Goal: Task Accomplishment & Management: Complete application form

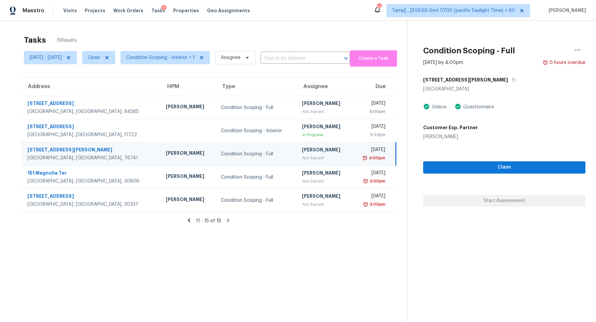
click at [179, 49] on span "Condition Scoping - Interior + 1" at bounding box center [162, 57] width 95 height 17
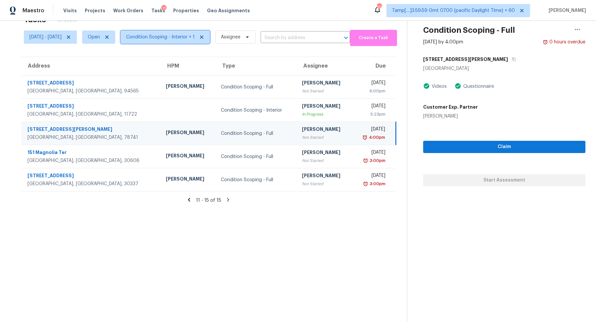
click at [195, 37] on span "Condition Scoping - Interior + 1" at bounding box center [160, 37] width 68 height 7
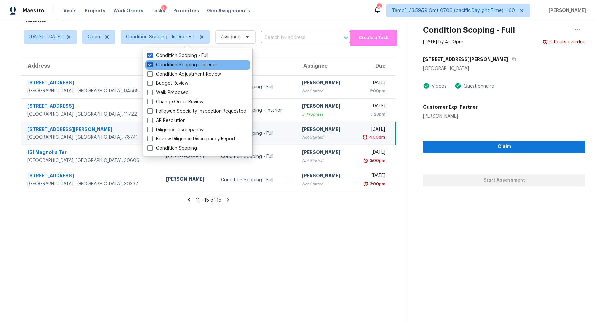
click at [192, 65] on label "Condition Scoping - Interior" at bounding box center [182, 65] width 70 height 7
click at [152, 65] on input "Condition Scoping - Interior" at bounding box center [149, 64] width 4 height 4
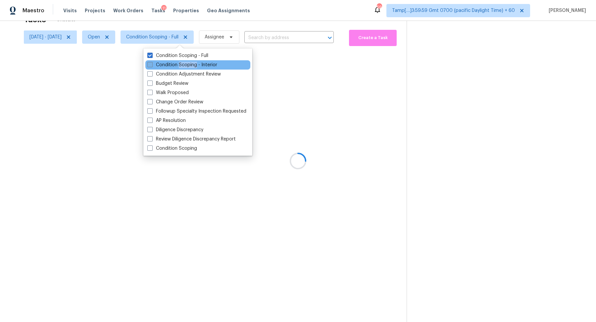
click at [192, 65] on label "Condition Scoping - Interior" at bounding box center [182, 65] width 70 height 7
click at [152, 65] on input "Condition Scoping - Interior" at bounding box center [149, 64] width 4 height 4
checkbox input "true"
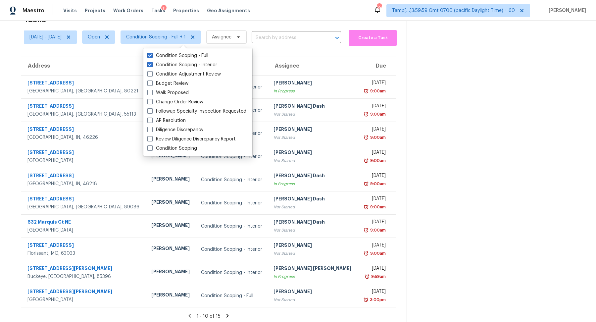
click at [275, 28] on div "[DATE] - [DATE] Open Condition Scoping - Full + 1 Assignee ​" at bounding box center [182, 37] width 317 height 18
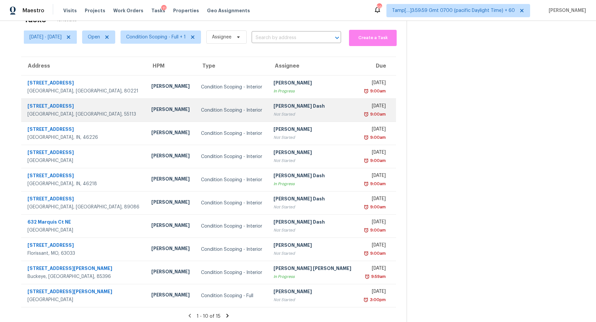
scroll to position [23, 0]
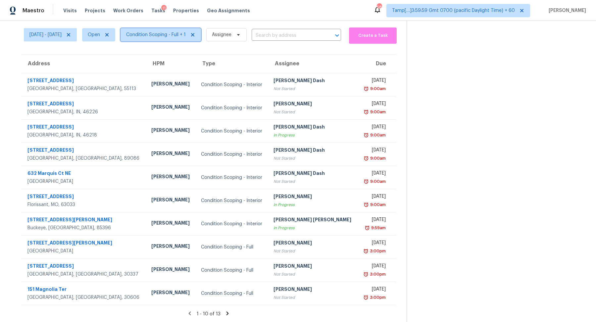
click at [180, 31] on span "Condition Scoping - Full + 1" at bounding box center [156, 34] width 60 height 7
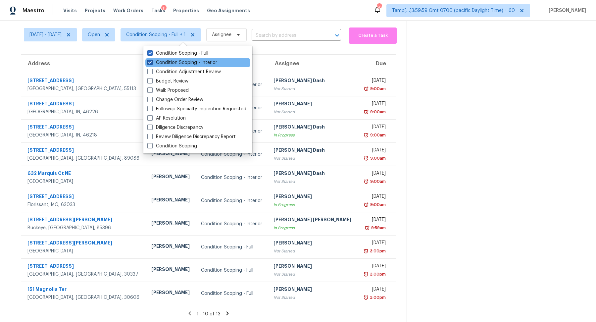
click at [183, 61] on label "Condition Scoping - Interior" at bounding box center [182, 62] width 70 height 7
click at [152, 61] on input "Condition Scoping - Interior" at bounding box center [149, 61] width 4 height 4
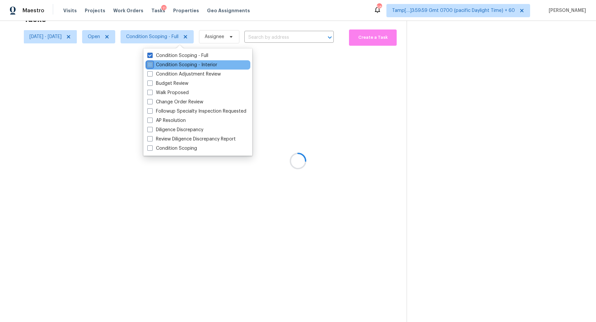
scroll to position [21, 0]
click at [183, 61] on div "Condition Scoping - Interior" at bounding box center [197, 64] width 105 height 9
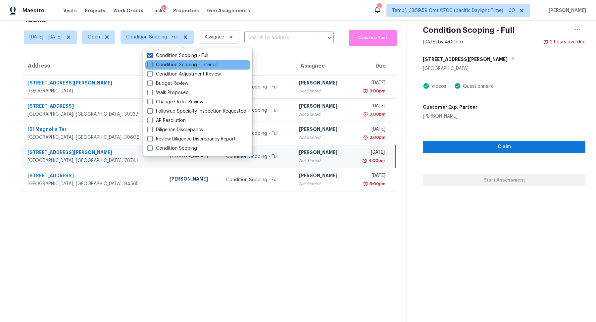
click at [200, 68] on label "Condition Scoping - Interior" at bounding box center [182, 65] width 70 height 7
click at [152, 66] on input "Condition Scoping - Interior" at bounding box center [149, 64] width 4 height 4
checkbox input "true"
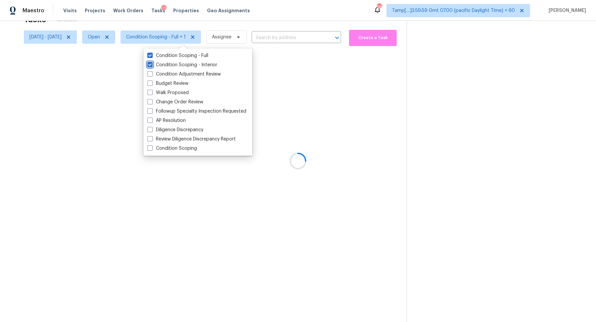
scroll to position [23, 0]
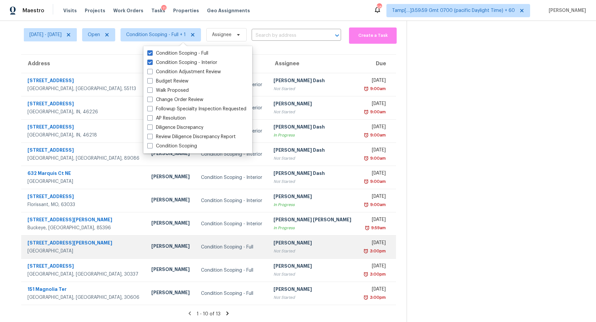
click at [357, 247] on td "Tue, Sep 9th 2025 3:00pm" at bounding box center [376, 246] width 38 height 23
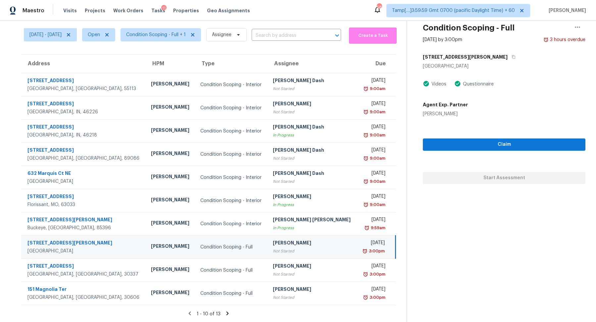
click at [231, 309] on section "Tasks 13 Results Tue, Sep 09 - Tue, Sep 09 Open Condition Scoping - Full + 1 As…" at bounding box center [209, 166] width 396 height 314
click at [228, 313] on icon at bounding box center [227, 313] width 6 height 6
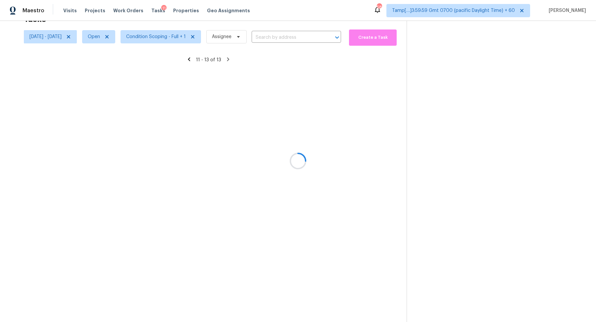
scroll to position [21, 0]
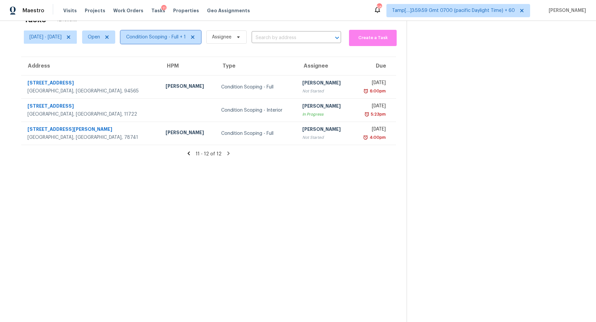
click at [167, 37] on span "Condition Scoping - Full + 1" at bounding box center [156, 37] width 60 height 7
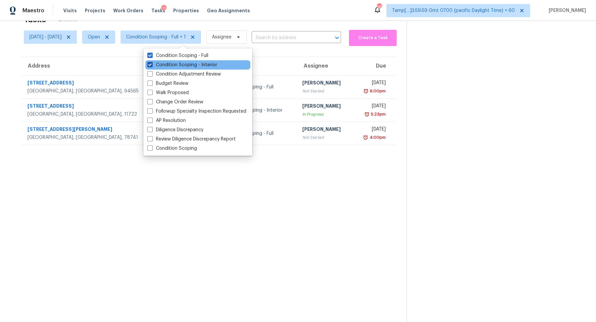
click at [183, 63] on label "Condition Scoping - Interior" at bounding box center [182, 65] width 70 height 7
click at [152, 63] on input "Condition Scoping - Interior" at bounding box center [149, 64] width 4 height 4
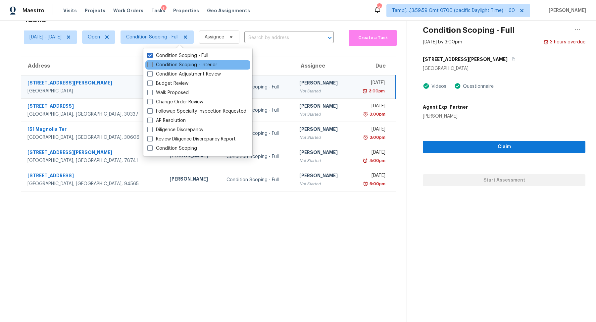
click at [183, 63] on label "Condition Scoping - Interior" at bounding box center [182, 65] width 70 height 7
click at [152, 63] on input "Condition Scoping - Interior" at bounding box center [149, 64] width 4 height 4
checkbox input "true"
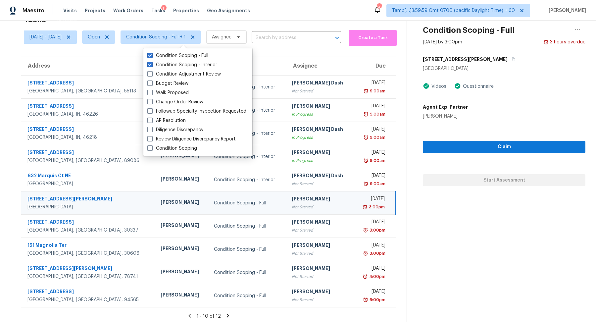
click at [458, 104] on h5 "Agent Exp. Partner" at bounding box center [445, 107] width 45 height 7
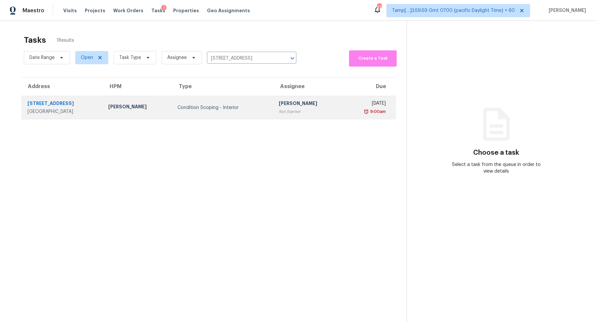
click at [179, 102] on td "Condition Scoping - Interior" at bounding box center [222, 107] width 101 height 23
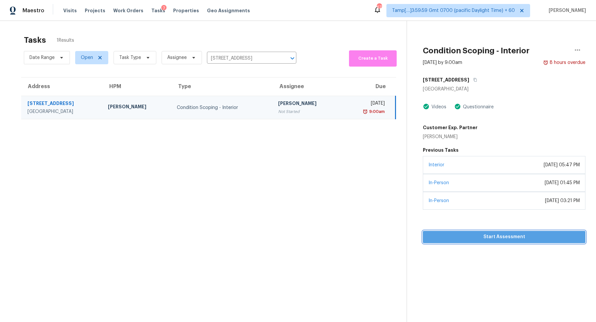
click at [494, 233] on span "Start Assessment" at bounding box center [504, 237] width 152 height 8
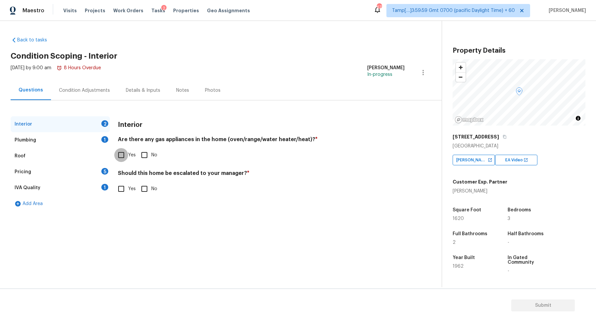
click at [115, 155] on input "Yes" at bounding box center [121, 155] width 14 height 14
checkbox input "true"
click at [145, 188] on input "No" at bounding box center [144, 189] width 14 height 14
checkbox input "true"
click at [127, 206] on div "Interior Are there any gas appliances in the home (oven/range/water heater/heat…" at bounding box center [261, 163] width 287 height 95
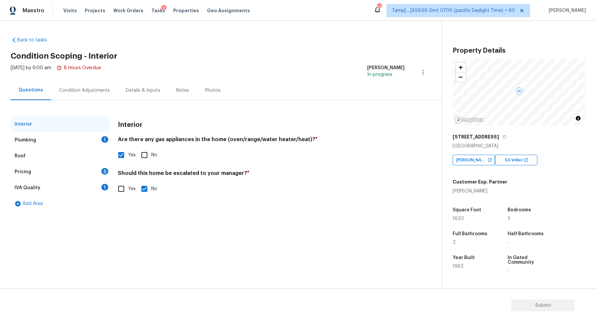
click at [127, 199] on div "Interior Are there any gas appliances in the home (oven/range/water heater/heat…" at bounding box center [261, 159] width 287 height 87
click at [119, 189] on input "Yes" at bounding box center [121, 189] width 14 height 14
checkbox input "true"
checkbox input "false"
click at [123, 228] on div at bounding box center [131, 241] width 26 height 26
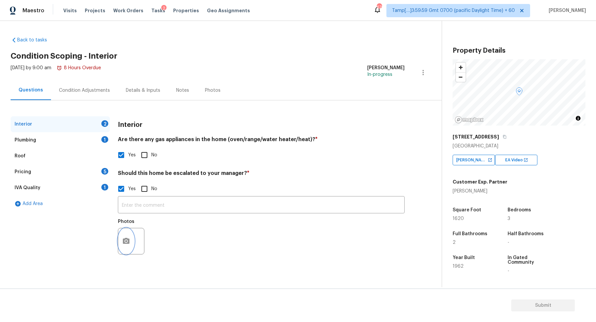
click at [126, 241] on circle "button" at bounding box center [126, 241] width 2 height 2
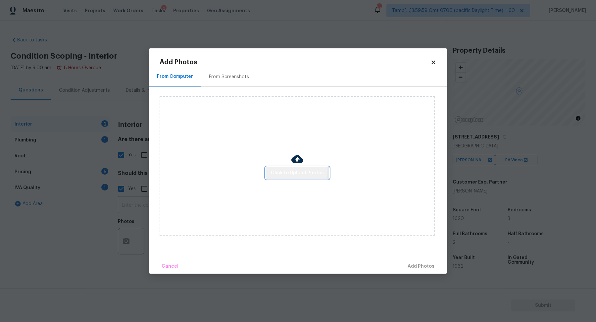
click at [289, 170] on span "Click to Upload Photos" at bounding box center [297, 173] width 53 height 8
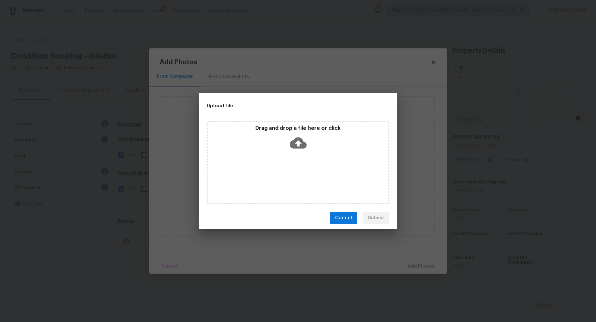
click at [302, 151] on icon at bounding box center [298, 142] width 17 height 17
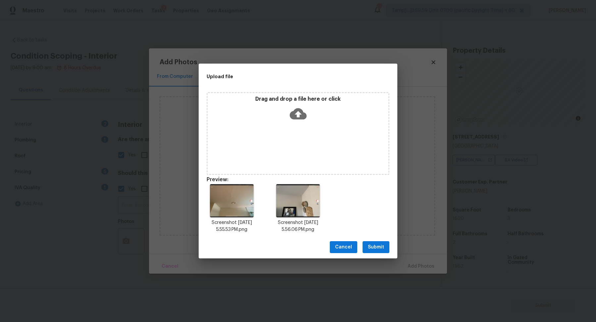
click at [382, 242] on button "Submit" at bounding box center [375, 247] width 27 height 12
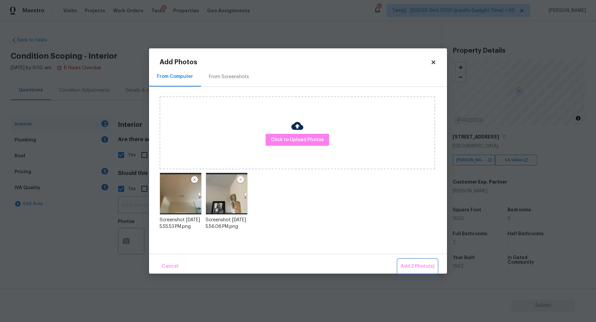
click at [413, 262] on span "Add 2 Photo(s)" at bounding box center [417, 266] width 34 height 8
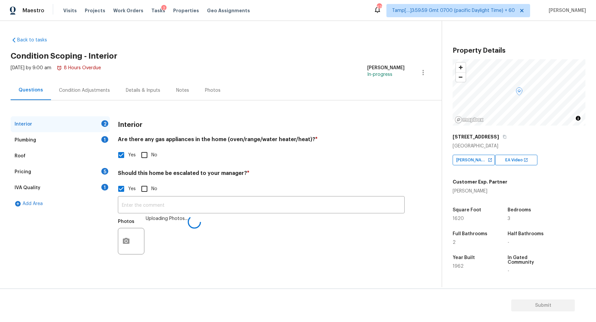
click at [286, 193] on div "Yes No" at bounding box center [261, 189] width 287 height 14
click at [286, 200] on input "text" at bounding box center [261, 206] width 287 height 16
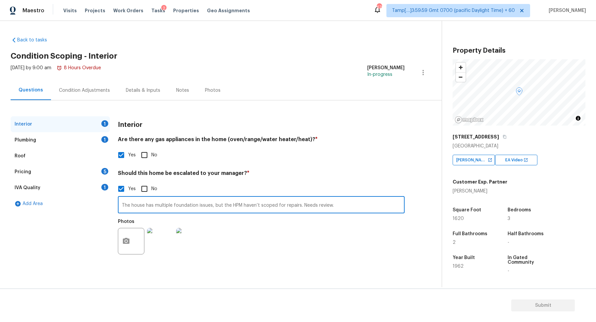
type input "The house has multiple foundation issues, but the HPM haven’t scoped for repair…"
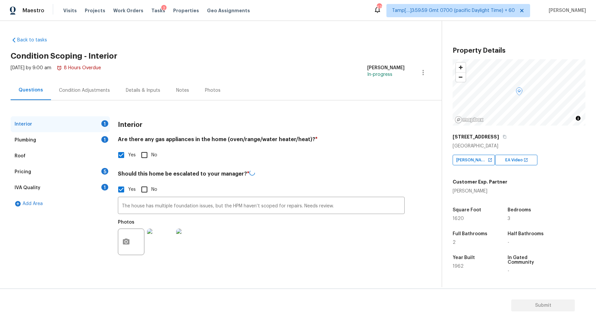
click at [357, 177] on h4 "Should this home be escalated to your manager? *" at bounding box center [261, 175] width 287 height 10
click at [106, 142] on div "1" at bounding box center [104, 139] width 7 height 7
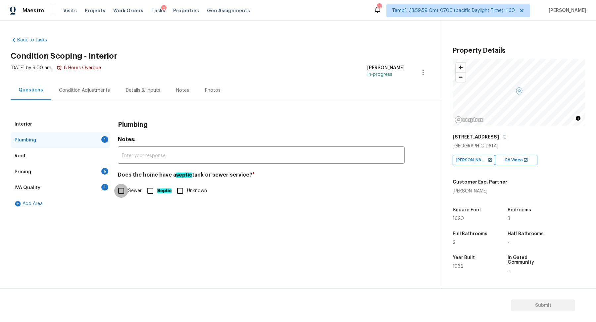
click at [125, 191] on input "Sewer" at bounding box center [121, 191] width 14 height 14
checkbox input "true"
click at [90, 170] on div "Pricing 5" at bounding box center [60, 172] width 99 height 16
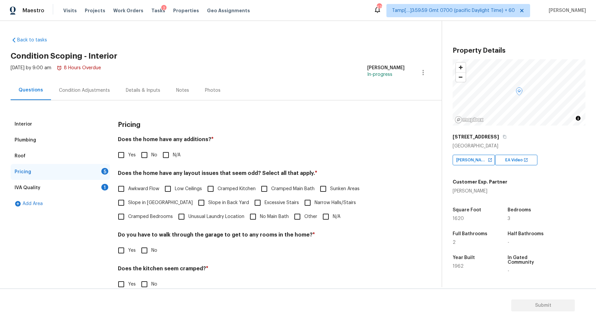
click at [143, 161] on div "Pricing Does the home have any additions? * Yes No N/A Does the home have any l…" at bounding box center [261, 224] width 287 height 216
click at [149, 149] on input "No" at bounding box center [144, 155] width 14 height 14
checkbox input "true"
click at [143, 204] on span "Slope in Front Yard" at bounding box center [160, 203] width 65 height 7
click at [128, 204] on input "Slope in [GEOGRAPHIC_DATA]" at bounding box center [121, 203] width 14 height 14
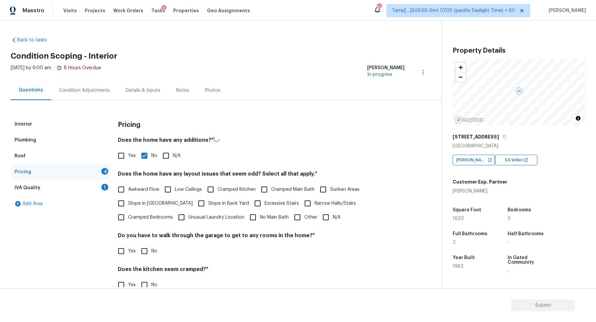
checkbox input "true"
click at [194, 202] on input "Slope in Back Yard" at bounding box center [201, 203] width 14 height 14
checkbox input "true"
click at [151, 249] on input "No" at bounding box center [144, 250] width 14 height 14
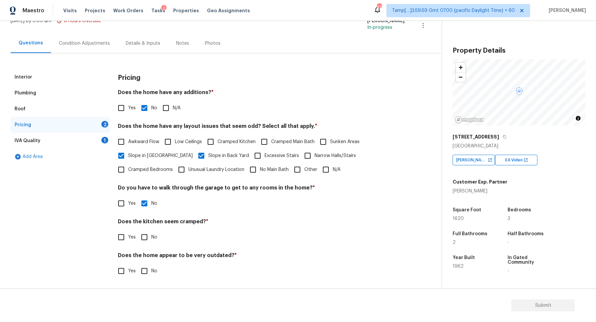
click at [137, 196] on input "No" at bounding box center [144, 203] width 14 height 14
click at [149, 210] on div "Pricing Does the home have any additions? * Yes No N/A Does the home have any l…" at bounding box center [261, 177] width 287 height 216
click at [144, 204] on input "No" at bounding box center [144, 203] width 14 height 14
checkbox input "true"
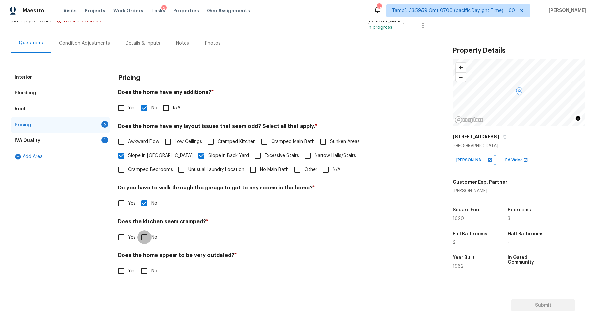
click at [137, 230] on input "No" at bounding box center [144, 237] width 14 height 14
checkbox input "true"
click at [137, 264] on input "No" at bounding box center [144, 271] width 14 height 14
checkbox input "true"
click at [104, 139] on div "1" at bounding box center [104, 140] width 7 height 7
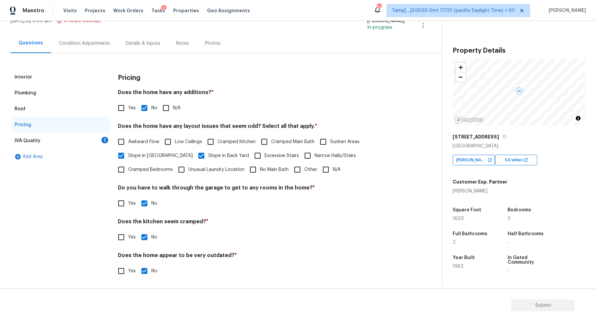
scroll to position [0, 0]
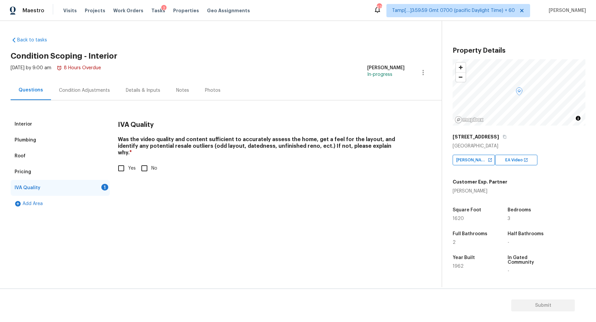
click at [122, 172] on div "IVA Quality Was the video quality and content sufficient to accurately assess t…" at bounding box center [261, 149] width 287 height 67
click at [125, 161] on input "Yes" at bounding box center [121, 168] width 14 height 14
checkbox input "true"
click at [98, 97] on div "Condition Adjustments" at bounding box center [84, 90] width 67 height 20
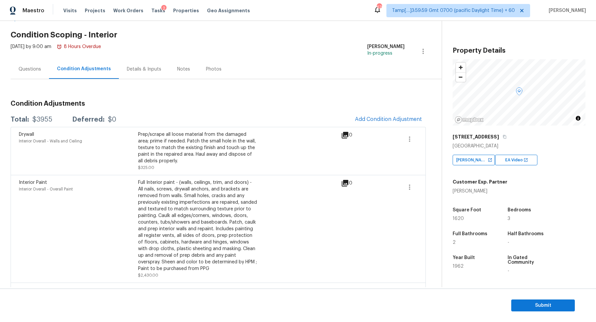
scroll to position [10, 0]
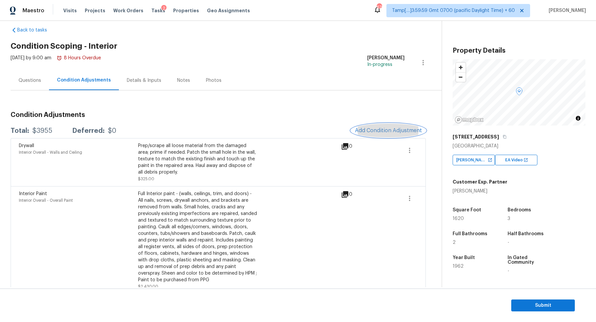
click at [379, 125] on button "Add Condition Adjustment" at bounding box center [388, 130] width 75 height 14
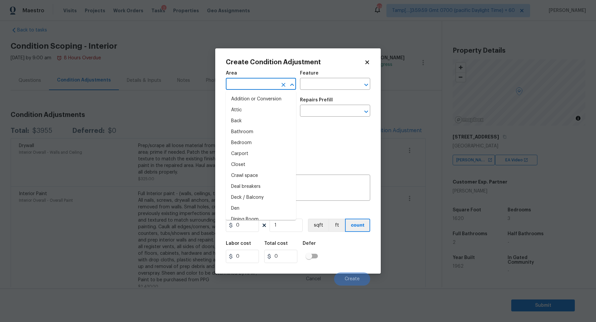
click at [265, 84] on input "text" at bounding box center [252, 84] width 52 height 10
click at [255, 115] on ul "Interior Addition Interior Overall" at bounding box center [261, 104] width 70 height 27
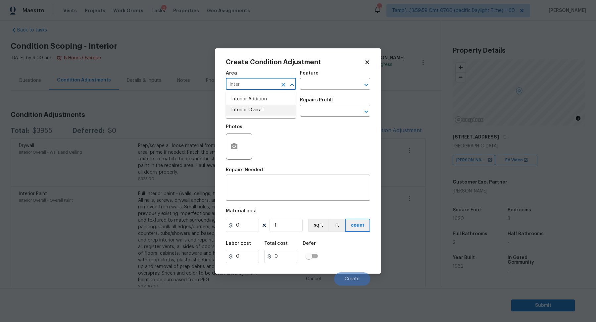
click at [256, 115] on li "Interior Overall" at bounding box center [261, 110] width 70 height 11
type input "Interior Overall"
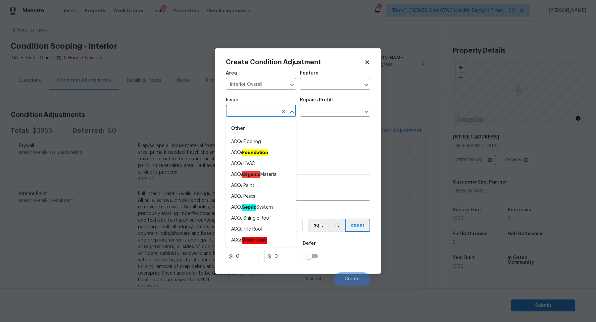
click at [256, 115] on input "text" at bounding box center [252, 111] width 52 height 10
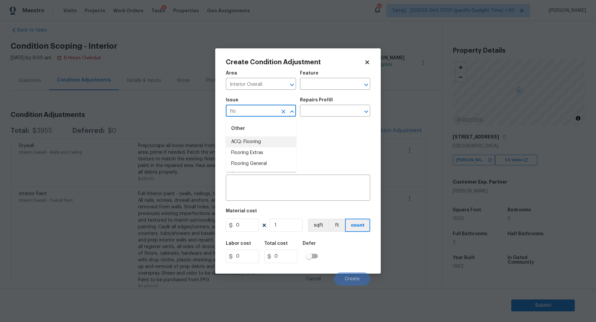
click at [264, 140] on li "ACQ: Flooring" at bounding box center [261, 141] width 70 height 11
type input "ACQ: Flooring"
click at [329, 108] on input "text" at bounding box center [326, 111] width 52 height 10
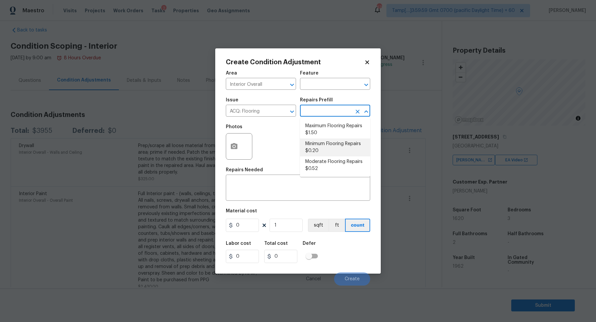
click at [329, 148] on li "Minimum Flooring Repairs $0.20" at bounding box center [335, 147] width 70 height 18
type input "Acquisition"
type textarea "Acquisition Scope: Minimum flooring repairs"
type input "0.2"
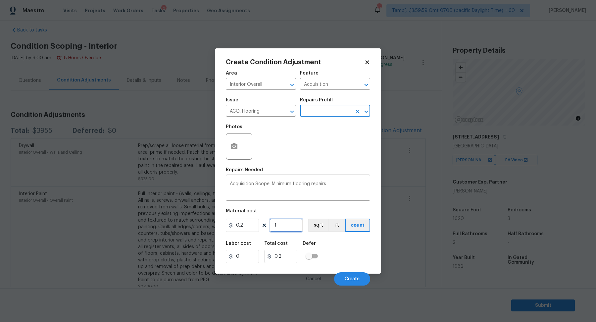
click at [287, 229] on input "1" at bounding box center [285, 224] width 33 height 13
type input "16"
type input "3.2"
type input "162"
type input "32.4"
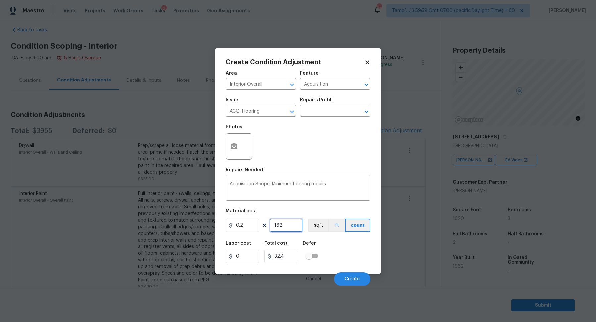
type input "1620"
type input "324"
type input "1620"
click at [350, 274] on button "Create" at bounding box center [352, 278] width 36 height 13
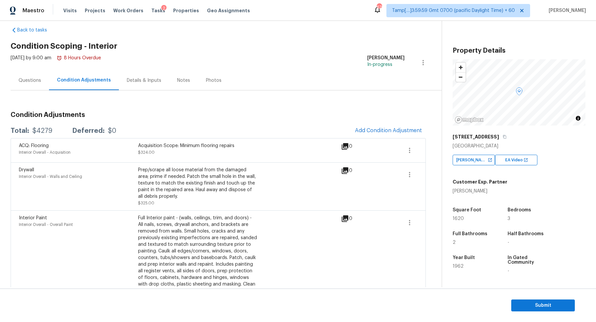
click at [38, 82] on div "Questions" at bounding box center [30, 80] width 23 height 7
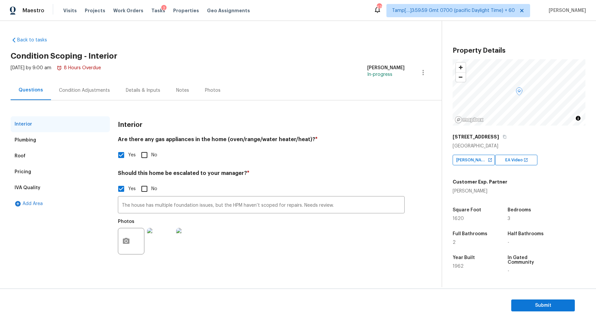
click at [46, 177] on div "Pricing" at bounding box center [60, 172] width 99 height 16
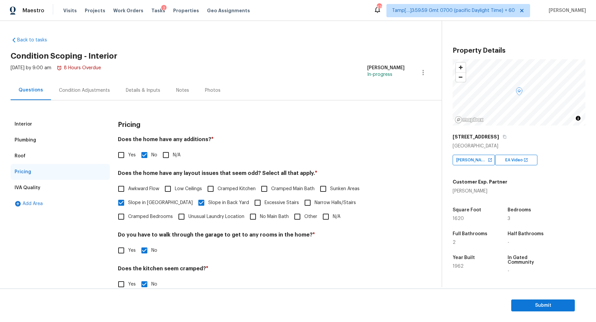
scroll to position [47, 0]
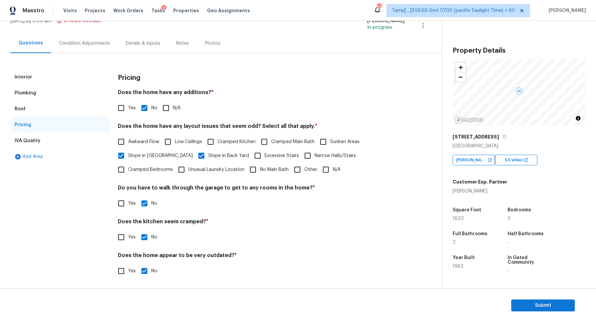
click at [188, 172] on span "Unusual Laundry Location" at bounding box center [216, 169] width 56 height 7
click at [174, 172] on input "Unusual Laundry Location" at bounding box center [181, 169] width 14 height 14
checkbox input "true"
click at [91, 39] on div "Condition Adjustments" at bounding box center [84, 43] width 67 height 20
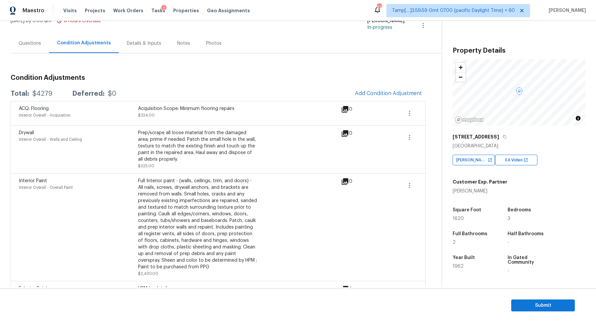
click at [37, 87] on div "Total: $4279 Deferred: $0 Add Condition Adjustment" at bounding box center [218, 93] width 415 height 15
copy div "$4279"
click at [36, 53] on div "Condition Adjustments Total: $4279 Deferred: $0 Add Condition Adjustment ACQ: F…" at bounding box center [218, 223] width 415 height 341
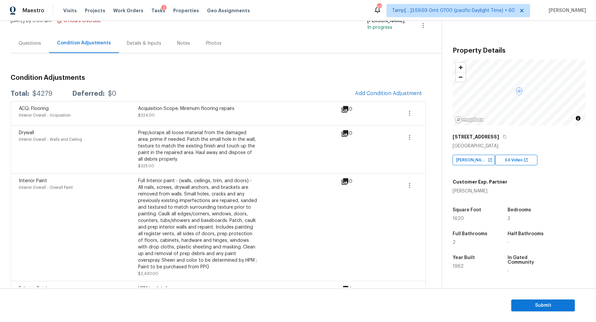
click at [36, 51] on div "Questions" at bounding box center [30, 43] width 38 height 20
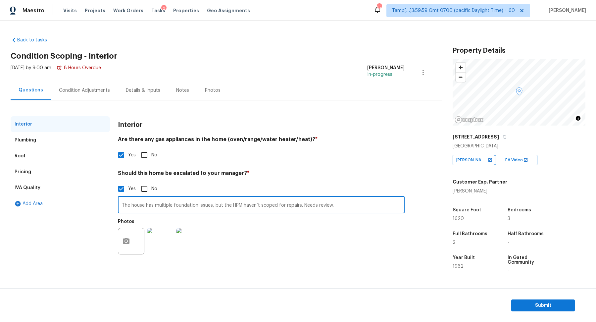
drag, startPoint x: 132, startPoint y: 206, endPoint x: 383, endPoint y: 220, distance: 251.2
click at [383, 220] on div "The house has multiple foundation issues, but the HPM haven’t scoped for repair…" at bounding box center [261, 227] width 287 height 63
click at [66, 93] on div "Condition Adjustments" at bounding box center [84, 90] width 51 height 7
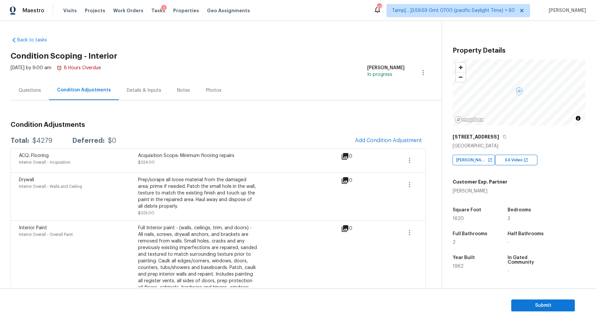
click at [41, 140] on div "$4279" at bounding box center [42, 140] width 20 height 7
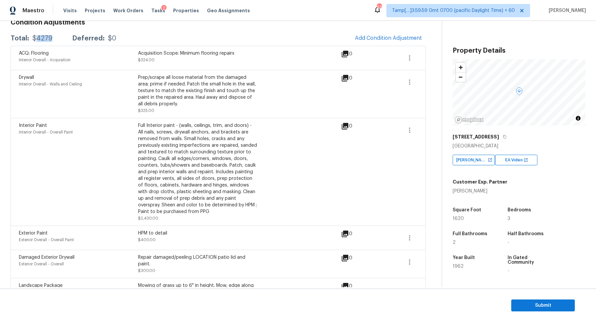
scroll to position [38, 0]
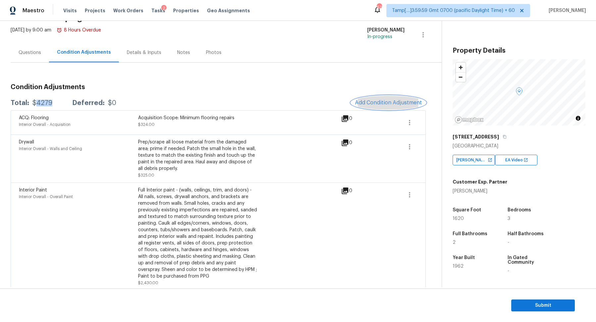
click at [388, 102] on span "Add Condition Adjustment" at bounding box center [388, 103] width 67 height 6
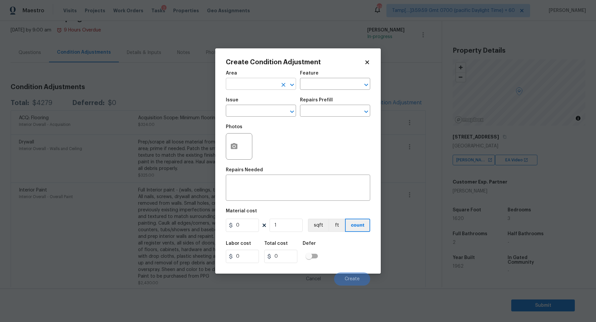
click at [257, 87] on input "text" at bounding box center [252, 84] width 52 height 10
click at [252, 109] on li "Interior Overall" at bounding box center [261, 110] width 70 height 11
type input "Interior Overall"
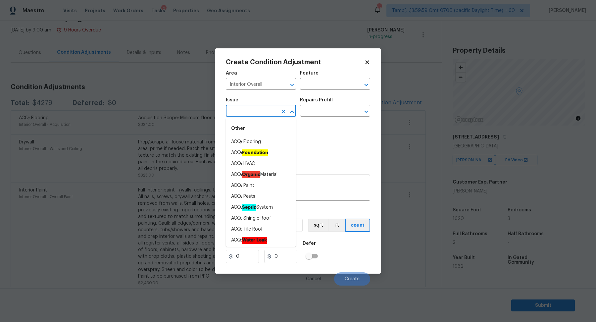
click at [252, 109] on input "text" at bounding box center [252, 111] width 52 height 10
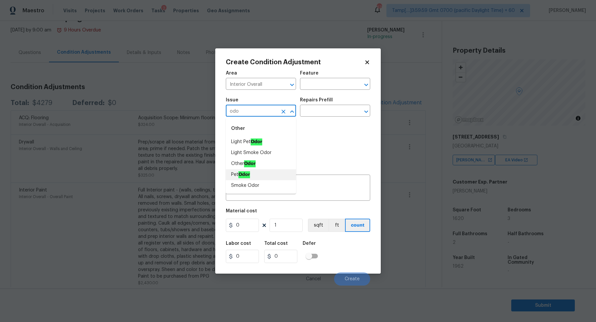
click at [251, 171] on li "Pet Odor" at bounding box center [261, 174] width 70 height 11
type input "Pet Odor"
click at [346, 111] on input "text" at bounding box center [326, 111] width 52 height 10
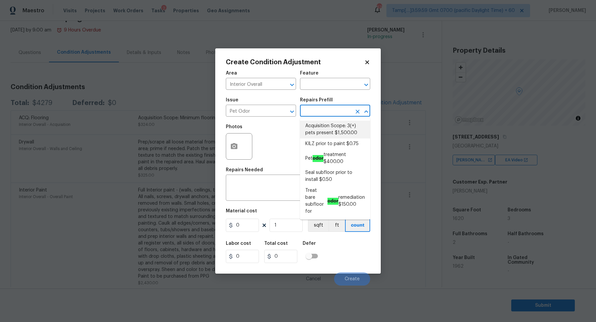
click at [344, 126] on li "Acquisition Scope: 3(+) pets present $1,500.00" at bounding box center [335, 129] width 70 height 18
type textarea "Acquisition Scope: 3(+) pets present"
type input "1500"
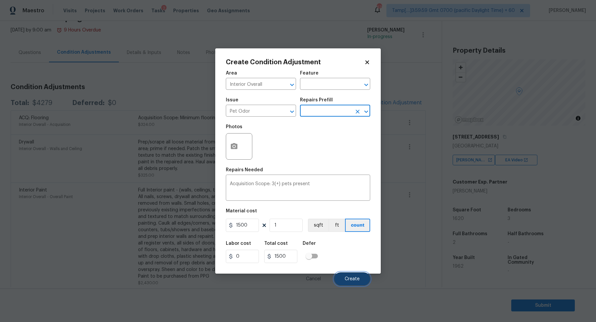
click at [348, 275] on button "Create" at bounding box center [352, 278] width 36 height 13
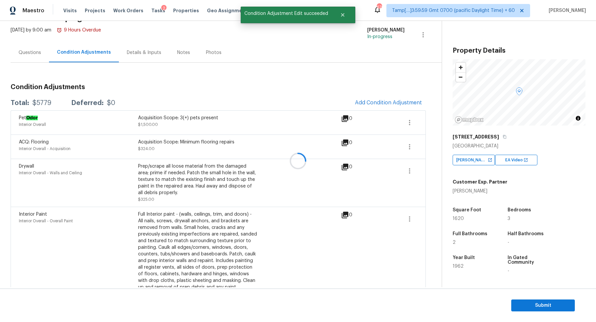
click at [44, 103] on div "$5779" at bounding box center [41, 103] width 19 height 7
copy div "$5779"
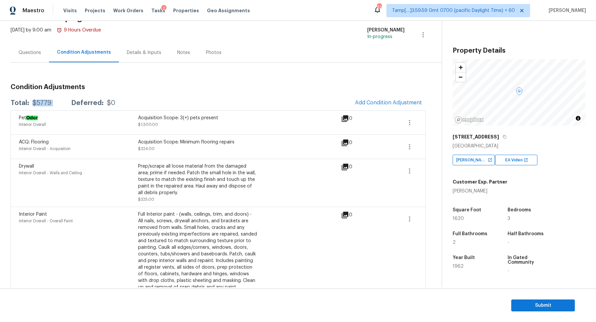
scroll to position [180, 0]
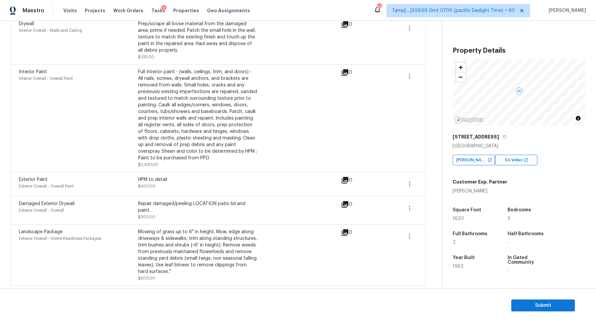
click at [531, 318] on section "Submit" at bounding box center [298, 305] width 596 height 34
click at [531, 308] on span "Submit" at bounding box center [542, 305] width 53 height 8
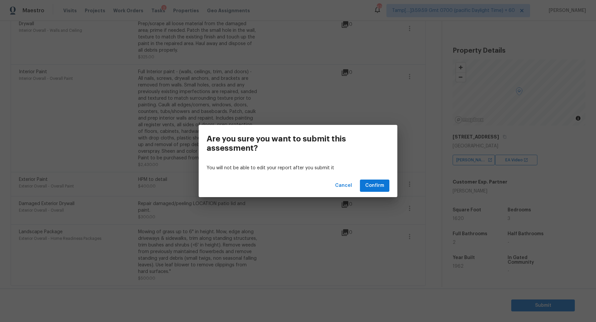
click at [384, 193] on div "Cancel Confirm" at bounding box center [298, 185] width 199 height 23
click at [379, 188] on span "Confirm" at bounding box center [374, 185] width 19 height 8
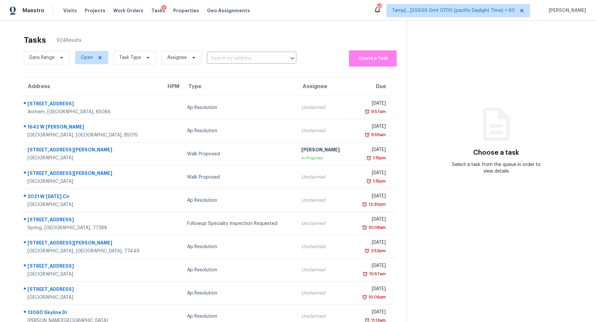
click at [156, 56] on span "Assignee" at bounding box center [179, 57] width 46 height 17
click at [145, 57] on icon at bounding box center [147, 57] width 5 height 5
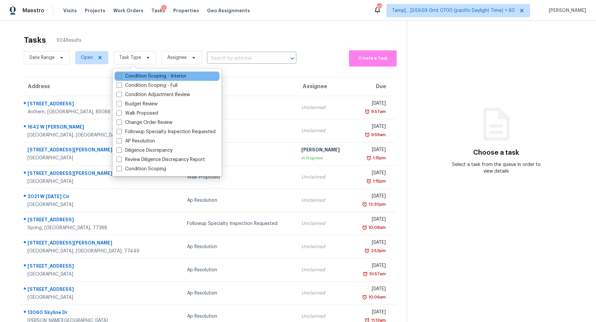
click at [146, 75] on label "Condition Scoping - Interior" at bounding box center [151, 76] width 70 height 7
click at [121, 75] on input "Condition Scoping - Interior" at bounding box center [118, 75] width 4 height 4
checkbox input "true"
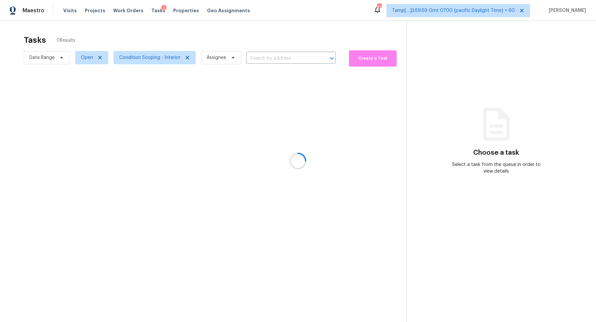
click at [233, 49] on div at bounding box center [298, 161] width 596 height 322
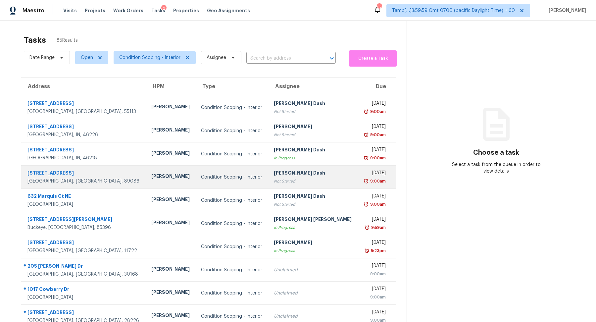
click at [292, 180] on div "Not Started" at bounding box center [313, 181] width 79 height 7
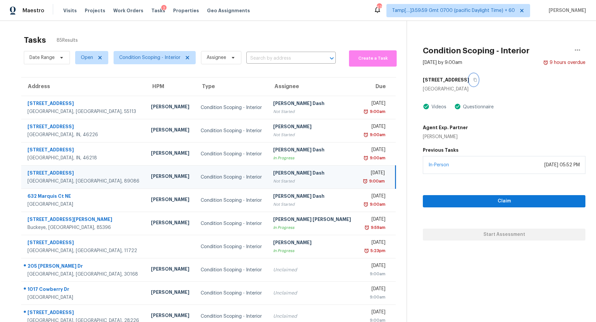
click at [478, 85] on button "button" at bounding box center [473, 80] width 9 height 12
click at [445, 196] on button "Claim" at bounding box center [504, 201] width 162 height 12
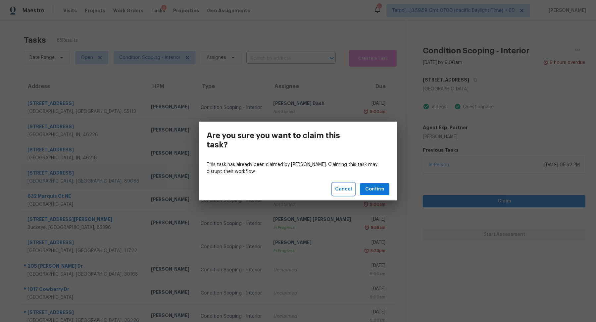
click at [339, 187] on span "Cancel" at bounding box center [343, 189] width 17 height 8
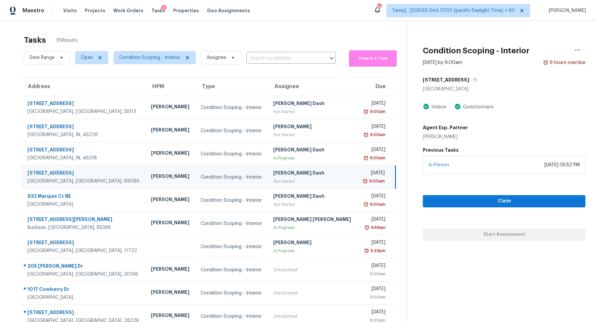
click at [467, 194] on div "Claim Start Assessment" at bounding box center [504, 207] width 162 height 67
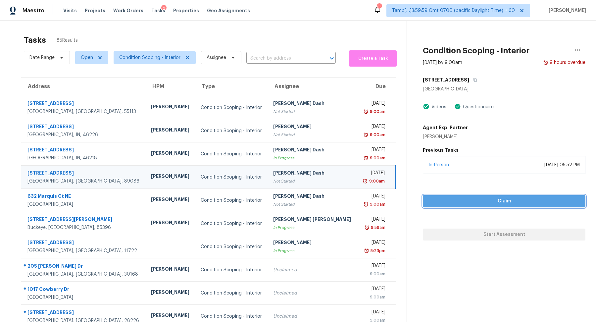
click at [467, 199] on span "Claim" at bounding box center [504, 201] width 152 height 8
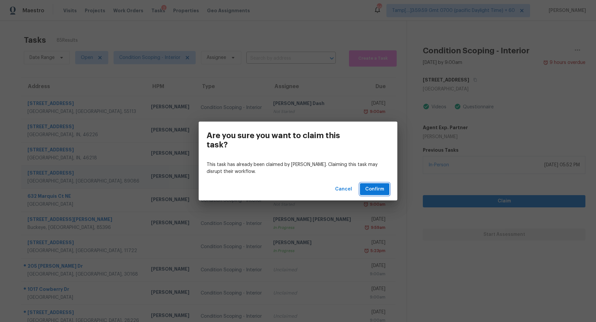
click at [383, 186] on span "Confirm" at bounding box center [374, 189] width 19 height 8
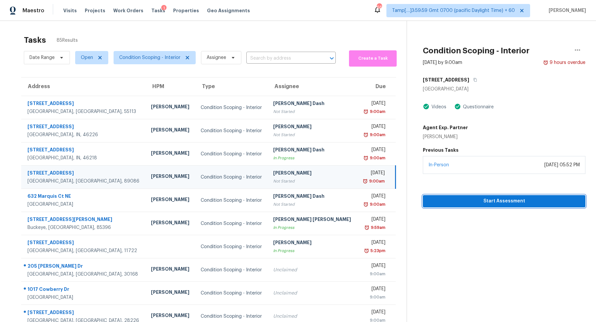
click at [492, 195] on button "Start Assessment" at bounding box center [504, 201] width 162 height 12
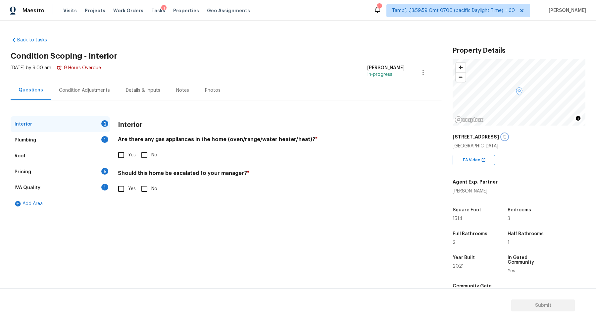
click at [507, 139] on button "button" at bounding box center [504, 137] width 6 height 6
click at [131, 151] on label "Yes" at bounding box center [125, 155] width 22 height 14
click at [128, 151] on input "Yes" at bounding box center [121, 155] width 14 height 14
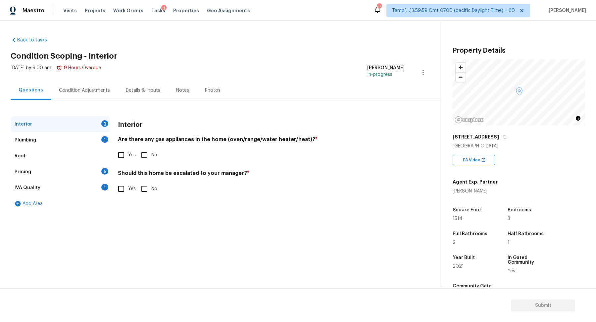
checkbox input "true"
click at [506, 136] on icon "button" at bounding box center [504, 137] width 3 height 4
click at [146, 183] on input "No" at bounding box center [144, 189] width 14 height 14
checkbox input "true"
click at [88, 134] on div "Plumbing 1" at bounding box center [60, 140] width 99 height 16
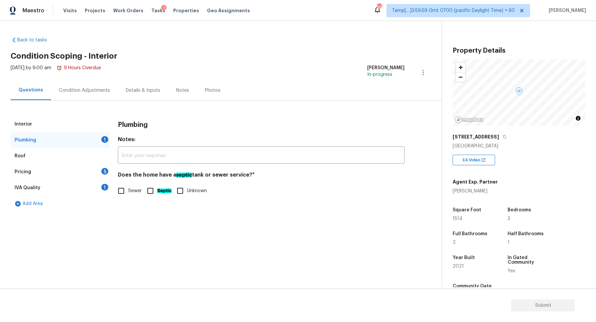
click at [127, 188] on input "Sewer" at bounding box center [121, 191] width 14 height 14
checkbox input "true"
click at [101, 166] on div "Pricing 5" at bounding box center [60, 172] width 99 height 16
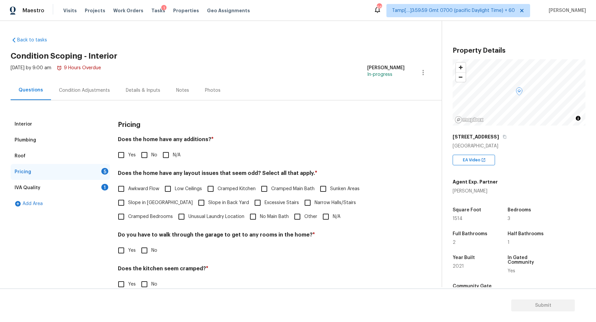
click at [155, 150] on label "No" at bounding box center [147, 155] width 20 height 14
click at [151, 150] on input "No" at bounding box center [144, 155] width 14 height 14
checkbox input "true"
click at [143, 199] on span "Slope in Front Yard" at bounding box center [160, 202] width 65 height 7
click at [128, 199] on input "Slope in Front Yard" at bounding box center [121, 203] width 14 height 14
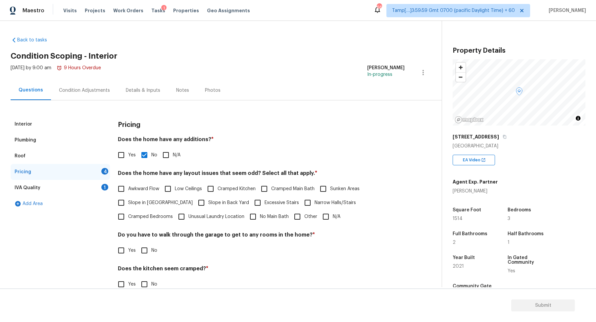
checkbox input "true"
click at [194, 199] on input "Slope in Back Yard" at bounding box center [201, 203] width 14 height 14
checkbox input "true"
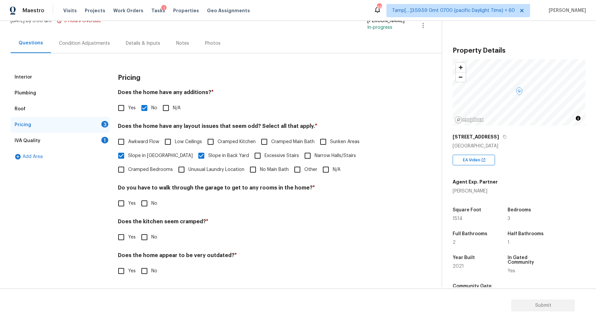
click at [141, 200] on input "No" at bounding box center [144, 203] width 14 height 14
checkbox input "true"
click at [137, 230] on input "No" at bounding box center [144, 237] width 14 height 14
checkbox input "true"
click at [137, 264] on input "No" at bounding box center [144, 271] width 14 height 14
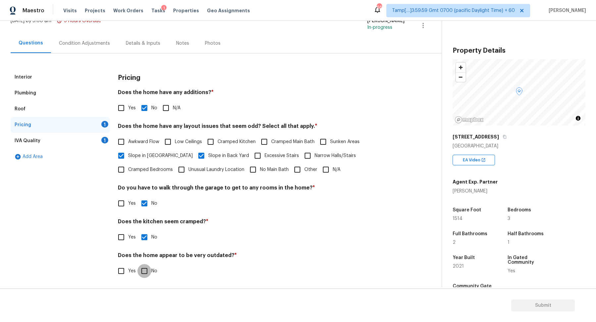
checkbox input "true"
click at [94, 133] on div "IVA Quality 1" at bounding box center [60, 141] width 99 height 16
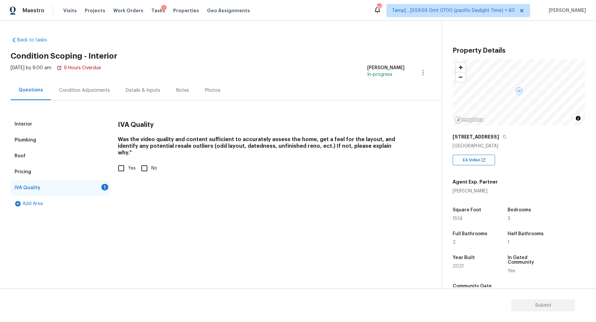
click at [127, 161] on input "Yes" at bounding box center [121, 168] width 14 height 14
checkbox input "true"
click at [88, 76] on div "Tue, Sep 09 2025 by 9:00 am 9 Hours Overdue" at bounding box center [56, 73] width 90 height 16
click at [90, 79] on div "Tue, Sep 09 2025 by 9:00 am 9 Hours Overdue" at bounding box center [56, 73] width 90 height 16
click at [122, 95] on div "Details & Inputs" at bounding box center [143, 90] width 50 height 20
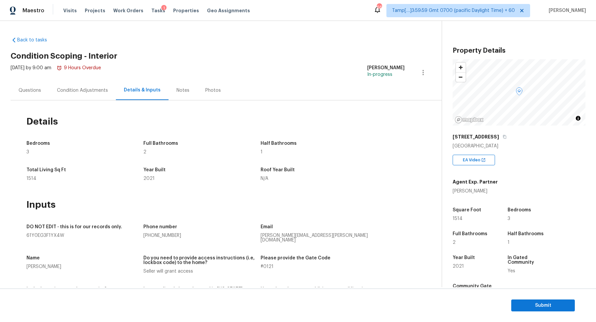
click at [106, 95] on div "Condition Adjustments" at bounding box center [82, 90] width 67 height 20
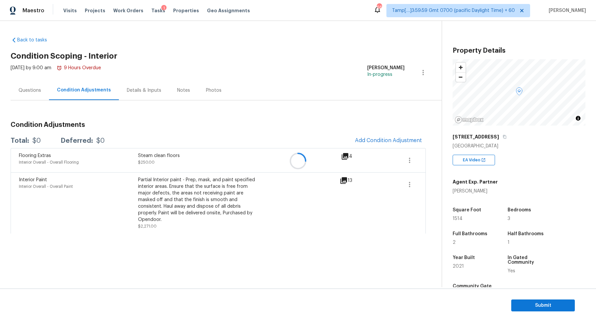
click at [398, 137] on div at bounding box center [298, 161] width 596 height 322
click at [398, 137] on span "Add Condition Adjustment" at bounding box center [388, 140] width 67 height 6
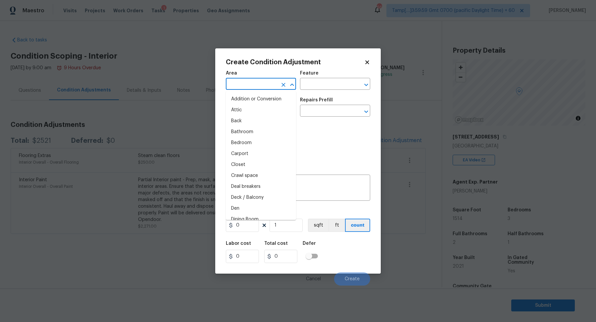
click at [253, 83] on input "text" at bounding box center [252, 84] width 52 height 10
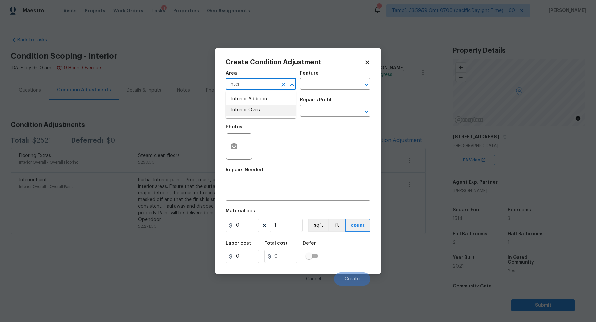
click at [265, 110] on li "Interior Overall" at bounding box center [261, 110] width 70 height 11
type input "Interior Overall"
click at [265, 110] on input "text" at bounding box center [252, 111] width 52 height 10
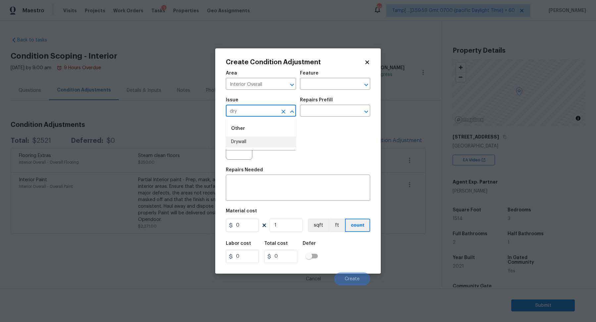
click at [279, 140] on li "Drywall" at bounding box center [261, 141] width 70 height 11
type input "Drywall"
click at [234, 142] on icon "button" at bounding box center [234, 146] width 8 height 8
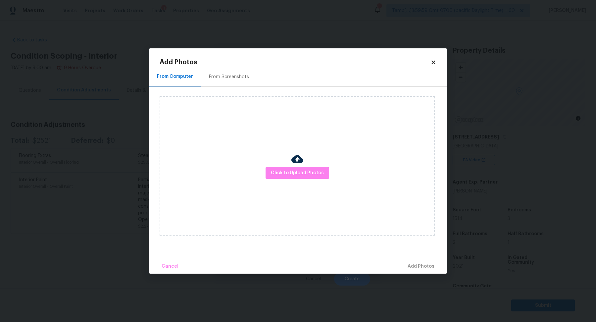
click at [295, 189] on div "Click to Upload Photos" at bounding box center [296, 165] width 275 height 139
click at [303, 168] on button "Click to Upload Photos" at bounding box center [297, 173] width 64 height 12
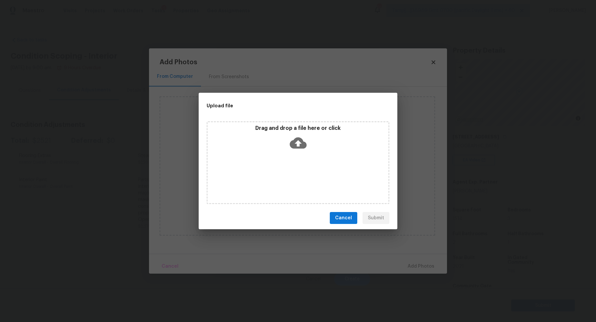
click at [322, 143] on div "Drag and drop a file here or click" at bounding box center [297, 139] width 181 height 28
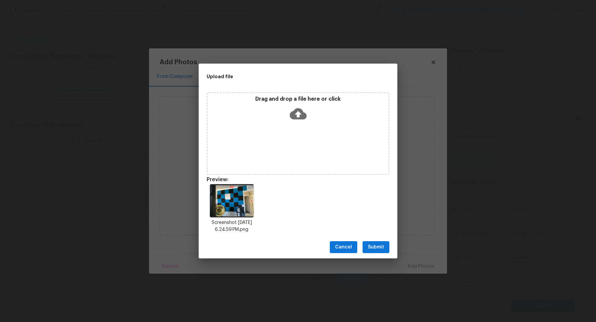
click at [371, 254] on div "Cancel Submit" at bounding box center [298, 247] width 199 height 23
click at [381, 248] on span "Submit" at bounding box center [376, 247] width 16 height 8
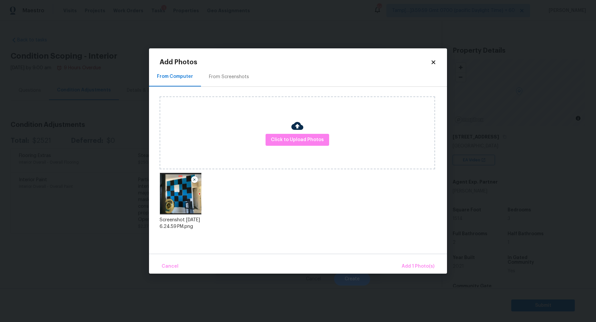
click at [407, 255] on div "Cancel Add 1 Photo(s)" at bounding box center [298, 263] width 298 height 20
click at [407, 262] on button "Add 1 Photo(s)" at bounding box center [418, 266] width 38 height 14
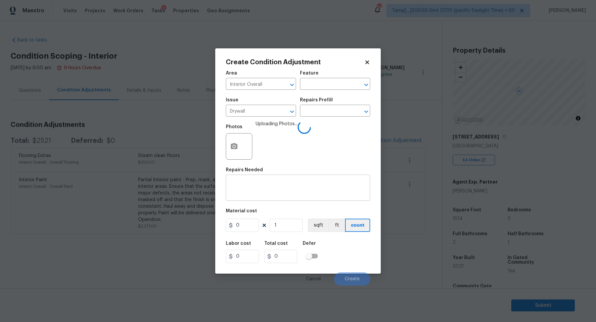
click at [278, 199] on div "x ​" at bounding box center [298, 188] width 144 height 24
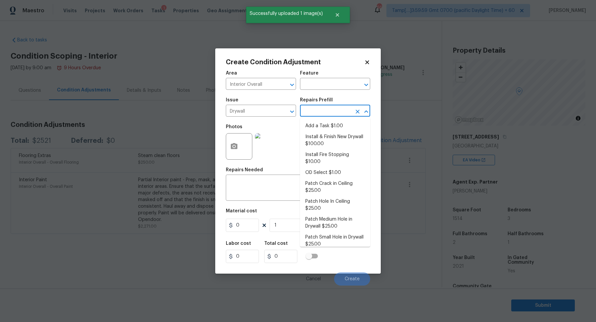
click at [336, 113] on input "text" at bounding box center [326, 111] width 52 height 10
click at [332, 139] on li "Install & Finish New Drywall $100.00" at bounding box center [335, 140] width 70 height 18
type input "Walls and Ceiling"
type textarea "Remove the existing damaged drywall and replace with new. Ensure that the new d…"
type input "100"
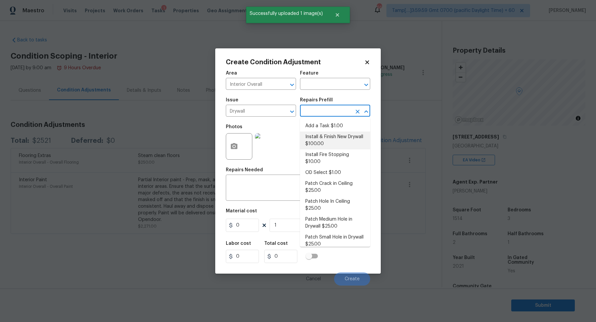
type input "100"
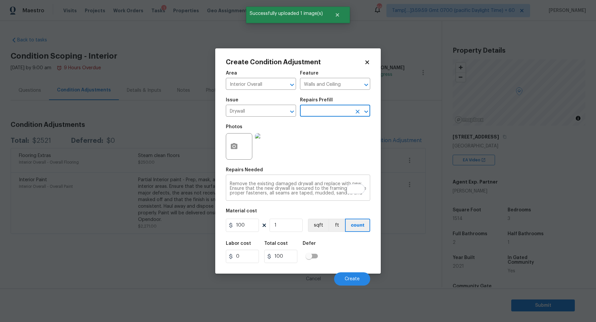
click at [284, 181] on div "Remove the existing damaged drywall and replace with new. Ensure that the new d…" at bounding box center [298, 188] width 144 height 24
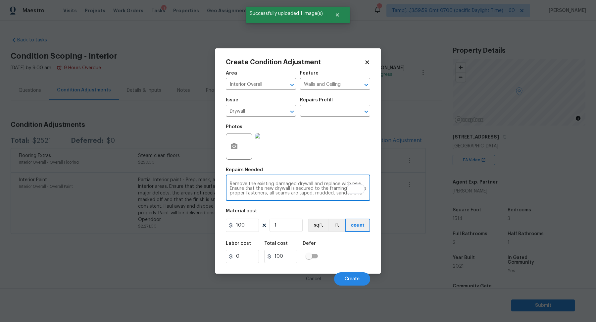
scroll to position [9, 0]
click at [284, 181] on div "Remove the existing damaged drywall and replace with new. Ensure that the new d…" at bounding box center [298, 188] width 144 height 24
click at [312, 190] on textarea "Remove the existing damaged drywall and replace with new. Ensure that the new d…" at bounding box center [298, 188] width 136 height 14
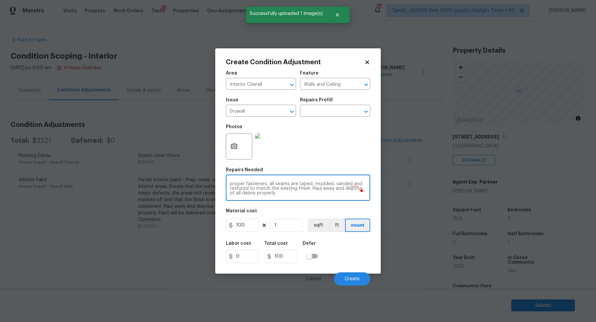
click at [312, 190] on textarea "Remove the existing damaged drywall and replace with new. Ensure that the new d…" at bounding box center [298, 188] width 136 height 14
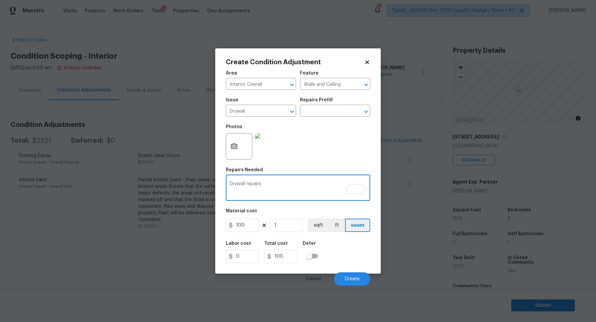
type textarea "Drywall repairs"
click at [250, 227] on input "100" at bounding box center [242, 224] width 33 height 13
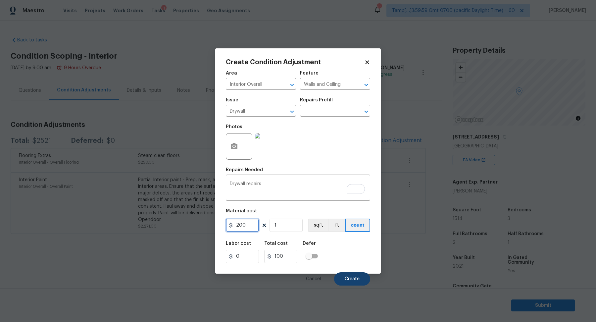
type input "200"
click at [340, 274] on button "Create" at bounding box center [352, 278] width 36 height 13
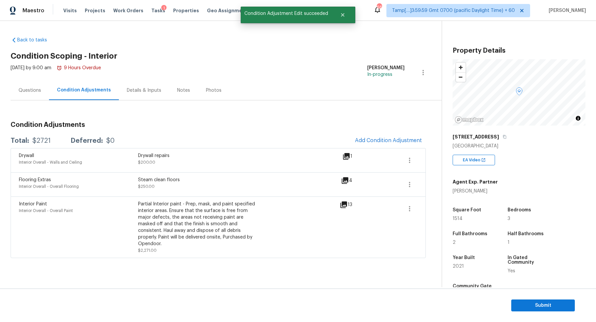
click at [45, 139] on div "$2721" at bounding box center [41, 140] width 18 height 7
copy div "$2721"
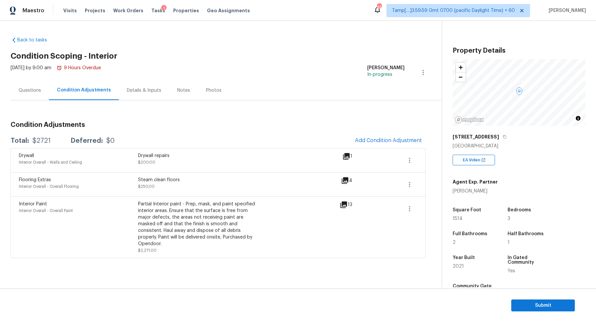
click at [264, 153] on div "Drywall Interior Overall - Walls and Ceiling Drywall repairs $200.00" at bounding box center [180, 160] width 323 height 16
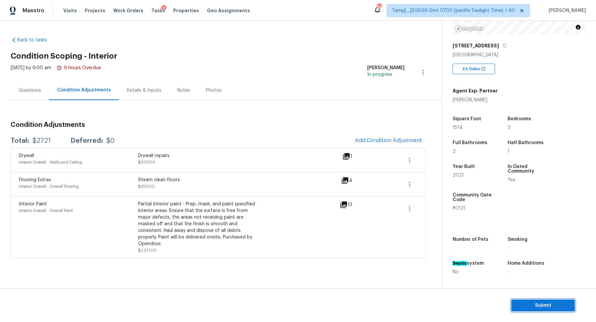
click at [532, 308] on span "Submit" at bounding box center [542, 305] width 53 height 8
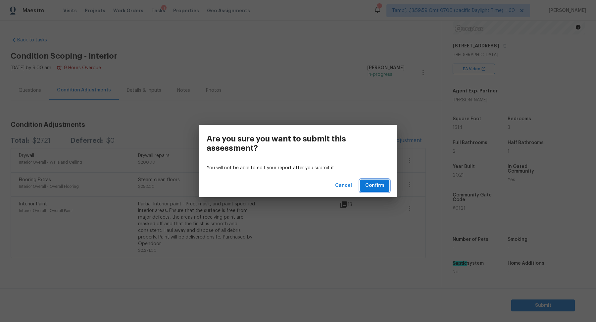
click at [377, 190] on button "Confirm" at bounding box center [374, 185] width 29 height 12
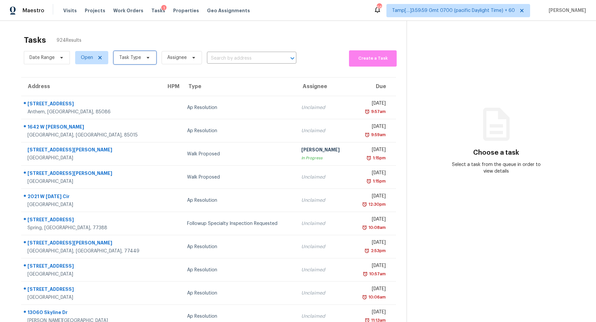
click at [131, 51] on span "Task Type" at bounding box center [134, 57] width 43 height 13
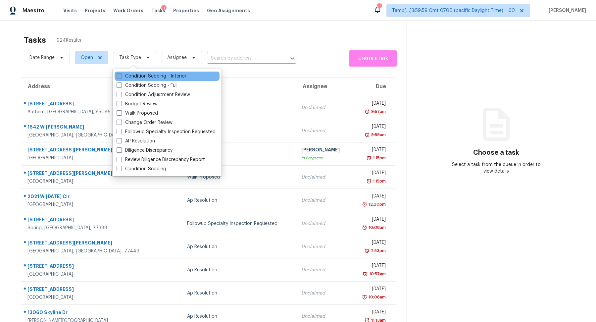
click at [142, 76] on label "Condition Scoping - Interior" at bounding box center [151, 76] width 70 height 7
click at [121, 76] on input "Condition Scoping - Interior" at bounding box center [118, 75] width 4 height 4
checkbox input "true"
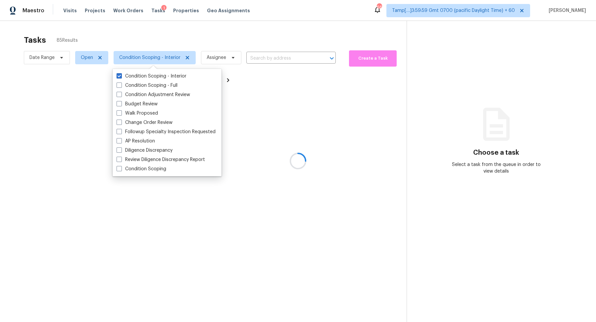
click at [211, 42] on div at bounding box center [298, 161] width 596 height 322
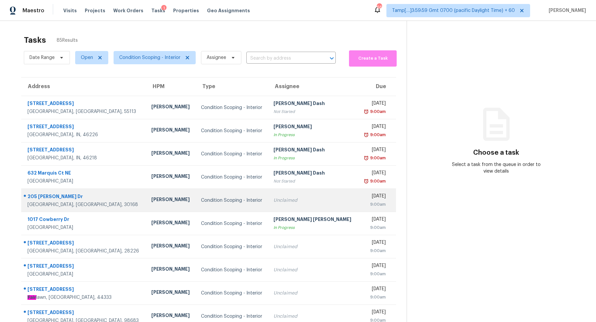
click at [274, 194] on td "Unclaimed" at bounding box center [312, 200] width 89 height 23
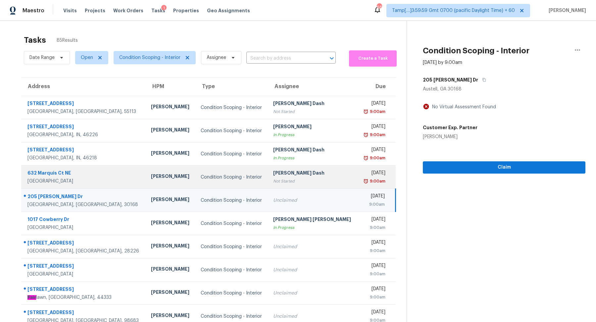
click at [283, 176] on div "[PERSON_NAME] Dash" at bounding box center [312, 173] width 79 height 8
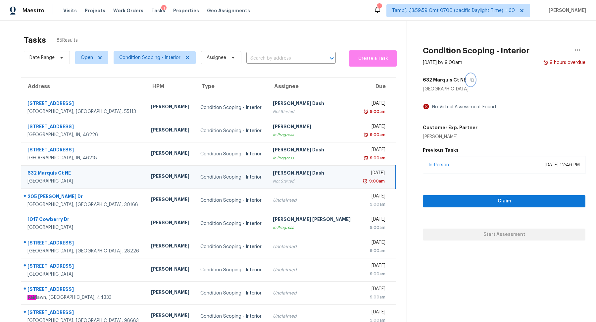
click at [470, 78] on icon "button" at bounding box center [472, 80] width 4 height 4
click at [439, 198] on span "Claim" at bounding box center [504, 201] width 152 height 8
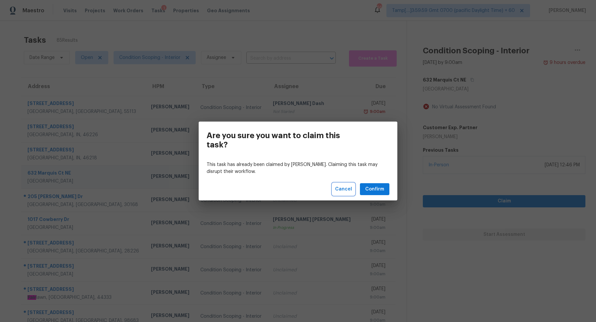
click at [348, 185] on span "Cancel" at bounding box center [343, 189] width 17 height 8
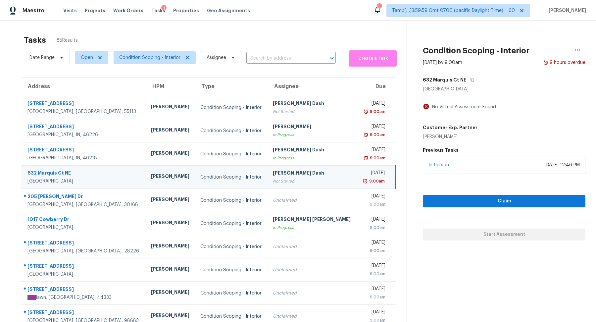
click at [317, 178] on td "Soumya Ranjan Dash Not Started" at bounding box center [311, 176] width 89 height 23
click at [482, 203] on span "Claim" at bounding box center [504, 201] width 152 height 8
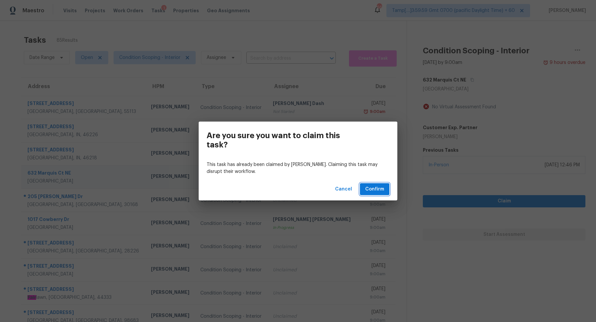
click at [383, 189] on span "Confirm" at bounding box center [374, 189] width 19 height 8
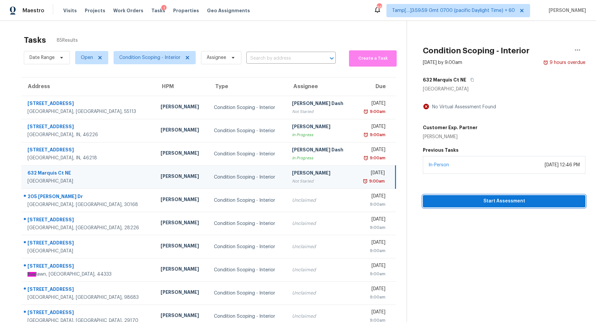
click at [494, 201] on span "Start Assessment" at bounding box center [504, 201] width 152 height 8
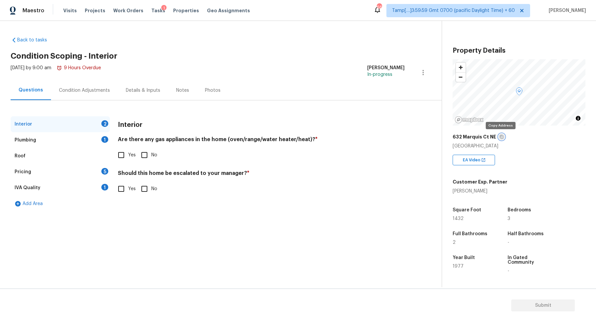
click at [501, 137] on icon "button" at bounding box center [501, 137] width 3 height 4
click at [120, 152] on input "Yes" at bounding box center [121, 155] width 14 height 14
checkbox input "true"
click at [144, 194] on input "No" at bounding box center [144, 189] width 14 height 14
checkbox input "true"
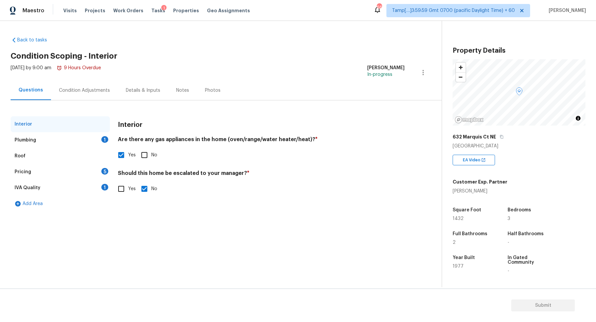
click at [72, 133] on div "Plumbing 1" at bounding box center [60, 140] width 99 height 16
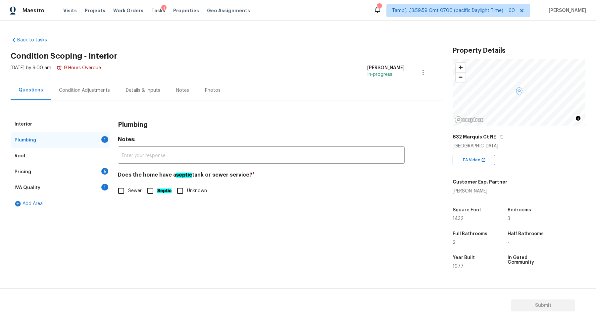
click at [134, 187] on span "Sewer" at bounding box center [135, 190] width 14 height 7
click at [128, 187] on input "Sewer" at bounding box center [121, 191] width 14 height 14
checkbox input "true"
click at [89, 176] on div "Pricing 5" at bounding box center [60, 172] width 99 height 16
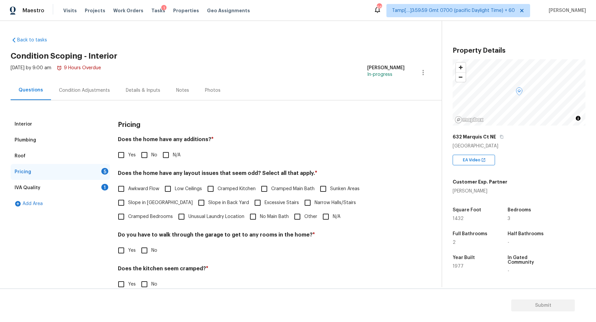
click at [157, 148] on div "Yes No N/A" at bounding box center [261, 155] width 287 height 14
click at [146, 154] on input "No" at bounding box center [144, 155] width 14 height 14
checkbox input "true"
click at [143, 200] on span "Slope in Front Yard" at bounding box center [160, 203] width 65 height 7
click at [128, 199] on input "Slope in Front Yard" at bounding box center [121, 203] width 14 height 14
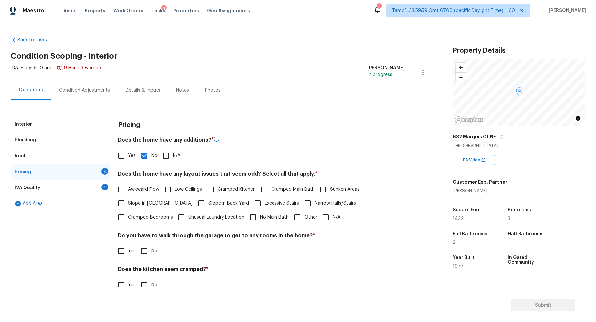
checkbox input "true"
click at [199, 198] on label "Slope in Back Yard" at bounding box center [221, 203] width 55 height 14
click at [199, 198] on input "Slope in Back Yard" at bounding box center [201, 203] width 14 height 14
checkbox input "true"
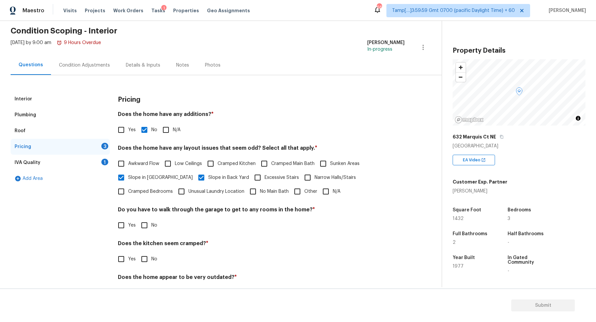
scroll to position [40, 0]
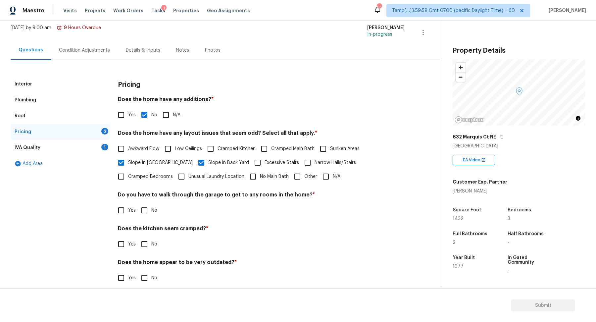
click at [142, 210] on input "No" at bounding box center [144, 210] width 14 height 14
checkbox input "true"
click at [137, 237] on input "No" at bounding box center [144, 244] width 14 height 14
checkbox input "true"
click at [137, 271] on input "No" at bounding box center [144, 278] width 14 height 14
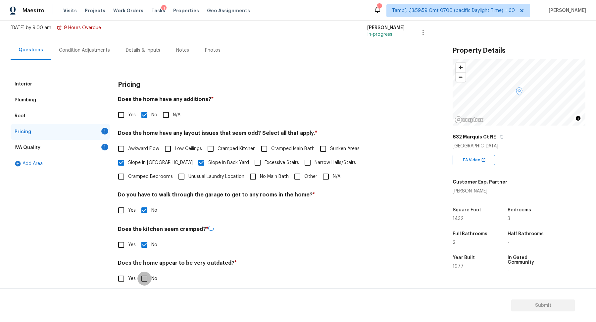
checkbox input "true"
click at [99, 147] on div "IVA Quality 1" at bounding box center [60, 148] width 99 height 16
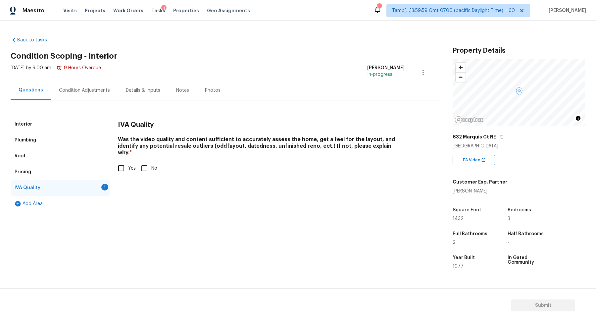
click at [131, 165] on span "Yes" at bounding box center [132, 168] width 8 height 7
click at [128, 161] on input "Yes" at bounding box center [121, 168] width 14 height 14
checkbox input "true"
click at [104, 90] on div "Condition Adjustments" at bounding box center [84, 90] width 51 height 7
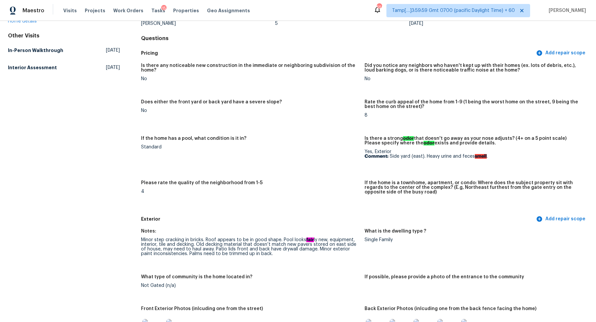
scroll to position [181, 0]
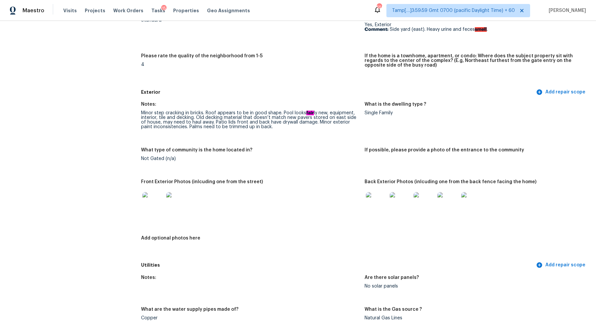
click at [153, 203] on img at bounding box center [152, 202] width 21 height 21
click at [376, 194] on img at bounding box center [376, 202] width 21 height 21
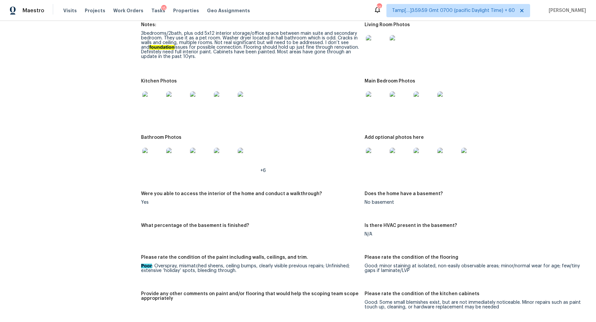
scroll to position [791, 0]
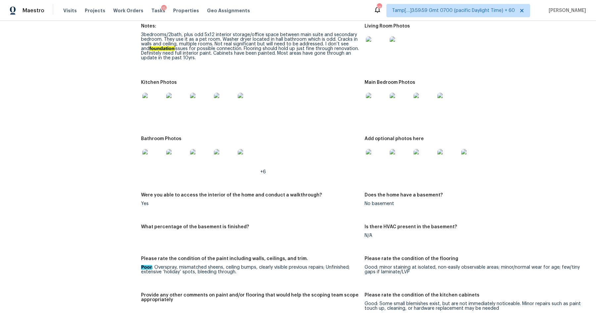
click at [379, 50] on img at bounding box center [376, 46] width 21 height 21
click at [156, 109] on img at bounding box center [152, 103] width 21 height 21
click at [380, 110] on img at bounding box center [376, 103] width 21 height 21
click at [159, 164] on img at bounding box center [152, 159] width 21 height 21
click at [372, 156] on img at bounding box center [376, 159] width 21 height 21
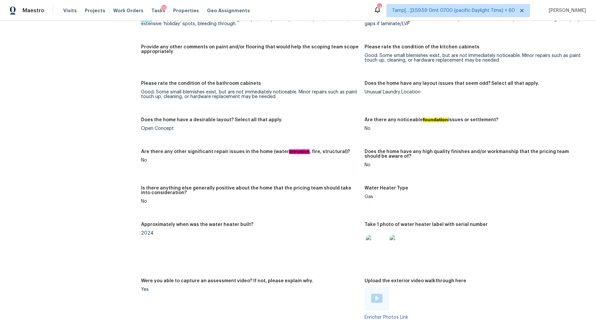
scroll to position [846, 0]
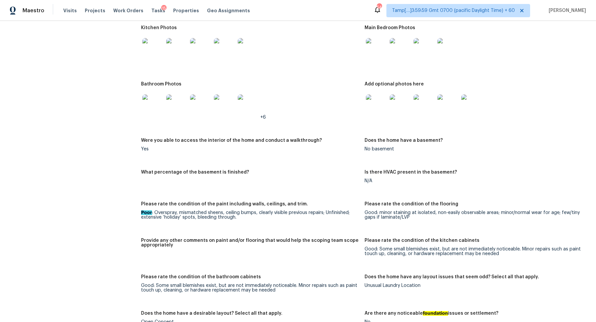
click at [231, 98] on img at bounding box center [224, 104] width 21 height 21
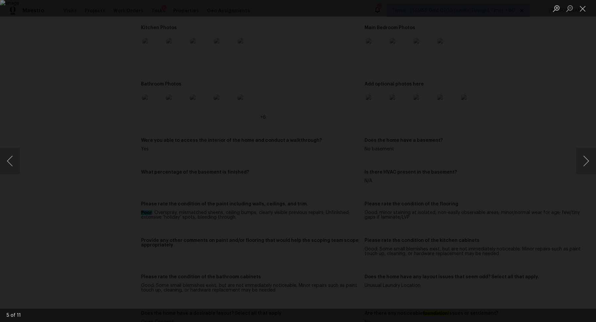
click at [561, 169] on div "Lightbox" at bounding box center [298, 161] width 596 height 322
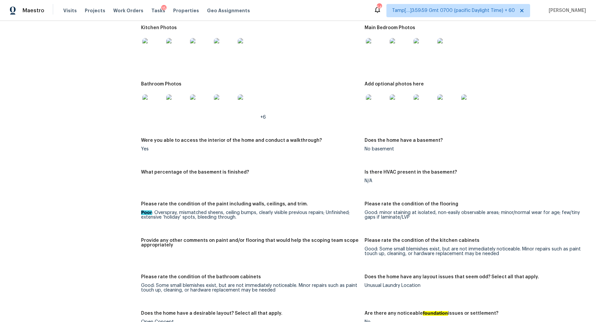
click at [403, 106] on img at bounding box center [399, 104] width 21 height 21
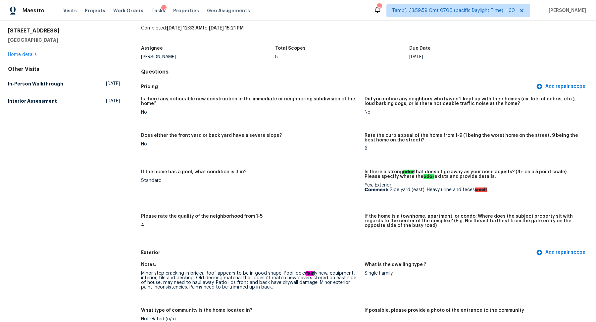
scroll to position [0, 0]
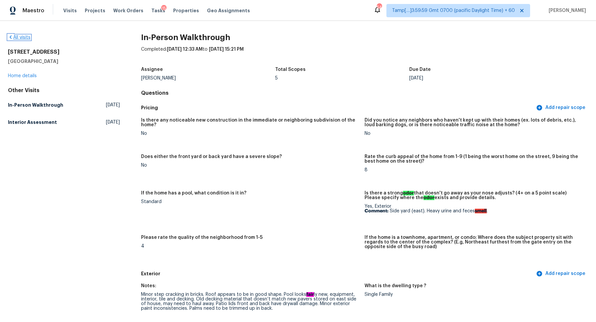
click at [25, 37] on link "All visits" at bounding box center [19, 37] width 23 height 5
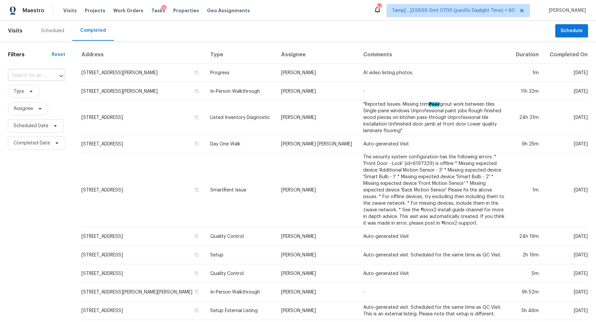
click at [35, 75] on input "text" at bounding box center [27, 75] width 39 height 10
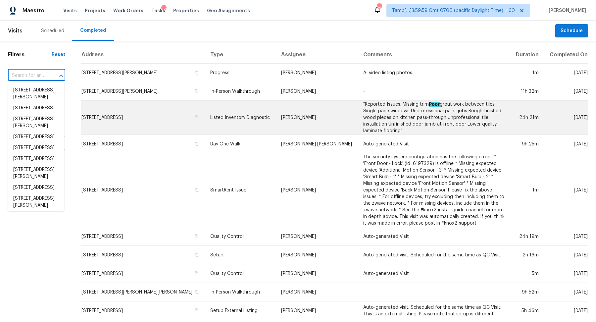
paste input "6831 Crimson Shadow St, North Las Vegas, NV 89086"
type input "6831 Crimson Shadow St, North Las Vegas, NV 89086"
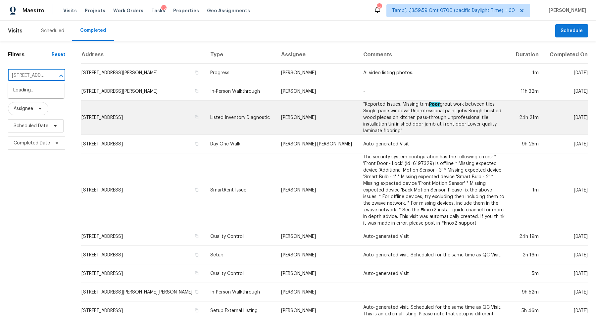
scroll to position [0, 83]
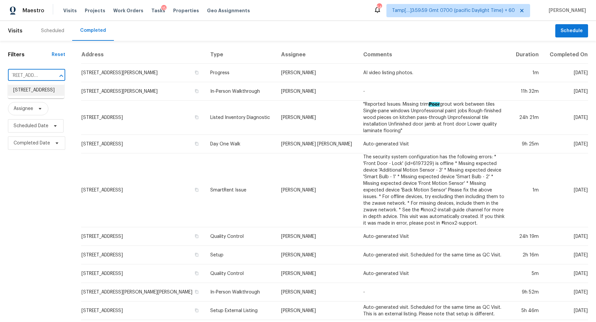
click at [37, 96] on li "6831 Crimson Shadow St, North Las Vegas, NV 89086" at bounding box center [36, 90] width 56 height 11
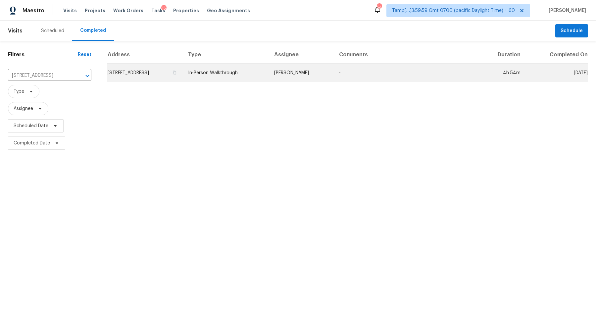
click at [144, 78] on td "6831 Crimson Shadow St, North Las Vegas, NV 89086" at bounding box center [144, 73] width 75 height 19
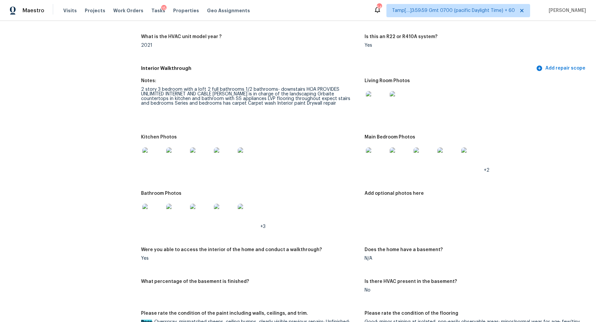
scroll to position [569, 0]
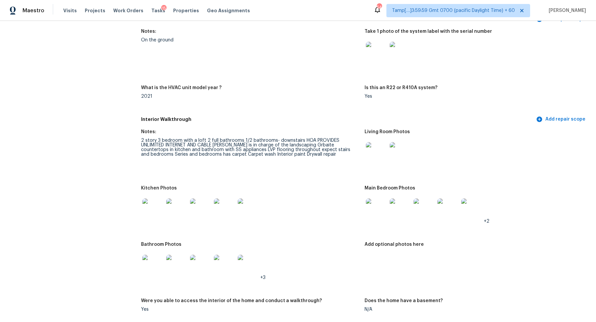
click at [374, 154] on img at bounding box center [376, 152] width 21 height 21
click at [379, 160] on img at bounding box center [376, 152] width 21 height 21
click at [135, 212] on div "All visits 6831 Crimson Shadow St North Las Vegas, NV 89086 Home details Other …" at bounding box center [298, 237] width 580 height 1545
click at [153, 210] on img at bounding box center [152, 208] width 21 height 21
click at [375, 210] on img at bounding box center [376, 208] width 21 height 21
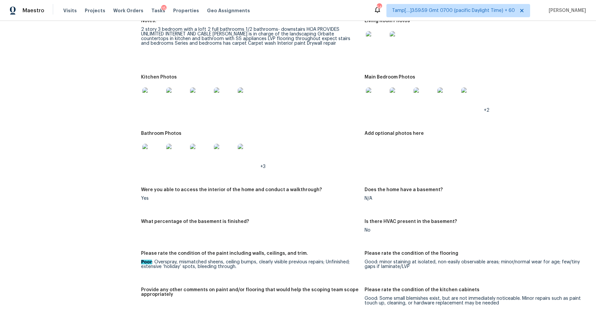
scroll to position [691, 0]
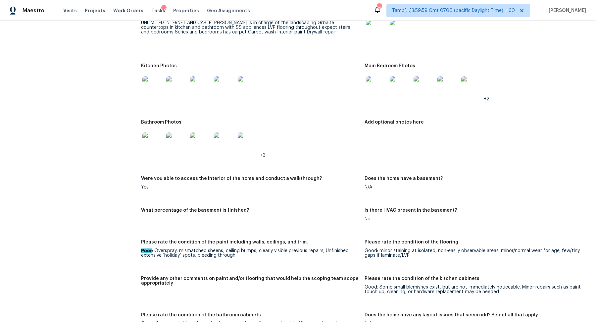
click at [158, 146] on img at bounding box center [152, 142] width 21 height 21
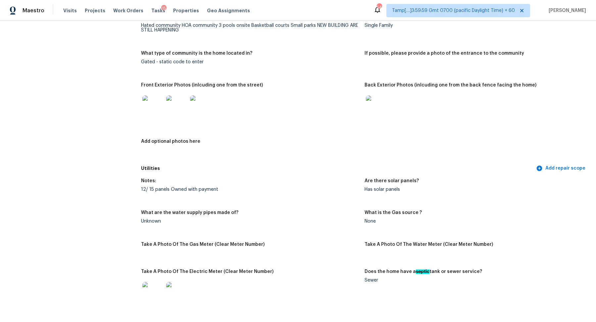
scroll to position [179, 0]
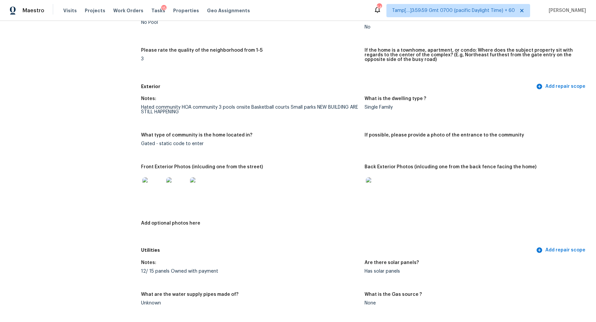
click at [160, 185] on img at bounding box center [152, 187] width 21 height 21
click at [372, 194] on img at bounding box center [376, 187] width 21 height 21
click at [153, 185] on img at bounding box center [152, 187] width 21 height 21
click at [373, 187] on img at bounding box center [376, 187] width 21 height 21
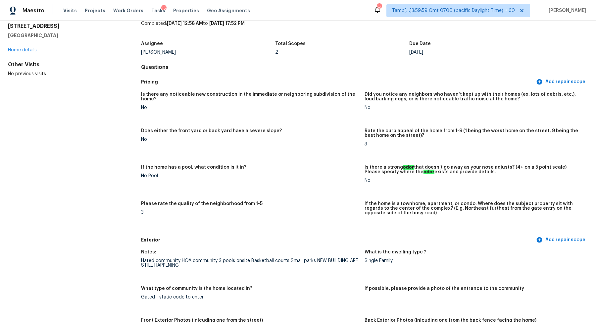
scroll to position [0, 0]
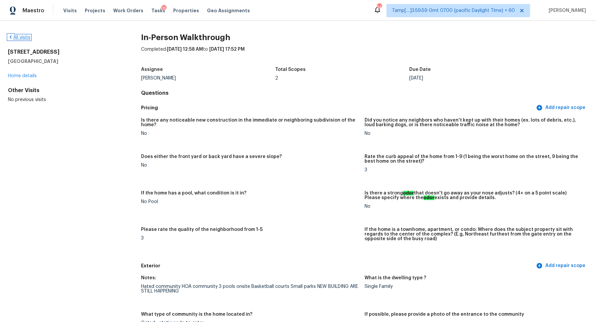
click at [25, 37] on link "All visits" at bounding box center [19, 37] width 23 height 5
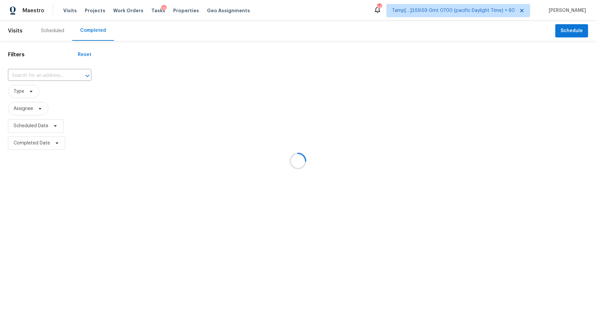
click at [51, 77] on div at bounding box center [298, 161] width 596 height 322
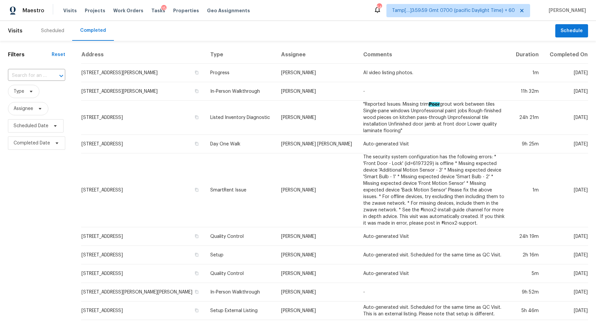
click at [51, 77] on div at bounding box center [56, 75] width 17 height 9
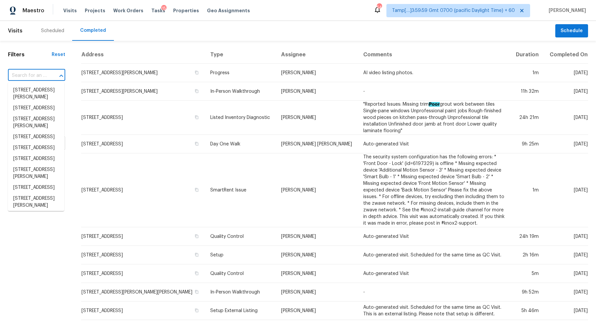
click at [51, 77] on div at bounding box center [56, 75] width 17 height 9
paste input "632 Marquis Ct NE, Albuquerque, NM 87123"
type input "632 Marquis Ct NE, Albuquerque, NM 87123"
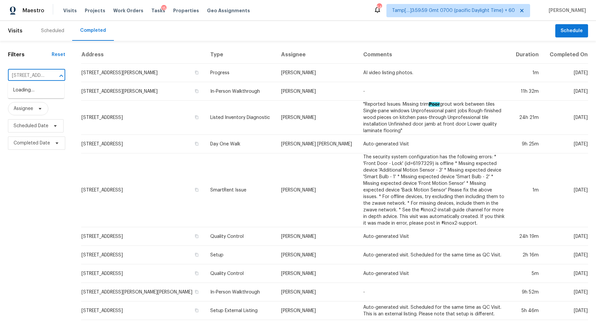
scroll to position [0, 61]
click at [43, 94] on li "632 Marquis Ct NE, Albuquerque, NM 87123" at bounding box center [36, 90] width 56 height 11
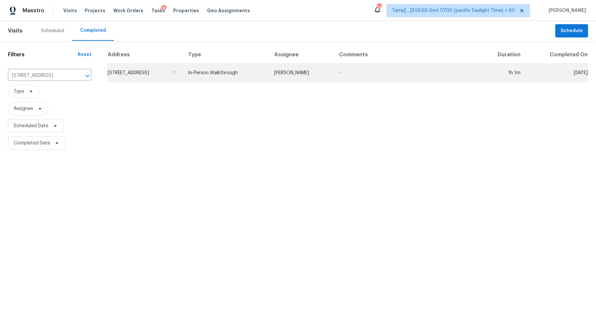
click at [166, 69] on td "632 Marquis Ct NE, Albuquerque, NM 87123" at bounding box center [144, 73] width 75 height 19
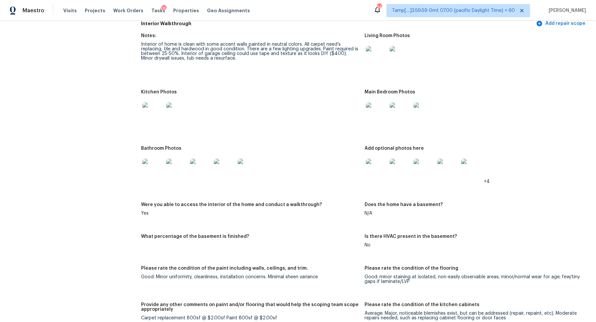
scroll to position [740, 0]
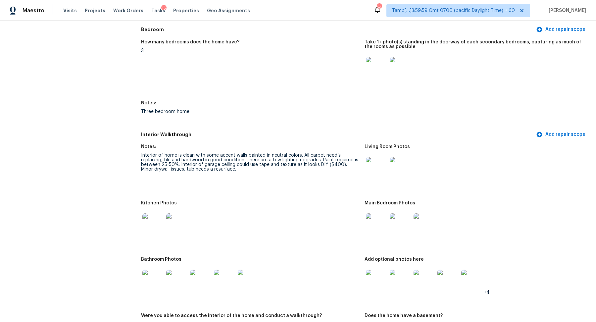
click at [379, 70] on img at bounding box center [376, 67] width 21 height 21
click at [376, 79] on div at bounding box center [376, 67] width 24 height 29
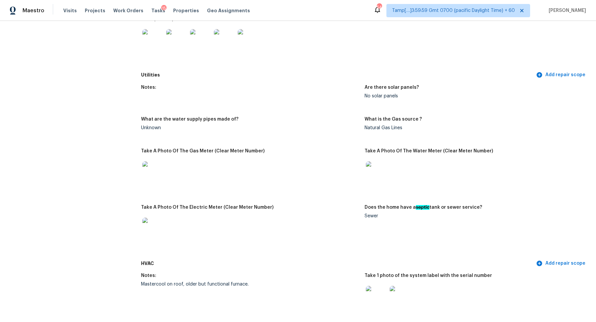
scroll to position [218, 0]
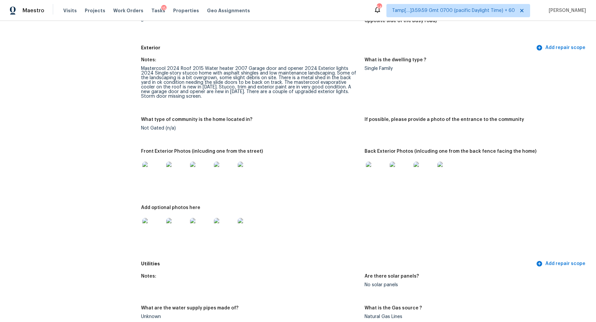
click at [153, 165] on img at bounding box center [152, 171] width 21 height 21
click at [379, 159] on div at bounding box center [376, 172] width 24 height 29
click at [379, 172] on img at bounding box center [376, 171] width 21 height 21
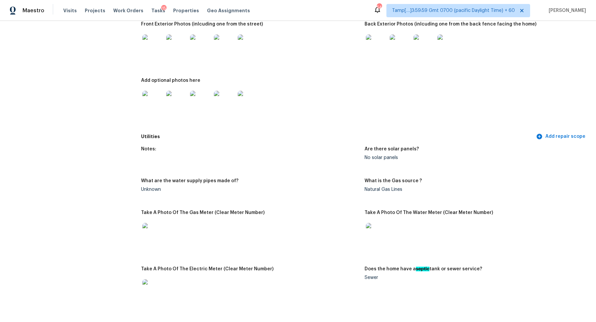
click at [156, 107] on img at bounding box center [152, 101] width 21 height 21
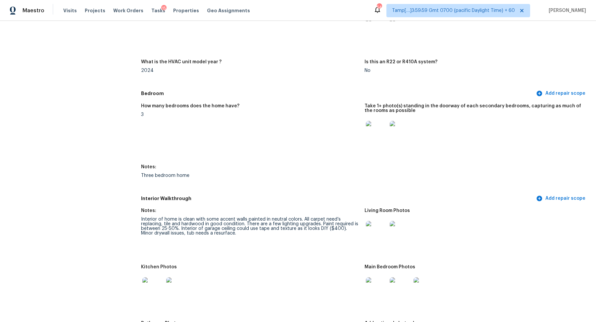
scroll to position [729, 0]
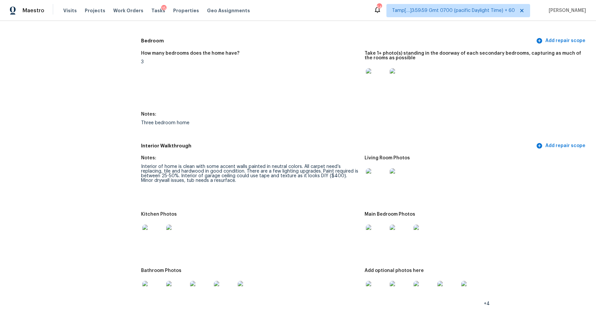
click at [260, 146] on h5 "Interior Walkthrough" at bounding box center [337, 145] width 393 height 7
click at [374, 180] on img at bounding box center [376, 178] width 21 height 21
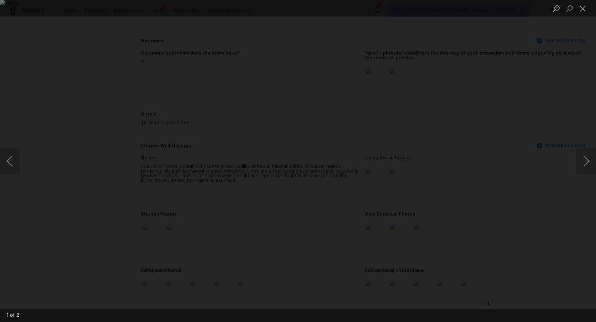
click at [490, 161] on div "Lightbox" at bounding box center [298, 161] width 596 height 322
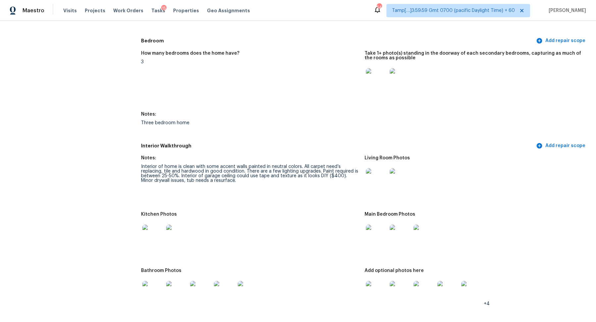
click at [371, 88] on img at bounding box center [376, 78] width 21 height 21
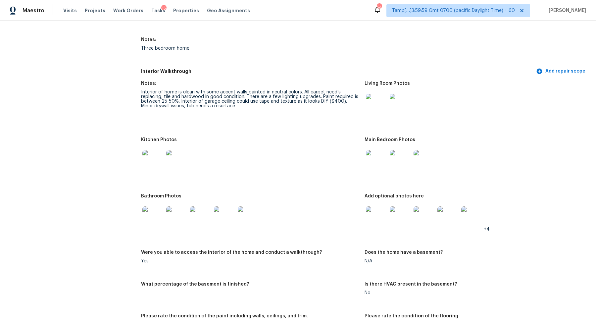
click at [142, 167] on div at bounding box center [153, 160] width 24 height 29
click at [150, 167] on img at bounding box center [152, 160] width 21 height 21
click at [386, 163] on img at bounding box center [376, 160] width 21 height 21
click at [153, 219] on img at bounding box center [152, 216] width 21 height 21
click at [375, 216] on img at bounding box center [376, 216] width 21 height 21
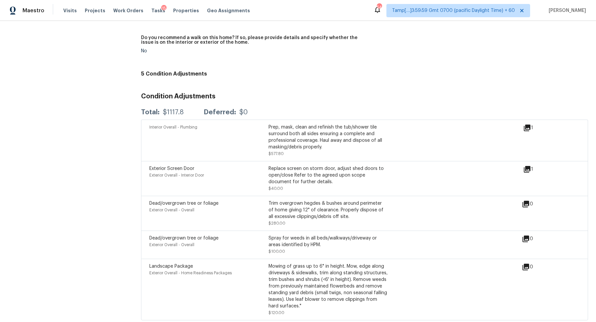
scroll to position [1623, 0]
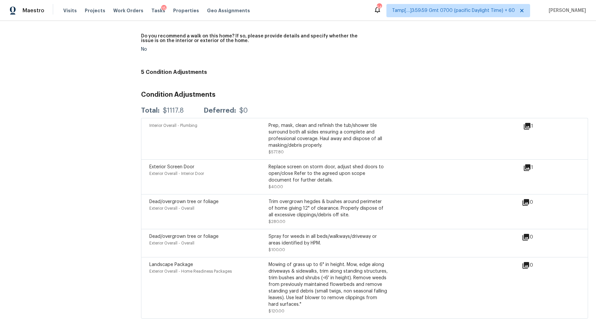
click at [526, 128] on icon at bounding box center [526, 126] width 7 height 7
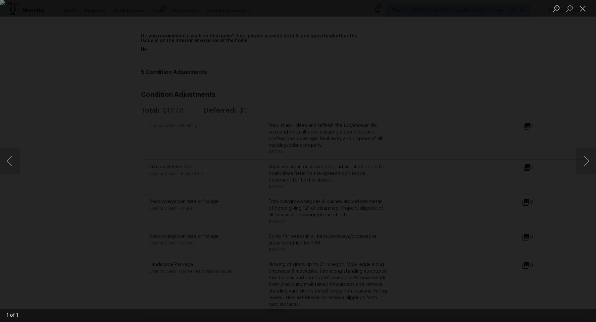
click at [528, 132] on div "Lightbox" at bounding box center [298, 161] width 596 height 322
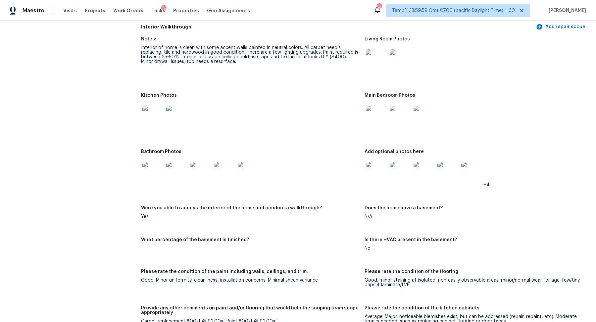
scroll to position [855, 0]
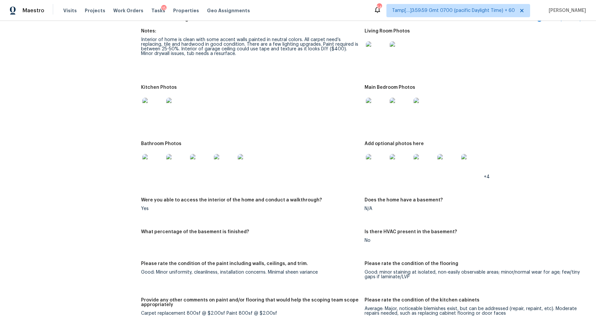
click at [379, 113] on img at bounding box center [376, 108] width 21 height 21
click at [380, 167] on img at bounding box center [376, 164] width 21 height 21
click at [370, 161] on img at bounding box center [376, 164] width 21 height 21
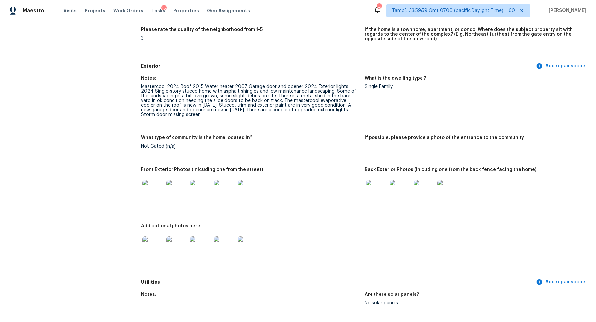
scroll to position [0, 0]
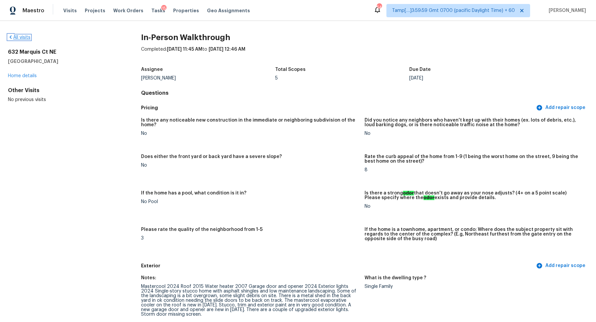
click at [14, 37] on link "All visits" at bounding box center [19, 37] width 23 height 5
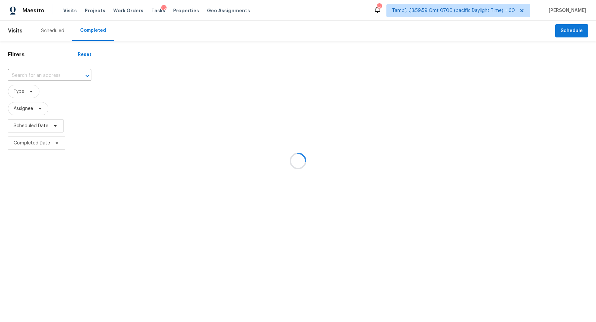
click at [48, 68] on div at bounding box center [298, 161] width 596 height 322
click at [49, 73] on div at bounding box center [298, 161] width 596 height 322
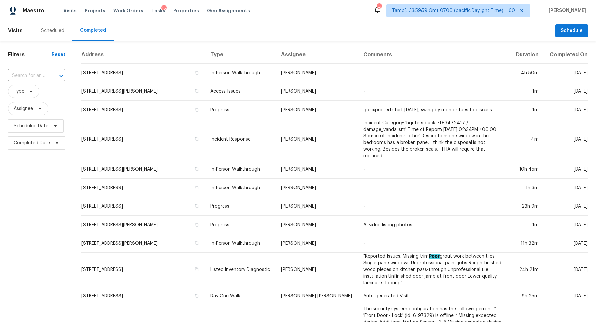
click at [49, 73] on div at bounding box center [56, 75] width 17 height 9
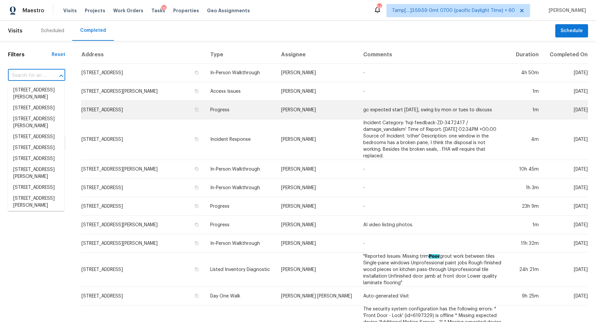
paste input "931 Skyview Dr, Brandon, FL 33510"
type input "931 Skyview Dr, Brandon, FL 33510"
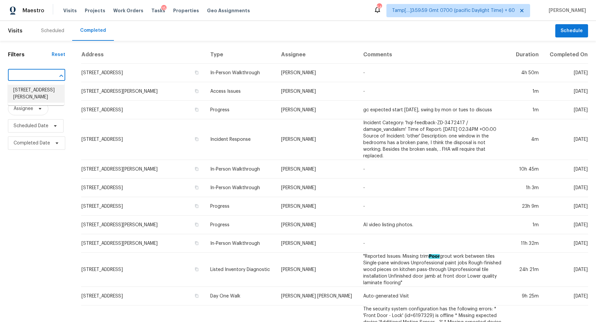
click at [34, 95] on li "931 Skyview Dr, Brandon, FL 33510" at bounding box center [36, 94] width 56 height 18
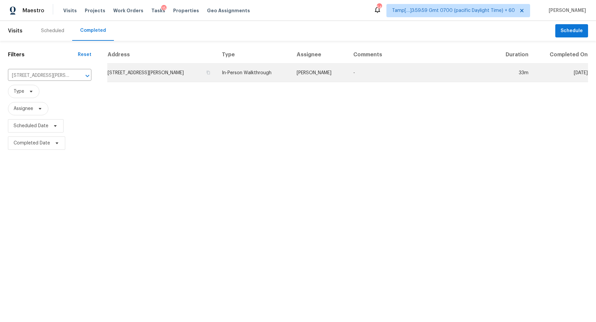
click at [160, 69] on td "931 Skyview Dr, Brandon, FL 33510" at bounding box center [161, 73] width 109 height 19
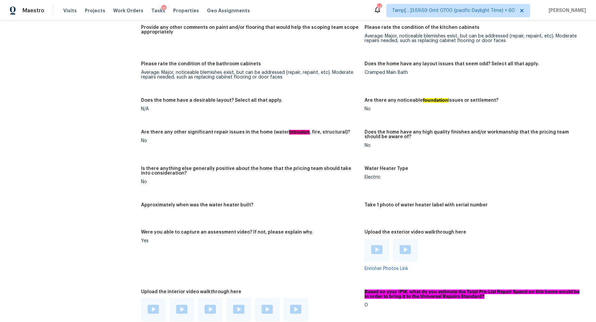
scroll to position [813, 0]
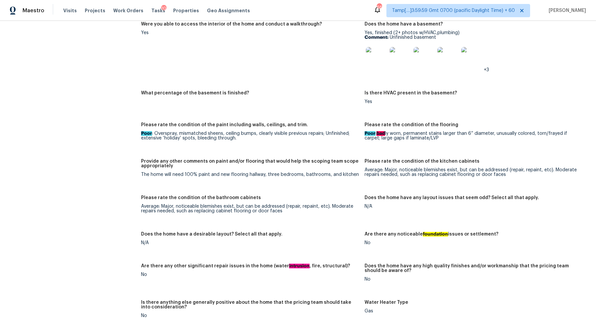
scroll to position [719, 0]
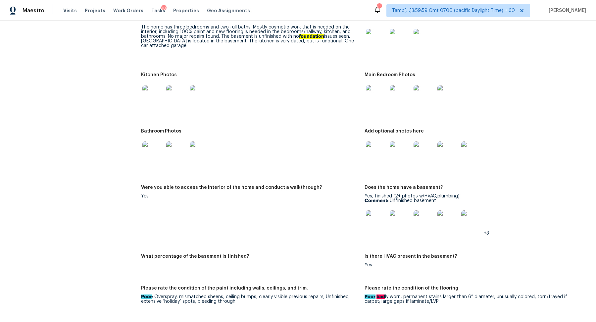
click at [147, 100] on img at bounding box center [152, 95] width 21 height 21
click at [376, 40] on img at bounding box center [376, 39] width 21 height 21
click at [155, 106] on img at bounding box center [152, 95] width 21 height 21
click at [380, 101] on img at bounding box center [376, 95] width 21 height 21
click at [371, 163] on div at bounding box center [376, 151] width 24 height 29
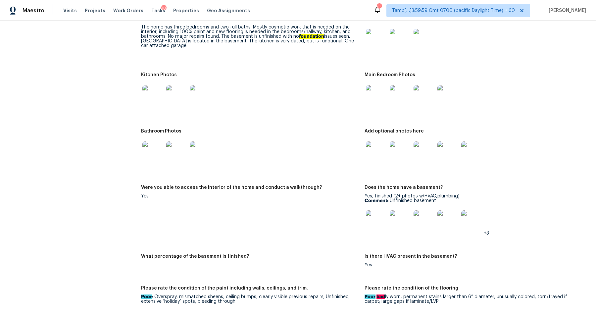
click at [379, 155] on img at bounding box center [376, 151] width 21 height 21
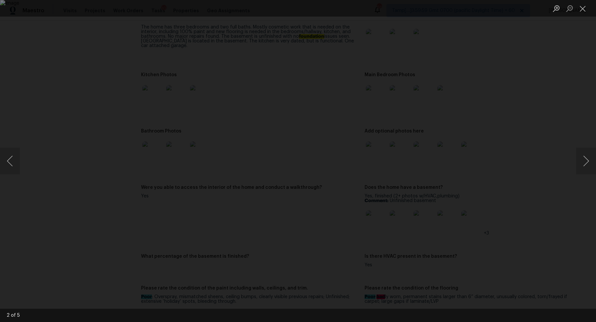
click at [262, 73] on img "Lightbox" at bounding box center [298, 161] width 596 height 322
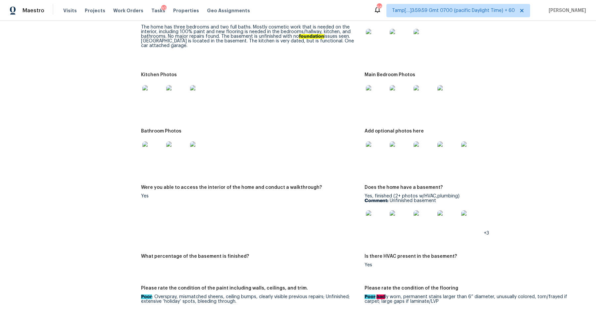
scroll to position [824, 0]
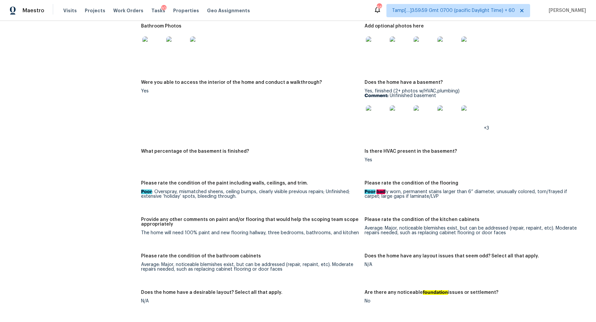
click at [383, 132] on figure "Does the home have a basement? Yes, finished (2+ photos w/HVAC,plumbing) Commen…" at bounding box center [475, 110] width 223 height 61
click at [373, 115] on img at bounding box center [376, 115] width 21 height 21
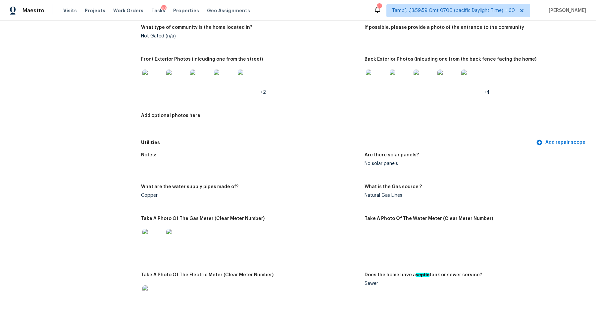
scroll to position [285, 0]
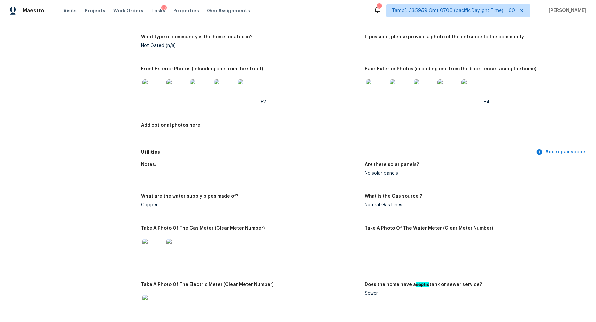
click at [365, 92] on div at bounding box center [376, 89] width 24 height 29
click at [382, 93] on img at bounding box center [376, 89] width 21 height 21
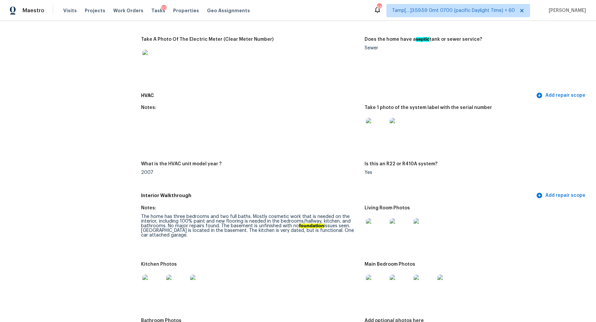
scroll to position [535, 0]
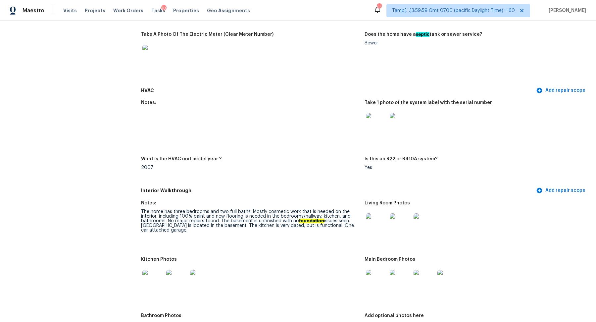
click at [384, 276] on img at bounding box center [376, 279] width 21 height 21
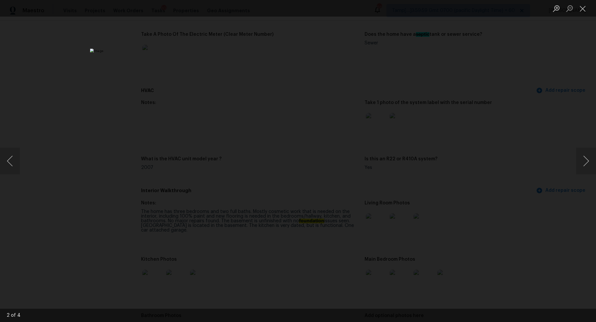
click at [467, 230] on div "Lightbox" at bounding box center [298, 161] width 596 height 322
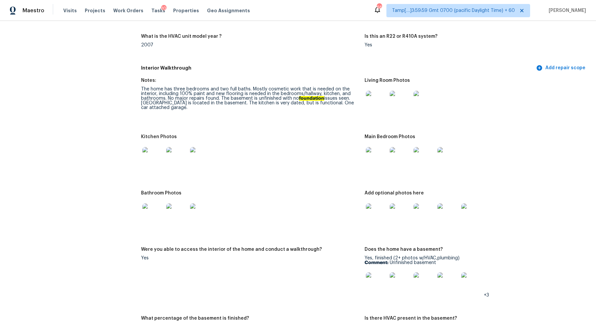
scroll to position [674, 0]
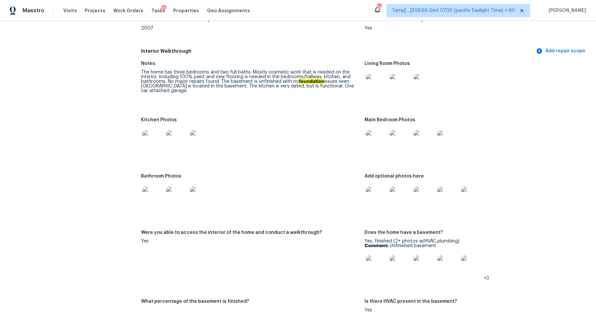
click at [377, 207] on div at bounding box center [376, 196] width 24 height 29
click at [368, 206] on img at bounding box center [376, 196] width 21 height 21
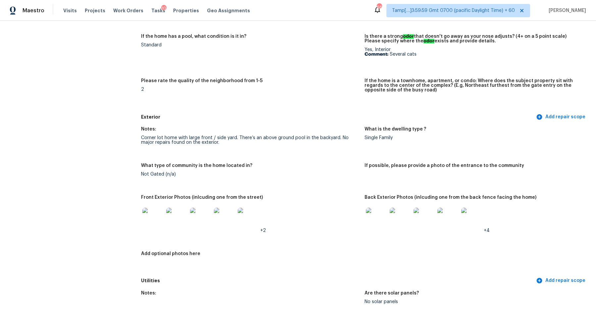
scroll to position [0, 0]
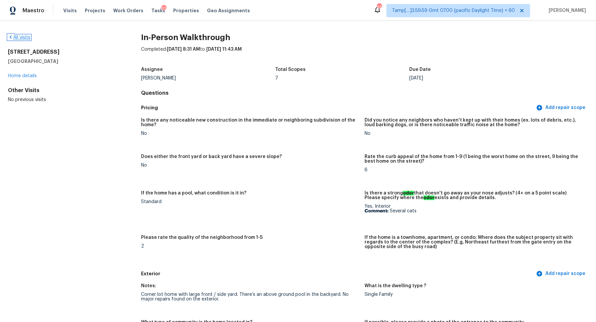
click at [24, 38] on link "All visits" at bounding box center [19, 37] width 23 height 5
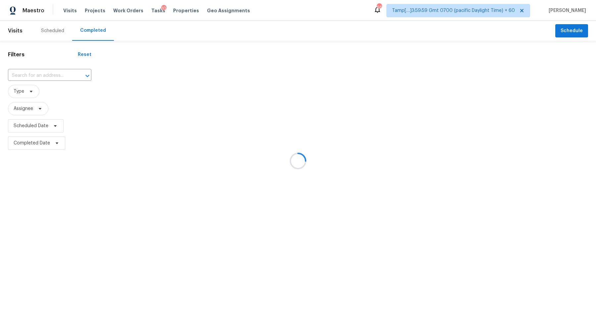
click at [63, 76] on div at bounding box center [298, 161] width 596 height 322
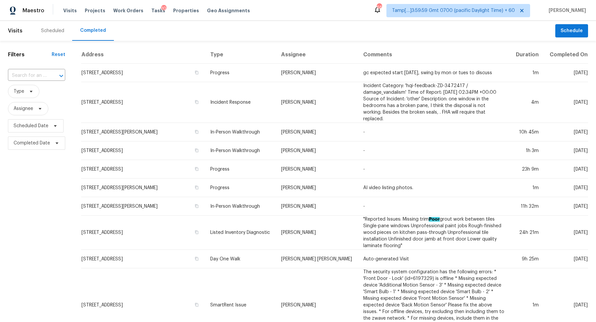
click at [63, 76] on icon "Open" at bounding box center [61, 76] width 8 height 8
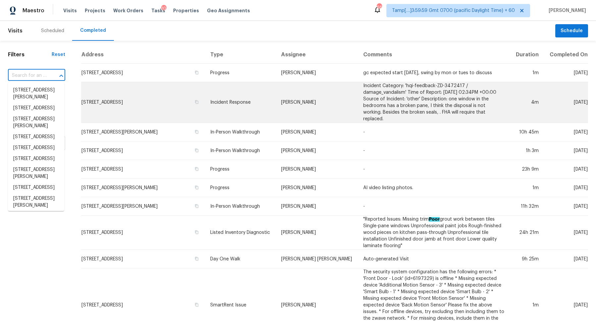
paste input "205 Wilhelmina Dr, Austell, GA 30168"
type input "205 Wilhelmina Dr, Austell, GA 30168"
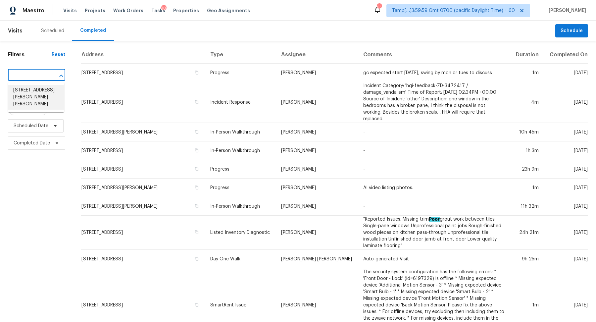
click at [54, 92] on li "205 Wilhelmina Dr, Austell, GA 30168" at bounding box center [36, 97] width 56 height 25
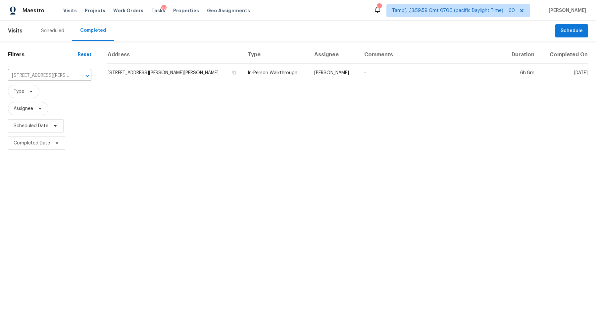
click at [146, 74] on td "205 Wilhelmina Dr, Austell, GA 30168" at bounding box center [174, 73] width 135 height 19
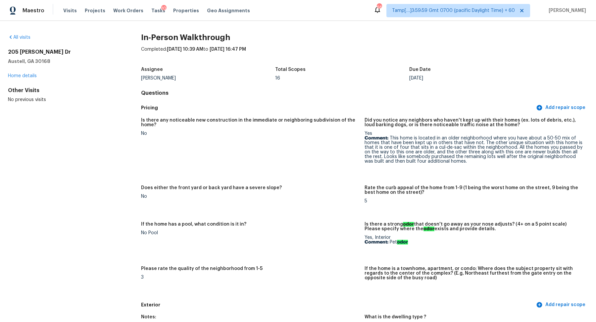
click at [14, 34] on div "All visits" at bounding box center [64, 37] width 112 height 7
click at [10, 36] on icon at bounding box center [10, 36] width 5 height 5
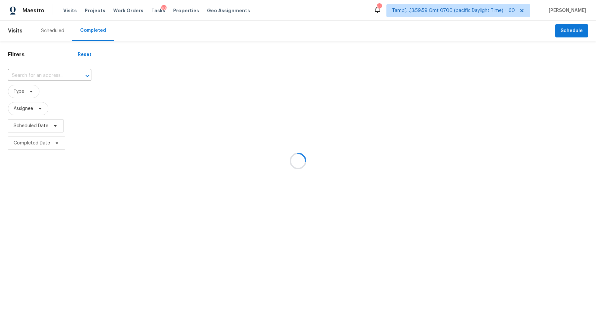
click at [24, 72] on div at bounding box center [298, 161] width 596 height 322
click at [41, 71] on div at bounding box center [298, 161] width 596 height 322
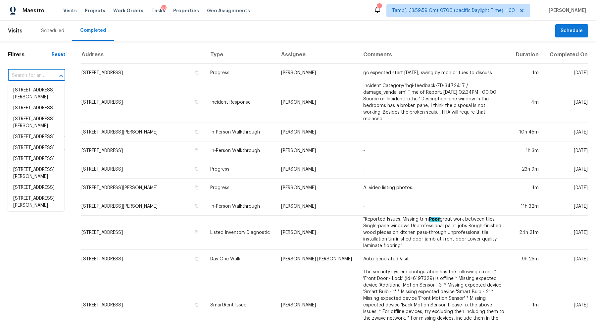
click at [42, 73] on input "text" at bounding box center [27, 75] width 39 height 10
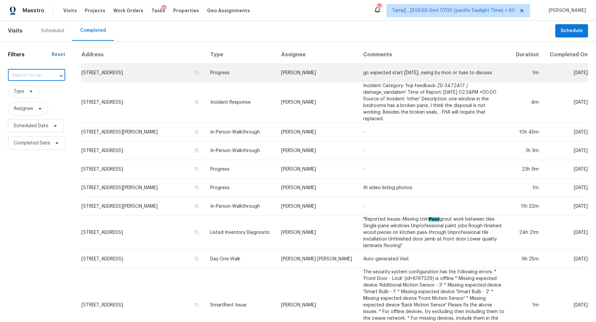
paste input "8847 Hunter Ridge Dr, Charlotte, NC 28226"
type input "8847 Hunter Ridge Dr, Charlotte, NC 28226"
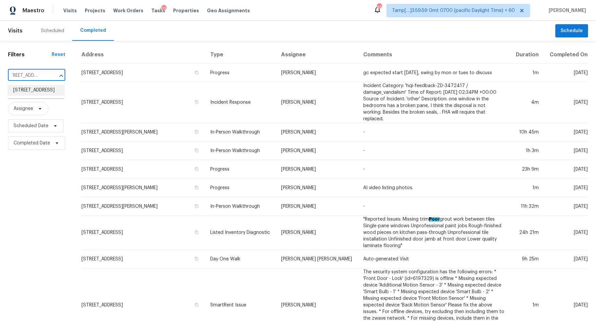
click at [42, 88] on li "8847 Hunter Ridge Dr, Charlotte, NC 28226" at bounding box center [36, 90] width 56 height 11
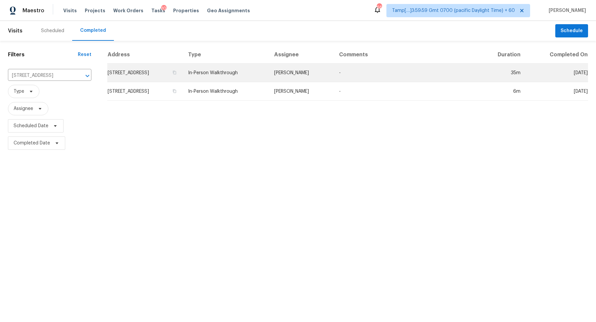
click at [149, 71] on td "8847 Hunter Ridge Dr, Charlotte, NC 28226" at bounding box center [144, 73] width 75 height 19
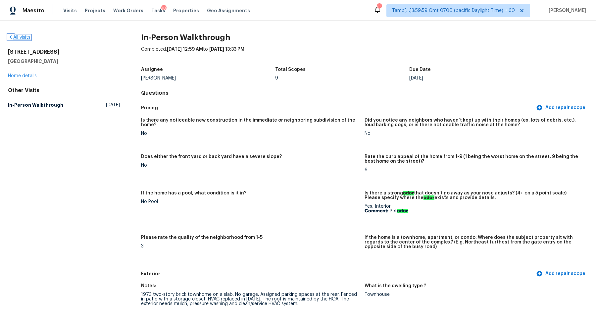
click at [23, 39] on link "All visits" at bounding box center [19, 37] width 23 height 5
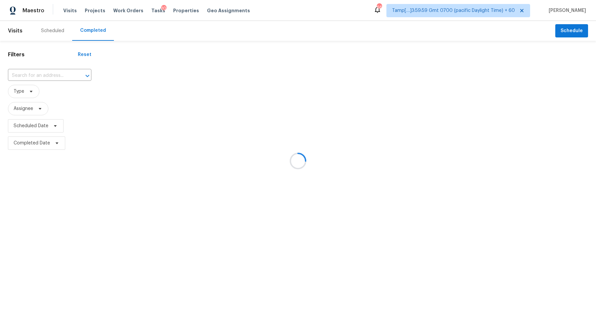
click at [45, 74] on div at bounding box center [298, 161] width 596 height 322
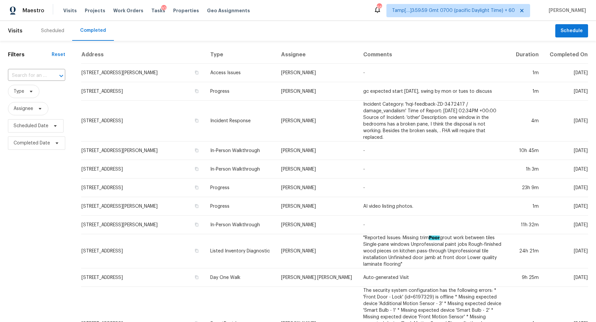
click at [45, 74] on input "text" at bounding box center [27, 75] width 39 height 10
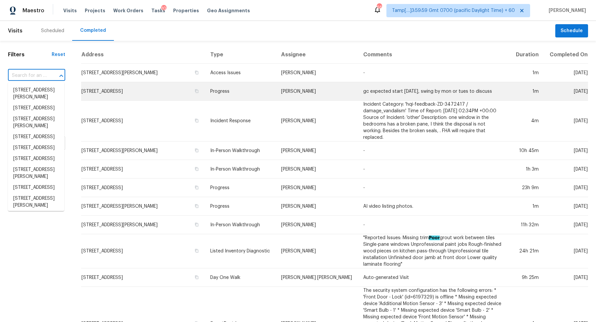
paste input "5123 Bell St # A, Houston, TX 77023"
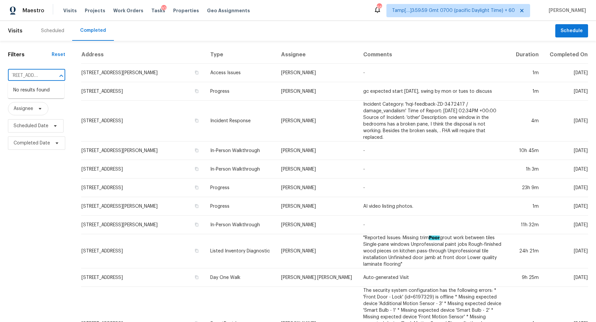
scroll to position [0, 10]
drag, startPoint x: 27, startPoint y: 75, endPoint x: 34, endPoint y: 75, distance: 7.6
click at [34, 75] on input "5123 Bell St # A, Houston, TX 77023" at bounding box center [27, 75] width 39 height 10
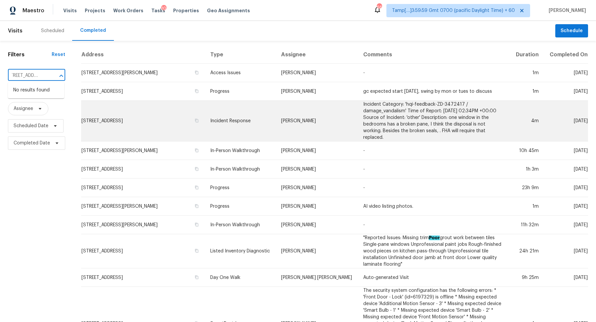
type input "5123 Bell St, Houston, TX 77023"
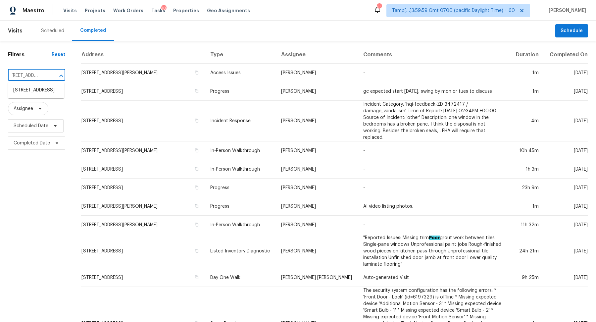
click at [27, 73] on input "5123 Bell St, Houston, TX 77023" at bounding box center [27, 75] width 39 height 10
click at [21, 92] on li "5123 Bell St # A, Houston, TX 77023" at bounding box center [36, 90] width 56 height 11
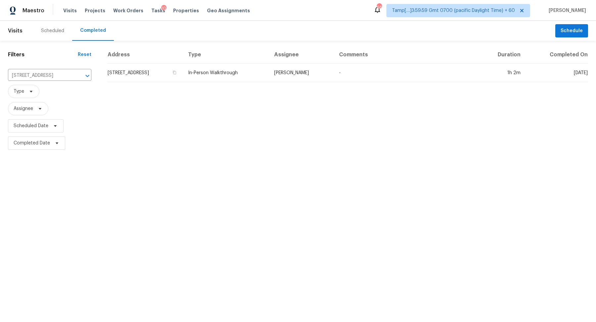
click at [153, 77] on td "5123 Bell St # A, Houston, TX 77023" at bounding box center [144, 73] width 75 height 19
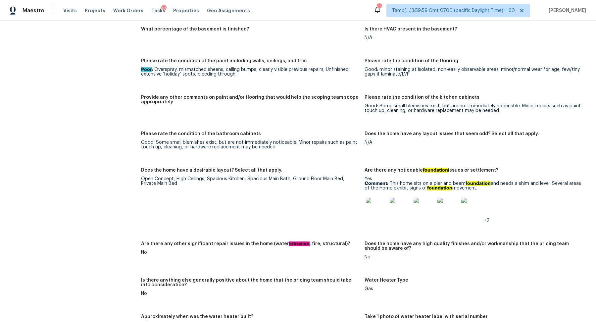
scroll to position [937, 0]
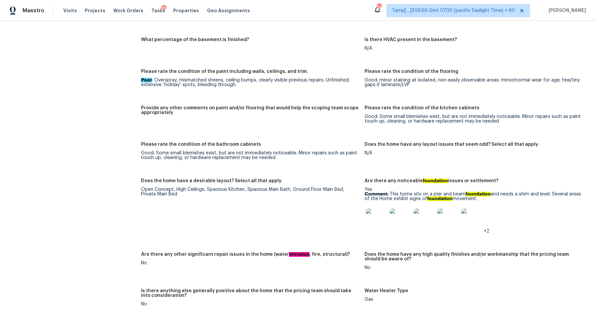
click at [374, 222] on img at bounding box center [376, 218] width 21 height 21
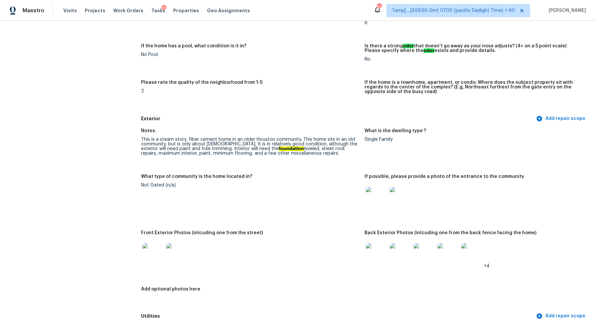
scroll to position [196, 0]
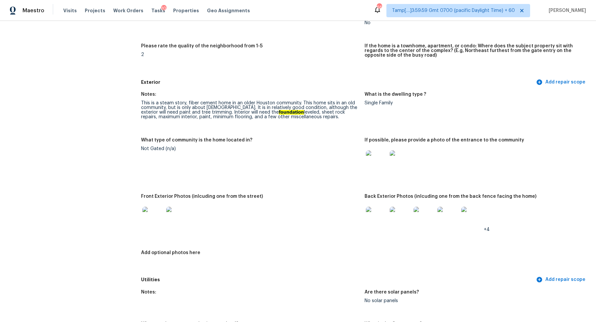
click at [380, 166] on img at bounding box center [376, 160] width 21 height 21
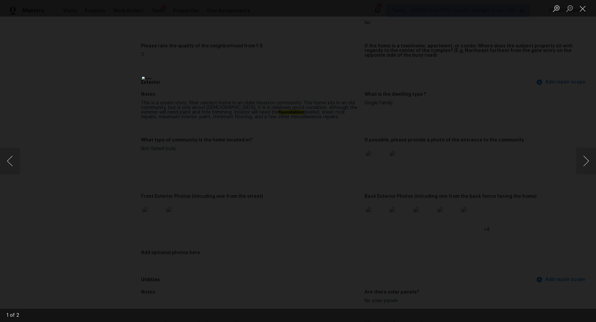
click at [429, 166] on div "Lightbox" at bounding box center [298, 161] width 596 height 322
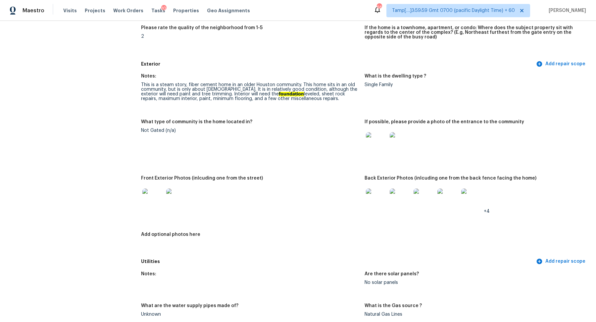
scroll to position [234, 0]
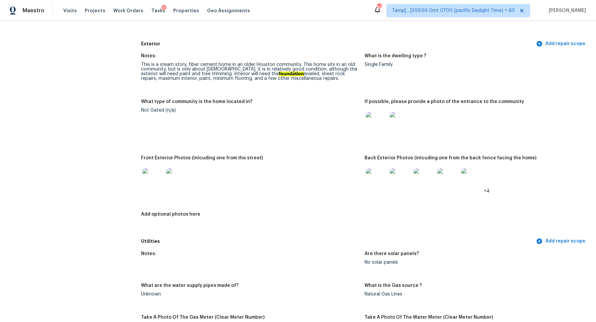
click at [382, 175] on img at bounding box center [376, 178] width 21 height 21
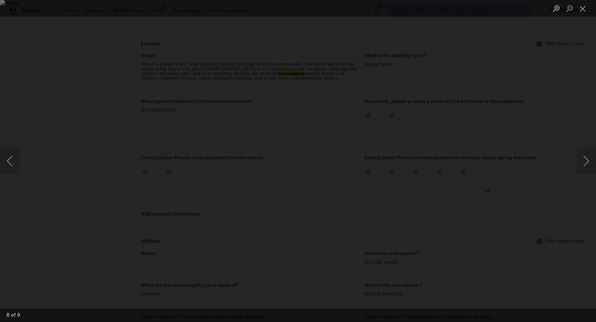
click at [498, 190] on div "Lightbox" at bounding box center [298, 161] width 596 height 322
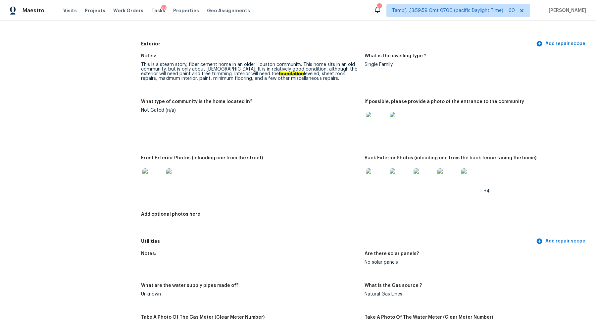
click at [153, 180] on img at bounding box center [152, 178] width 21 height 21
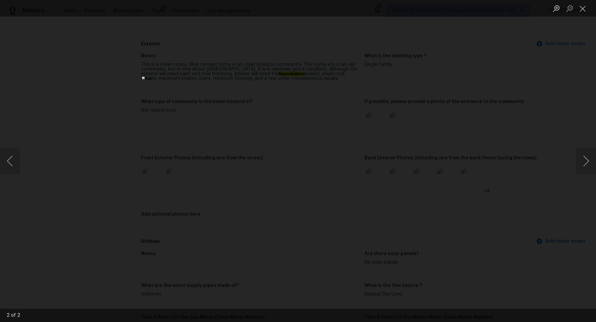
click at [453, 215] on div "Lightbox" at bounding box center [298, 161] width 596 height 322
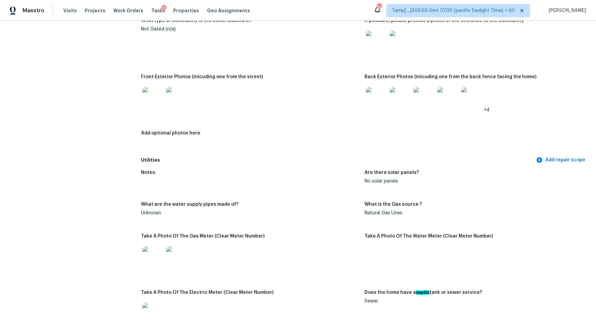
scroll to position [425, 0]
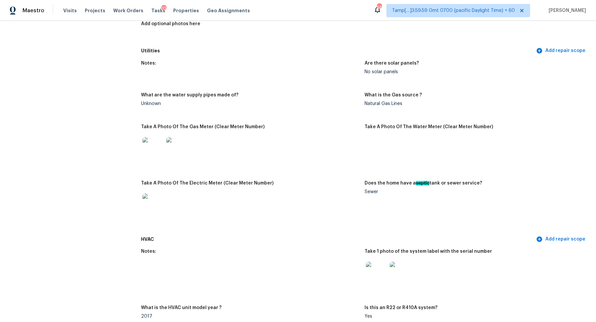
click at [150, 149] on img at bounding box center [152, 147] width 21 height 21
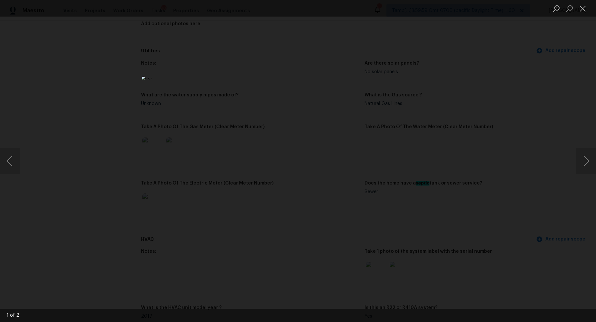
click at [410, 171] on div "Lightbox" at bounding box center [298, 161] width 596 height 322
click at [477, 142] on div "Lightbox" at bounding box center [298, 161] width 596 height 322
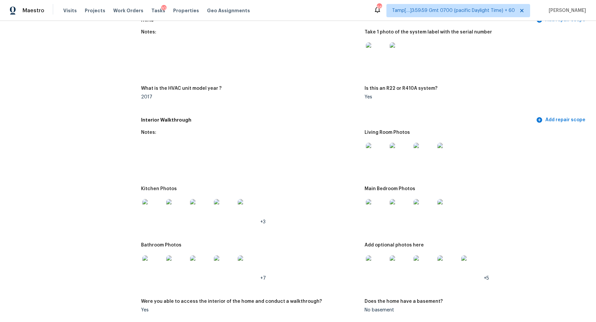
scroll to position [651, 0]
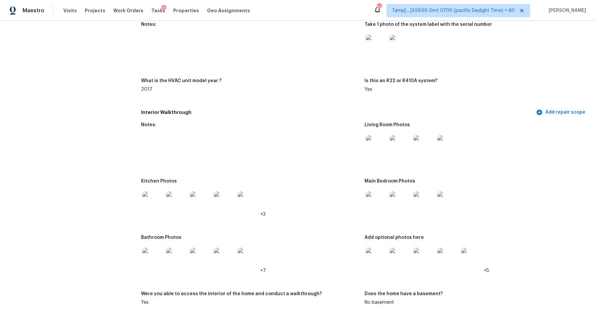
click at [375, 145] on img at bounding box center [376, 145] width 21 height 21
click at [153, 199] on img at bounding box center [152, 201] width 21 height 21
click at [378, 206] on img at bounding box center [376, 201] width 21 height 21
click at [148, 258] on img at bounding box center [152, 258] width 21 height 21
click at [375, 249] on img at bounding box center [376, 258] width 21 height 21
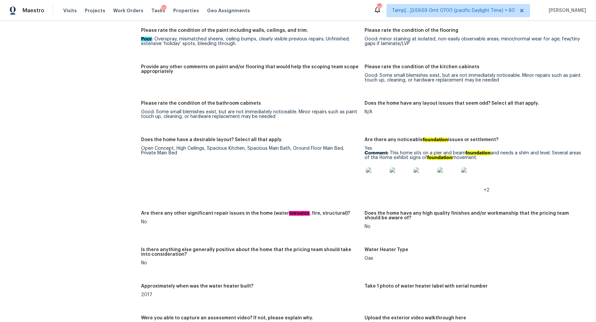
scroll to position [979, 0]
click at [378, 177] on img at bounding box center [376, 176] width 21 height 21
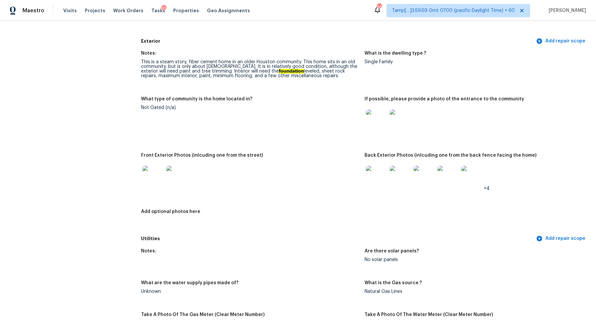
scroll to position [229, 0]
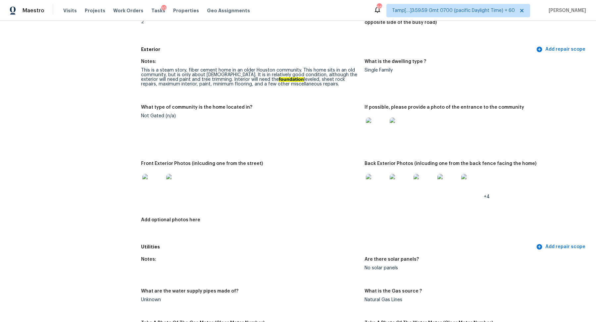
click at [379, 191] on img at bounding box center [376, 184] width 21 height 21
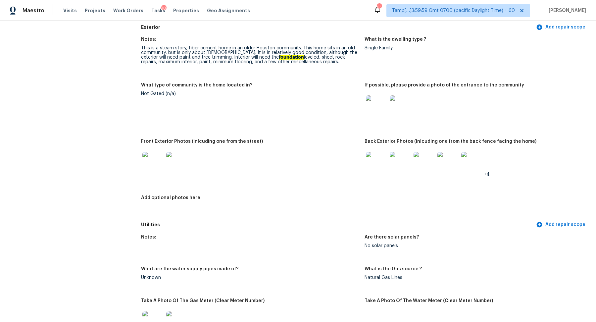
scroll to position [337, 0]
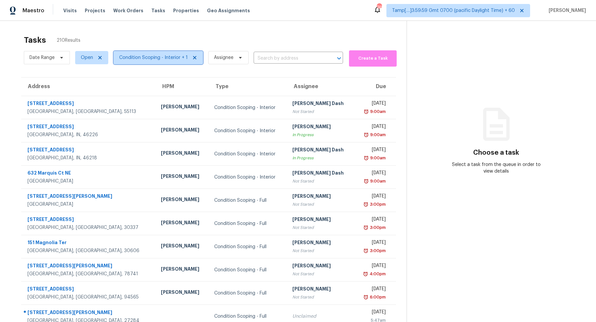
click at [152, 58] on span "Condition Scoping - Interior + 1" at bounding box center [153, 57] width 68 height 7
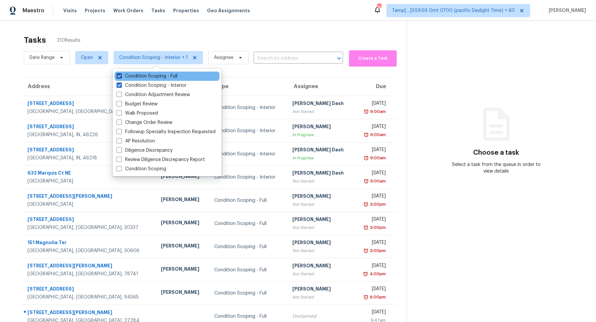
click at [173, 77] on label "Condition Scoping - Full" at bounding box center [146, 76] width 61 height 7
click at [121, 77] on input "Condition Scoping - Full" at bounding box center [118, 75] width 4 height 4
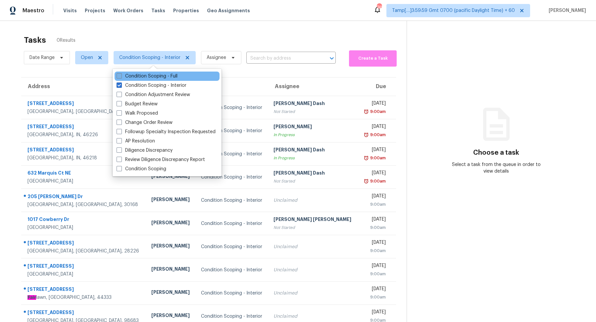
click at [177, 77] on label "Condition Scoping - Full" at bounding box center [146, 76] width 61 height 7
click at [121, 77] on input "Condition Scoping - Full" at bounding box center [118, 75] width 4 height 4
checkbox input "true"
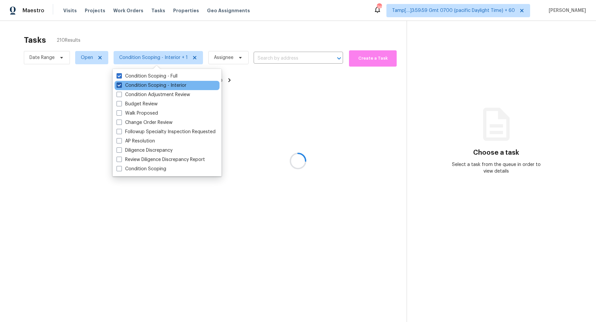
click at [185, 85] on label "Condition Scoping - Interior" at bounding box center [151, 85] width 70 height 7
click at [121, 85] on input "Condition Scoping - Interior" at bounding box center [118, 84] width 4 height 4
checkbox input "false"
click at [278, 32] on div at bounding box center [298, 161] width 596 height 322
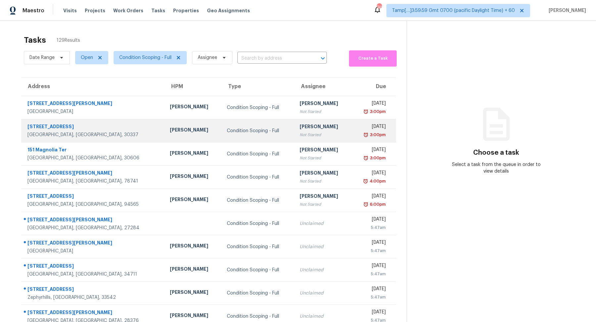
click at [239, 135] on td "Condition Scoping - Full" at bounding box center [257, 130] width 73 height 23
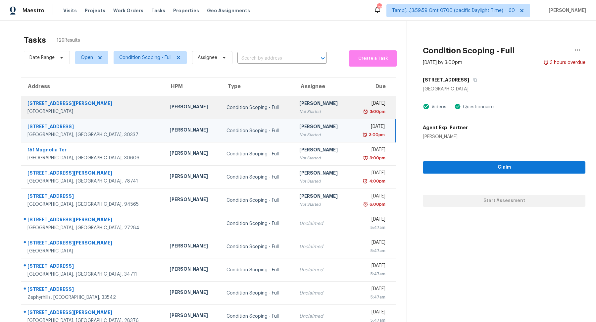
click at [303, 110] on div "Not Started" at bounding box center [322, 111] width 46 height 7
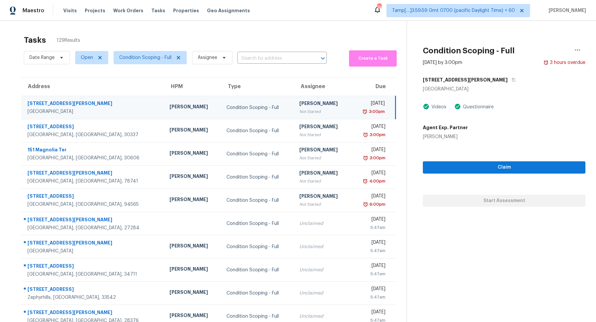
click at [447, 84] on div "2111 Dave St" at bounding box center [504, 80] width 162 height 12
click at [449, 83] on div "2111 Dave St" at bounding box center [504, 80] width 162 height 12
click at [507, 82] on button "button" at bounding box center [511, 80] width 9 height 12
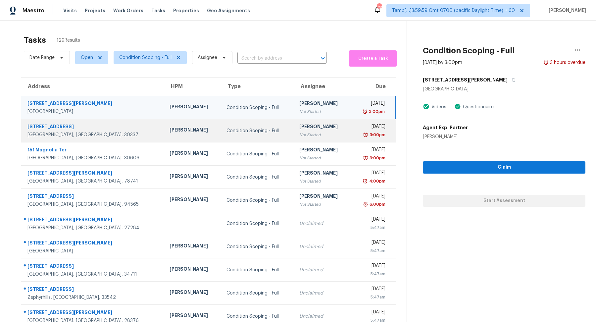
click at [252, 120] on td "Condition Scoping - Full" at bounding box center [257, 130] width 73 height 23
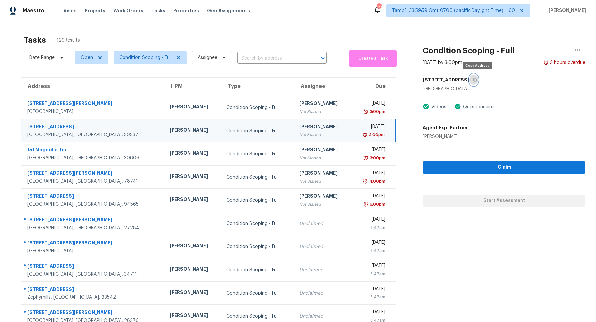
click at [478, 77] on button "button" at bounding box center [473, 80] width 9 height 12
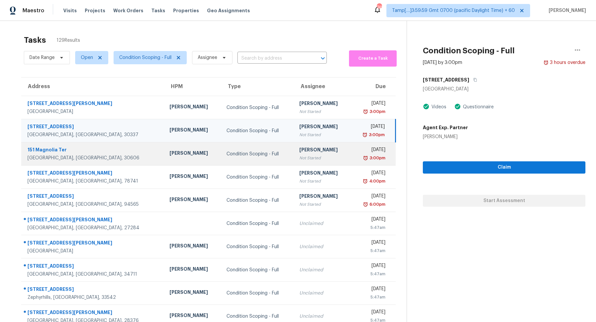
click at [250, 145] on td "Condition Scoping - Full" at bounding box center [257, 153] width 73 height 23
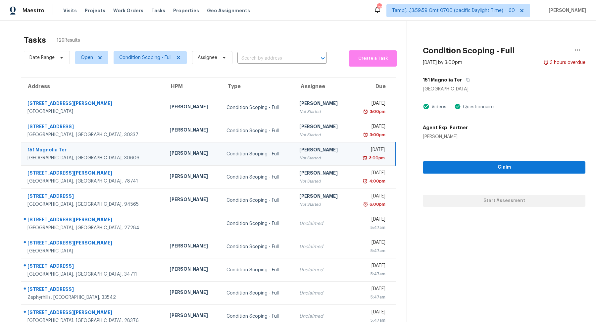
click at [458, 83] on div "151 Magnolia Ter" at bounding box center [504, 80] width 162 height 12
click at [462, 80] on button "button" at bounding box center [466, 80] width 9 height 12
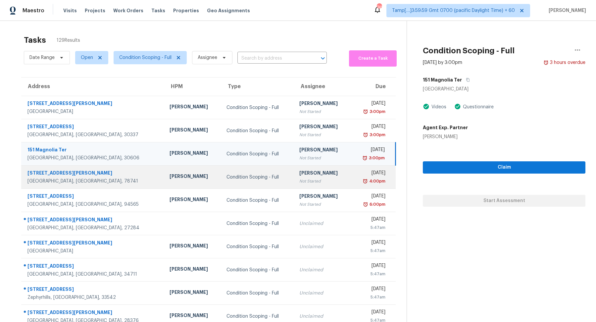
click at [257, 181] on td "Condition Scoping - Full" at bounding box center [257, 176] width 73 height 23
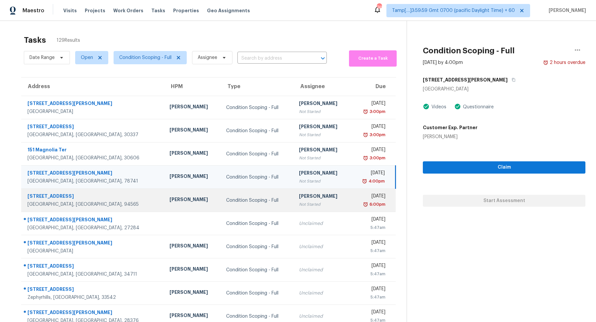
click at [350, 193] on td "Tue, Sep 9th 2025 6:00pm" at bounding box center [372, 200] width 45 height 23
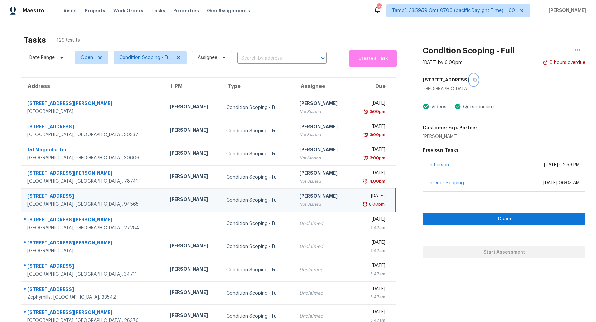
click at [469, 77] on button "button" at bounding box center [473, 80] width 9 height 12
click at [157, 56] on span "Condition Scoping - Full" at bounding box center [145, 57] width 52 height 7
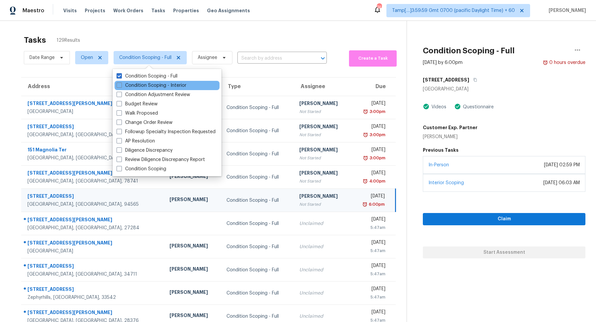
click at [188, 81] on div "Condition Scoping - Interior" at bounding box center [166, 85] width 105 height 9
click at [184, 85] on label "Condition Scoping - Interior" at bounding box center [151, 85] width 70 height 7
click at [121, 85] on input "Condition Scoping - Interior" at bounding box center [118, 84] width 4 height 4
checkbox input "true"
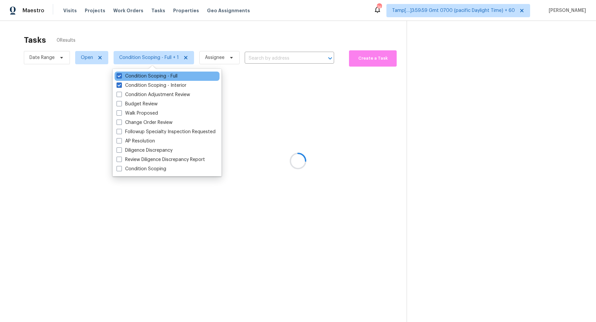
click at [184, 74] on div "Condition Scoping - Full" at bounding box center [166, 75] width 105 height 9
click at [170, 77] on label "Condition Scoping - Full" at bounding box center [146, 76] width 61 height 7
click at [121, 77] on input "Condition Scoping - Full" at bounding box center [118, 75] width 4 height 4
checkbox input "false"
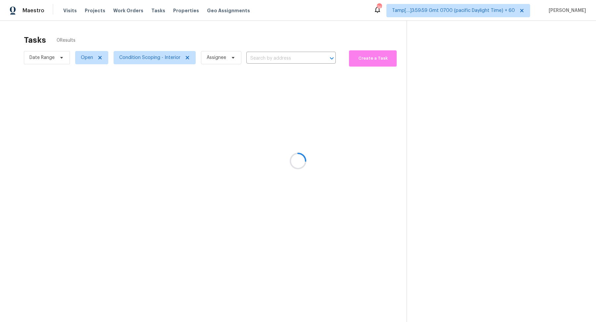
click at [245, 36] on div at bounding box center [298, 161] width 596 height 322
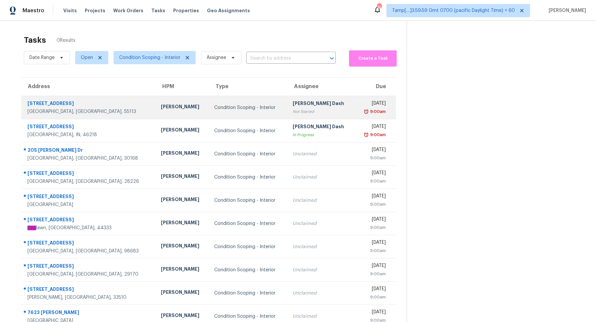
click at [355, 116] on td "Tue, Sep 9th 2025 9:00am" at bounding box center [375, 107] width 41 height 23
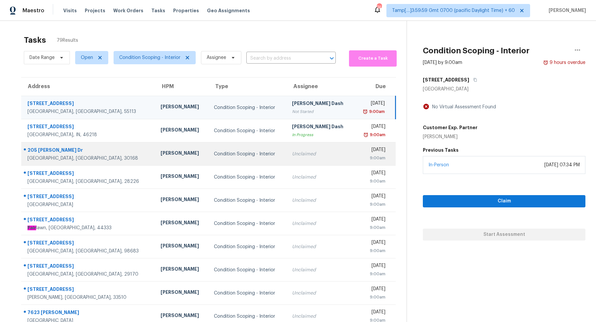
click at [235, 158] on td "Condition Scoping - Interior" at bounding box center [247, 153] width 78 height 23
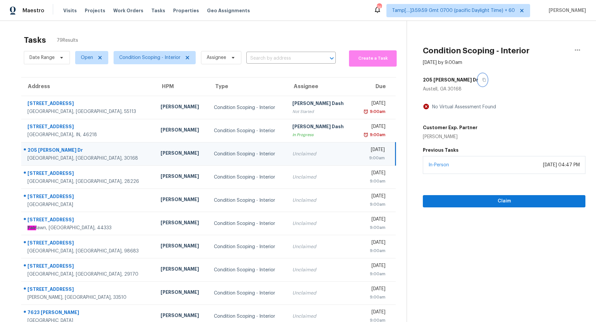
click at [482, 81] on icon "button" at bounding box center [484, 80] width 4 height 4
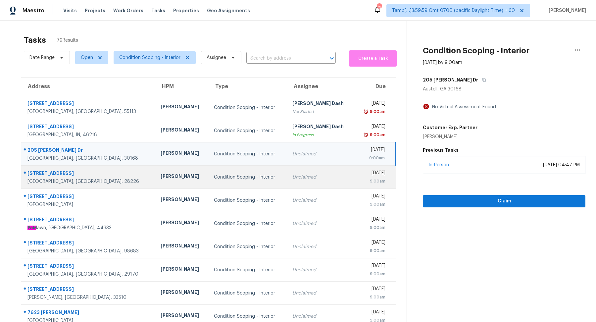
click at [209, 170] on td "Condition Scoping - Interior" at bounding box center [247, 176] width 78 height 23
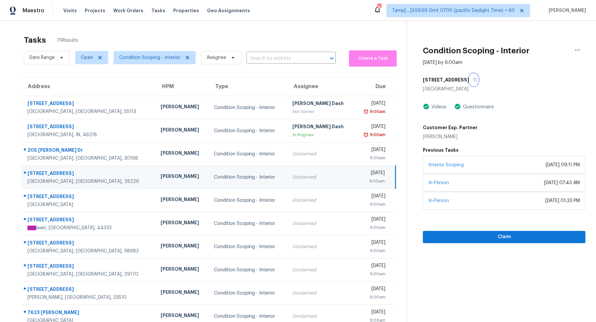
click at [473, 80] on button "button" at bounding box center [473, 80] width 9 height 12
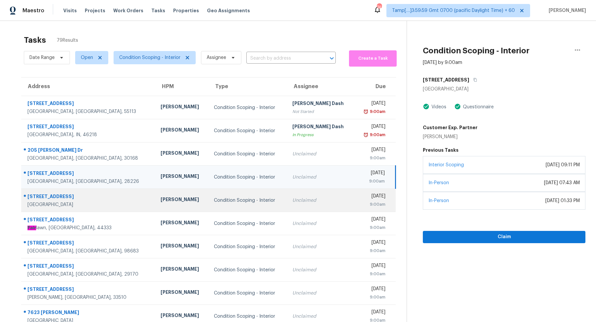
click at [247, 208] on td "Condition Scoping - Interior" at bounding box center [247, 200] width 78 height 23
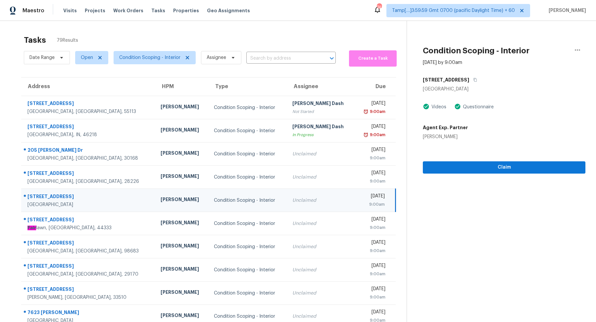
click at [457, 83] on div "5123 Bell St" at bounding box center [504, 80] width 162 height 12
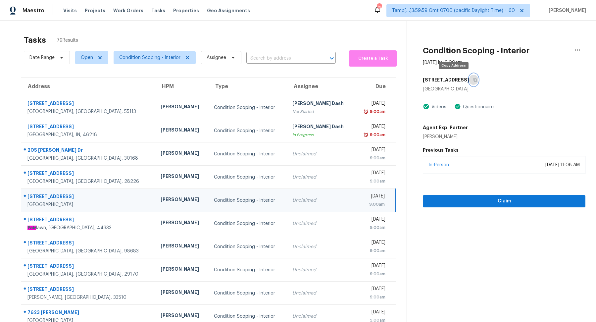
click at [469, 82] on button "button" at bounding box center [473, 80] width 9 height 12
click at [469, 81] on button "button" at bounding box center [473, 80] width 9 height 12
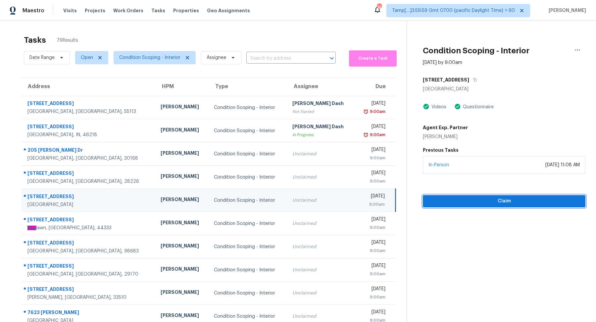
click at [445, 197] on span "Claim" at bounding box center [504, 201] width 152 height 8
click at [443, 204] on span "Start Assessment" at bounding box center [504, 201] width 152 height 8
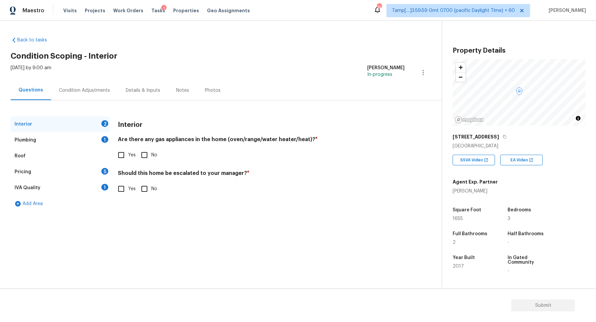
click at [133, 153] on span "Yes" at bounding box center [132, 155] width 8 height 7
click at [128, 153] on input "Yes" at bounding box center [121, 155] width 14 height 14
checkbox input "true"
click at [127, 189] on input "Yes" at bounding box center [121, 189] width 14 height 14
checkbox input "true"
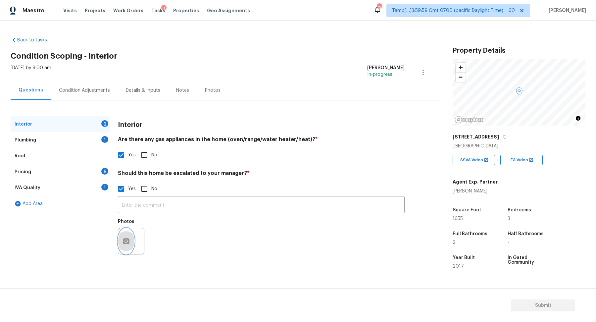
click at [126, 242] on circle "button" at bounding box center [126, 241] width 2 height 2
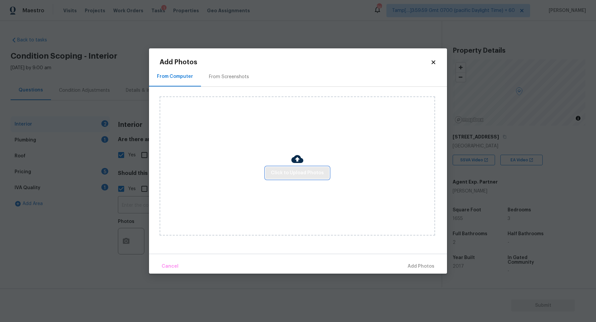
click at [294, 174] on span "Click to Upload Photos" at bounding box center [297, 173] width 53 height 8
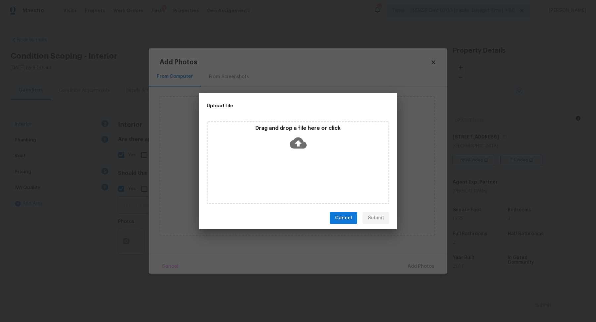
click at [306, 152] on div "Drag and drop a file here or click" at bounding box center [297, 139] width 181 height 28
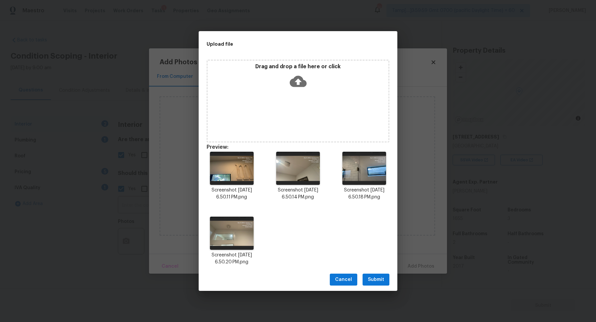
drag, startPoint x: 380, startPoint y: 278, endPoint x: 396, endPoint y: 271, distance: 17.5
click at [380, 278] on span "Submit" at bounding box center [376, 279] width 16 height 8
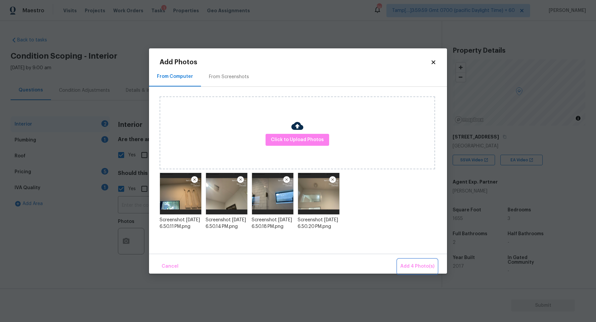
click at [415, 273] on button "Add 4 Photo(s)" at bounding box center [416, 266] width 39 height 14
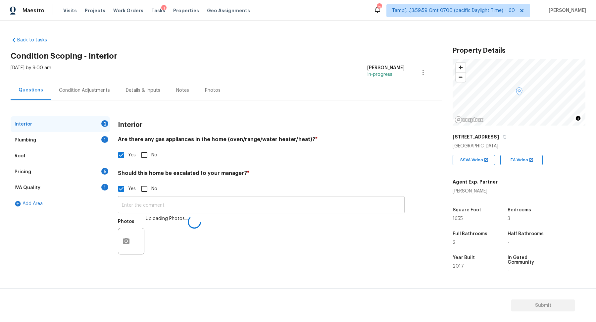
click at [297, 208] on input "text" at bounding box center [261, 206] width 287 height 16
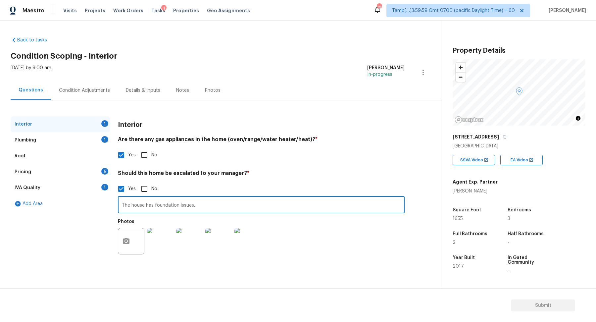
type input "The house has foundation issues."
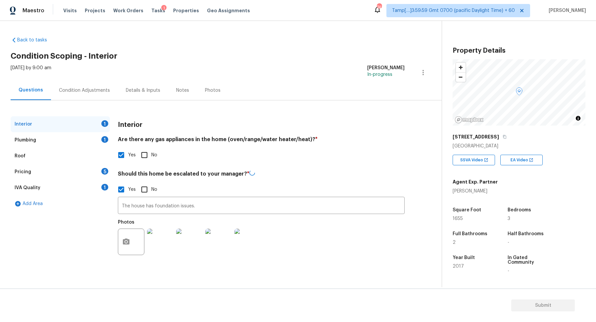
click at [380, 181] on div "Should this home be escalated to your manager? * Yes No The house has foundatio…" at bounding box center [261, 214] width 287 height 89
click at [101, 134] on div "Plumbing 1" at bounding box center [60, 140] width 99 height 16
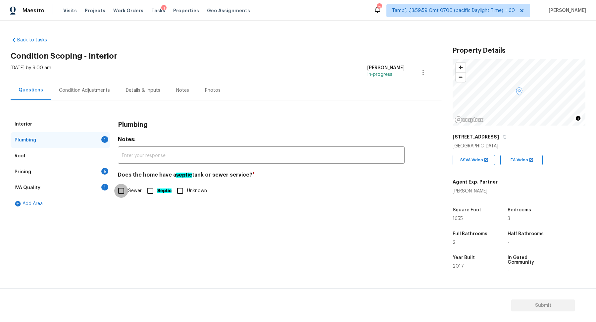
click at [123, 189] on input "Sewer" at bounding box center [121, 191] width 14 height 14
checkbox input "true"
click at [106, 173] on div "5" at bounding box center [104, 171] width 7 height 7
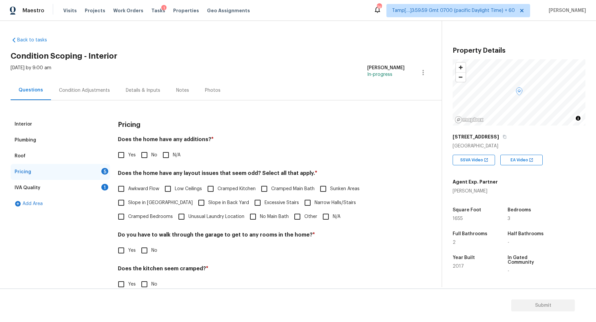
click at [150, 156] on input "No" at bounding box center [144, 155] width 14 height 14
checkbox input "true"
click at [151, 203] on span "Slope in Front Yard" at bounding box center [160, 202] width 65 height 7
click at [128, 203] on input "Slope in Front Yard" at bounding box center [121, 203] width 14 height 14
checkbox input "true"
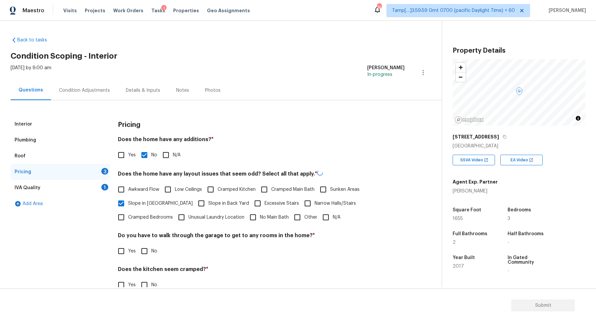
click at [211, 202] on span "Slope in Back Yard" at bounding box center [228, 203] width 41 height 7
click at [208, 202] on input "Slope in Back Yard" at bounding box center [201, 203] width 14 height 14
checkbox input "true"
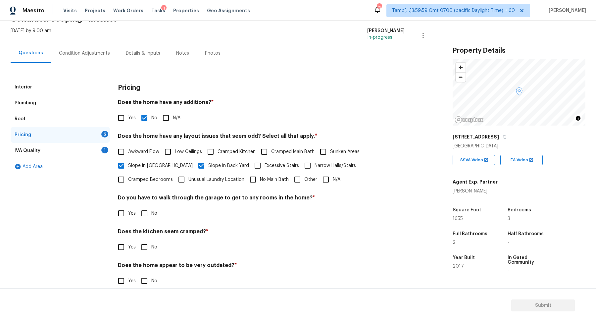
scroll to position [47, 0]
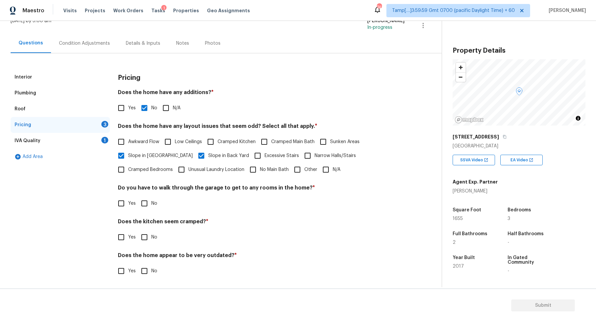
click at [140, 205] on input "No" at bounding box center [144, 203] width 14 height 14
checkbox input "true"
click at [137, 230] on input "No" at bounding box center [144, 237] width 14 height 14
checkbox input "true"
click at [137, 264] on input "No" at bounding box center [144, 271] width 14 height 14
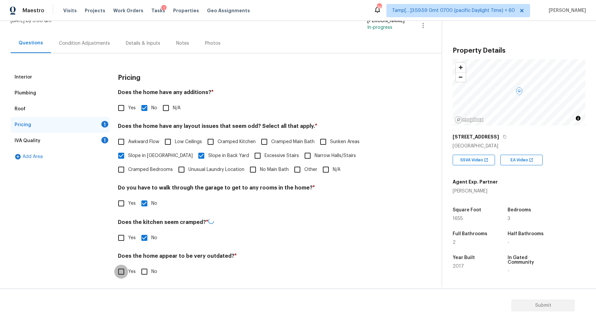
checkbox input "true"
click at [78, 141] on div "IVA Quality 1" at bounding box center [60, 141] width 99 height 16
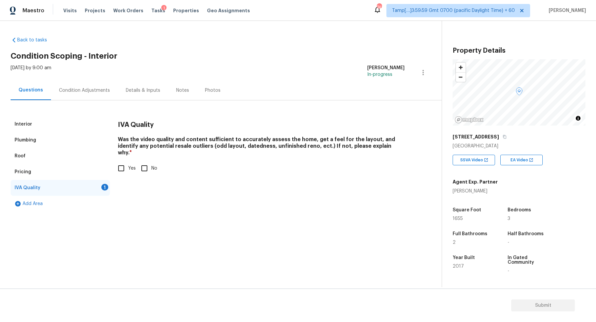
scroll to position [0, 0]
click at [125, 166] on input "Yes" at bounding box center [121, 168] width 14 height 14
checkbox input "true"
click at [111, 90] on div "Condition Adjustments" at bounding box center [84, 90] width 67 height 20
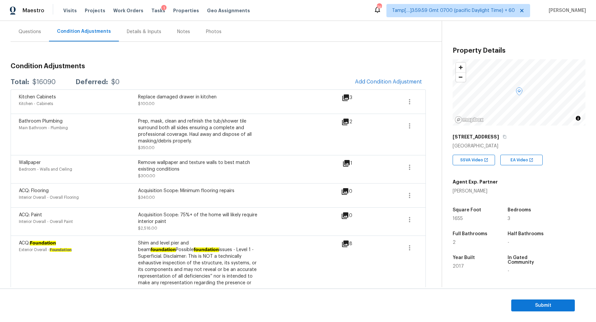
scroll to position [40, 0]
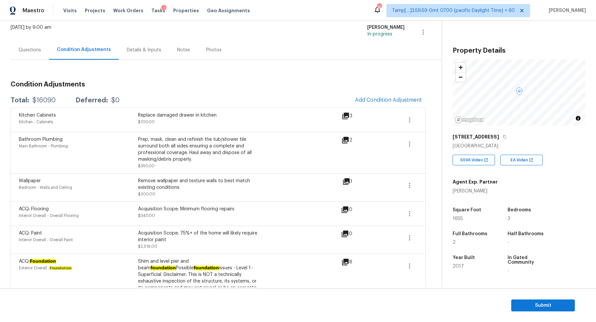
click at [50, 100] on div "$16090" at bounding box center [43, 100] width 23 height 7
copy div "$16090"
click at [33, 53] on div "Questions" at bounding box center [30, 50] width 38 height 20
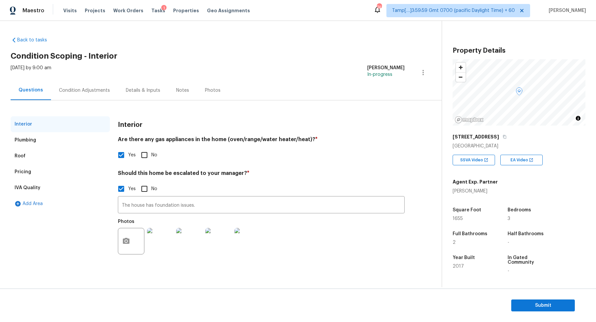
click at [45, 172] on div "Pricing" at bounding box center [60, 172] width 99 height 16
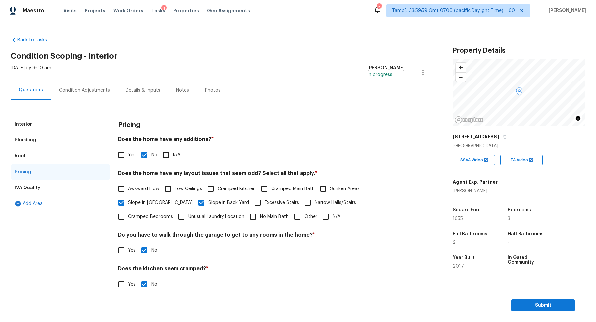
scroll to position [47, 0]
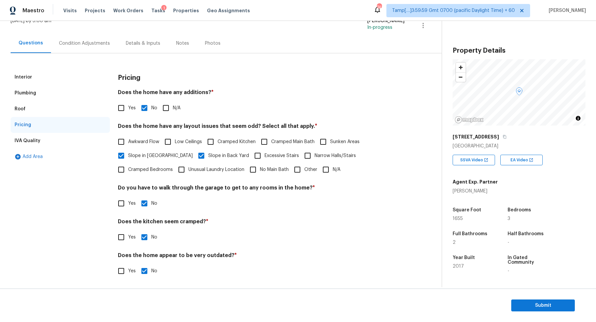
click at [290, 167] on input "Other" at bounding box center [297, 169] width 14 height 14
checkbox input "true"
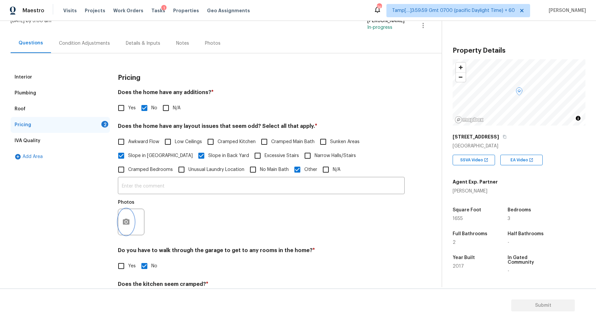
click at [130, 221] on button "button" at bounding box center [126, 222] width 16 height 26
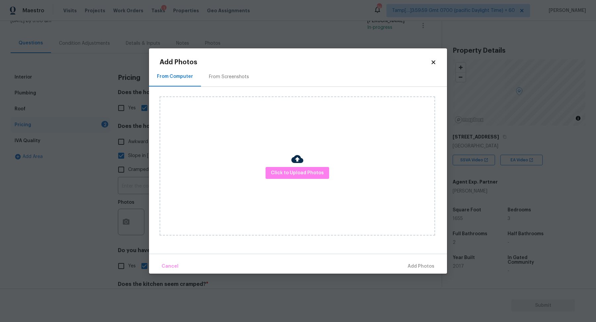
click at [293, 166] on div at bounding box center [297, 160] width 12 height 14
click at [293, 170] on span "Click to Upload Photos" at bounding box center [297, 173] width 53 height 8
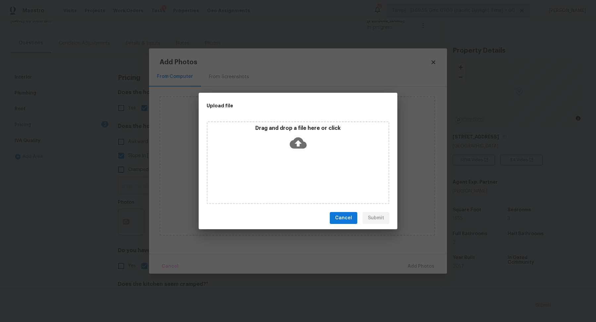
click at [307, 151] on div "Drag and drop a file here or click" at bounding box center [297, 139] width 181 height 28
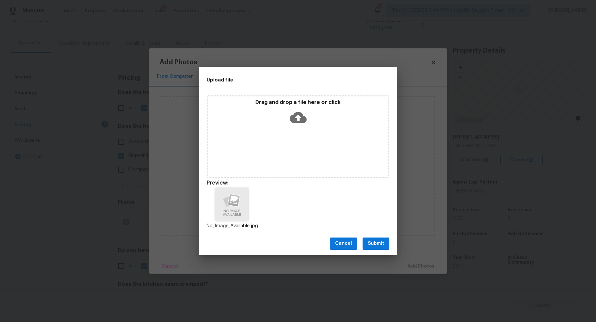
click at [377, 248] on button "Submit" at bounding box center [375, 243] width 27 height 12
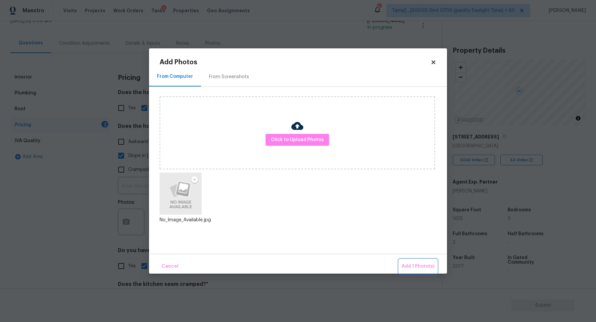
click at [408, 263] on span "Add 1 Photo(s)" at bounding box center [417, 266] width 33 height 8
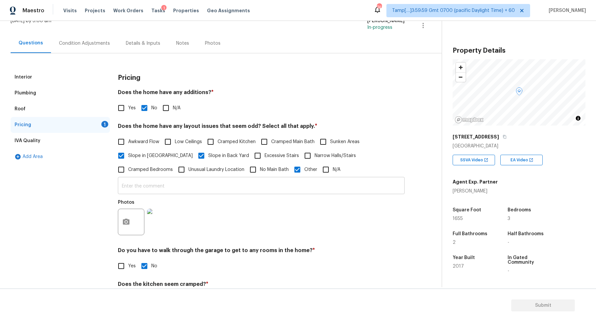
click at [248, 189] on input "text" at bounding box center [261, 186] width 287 height 16
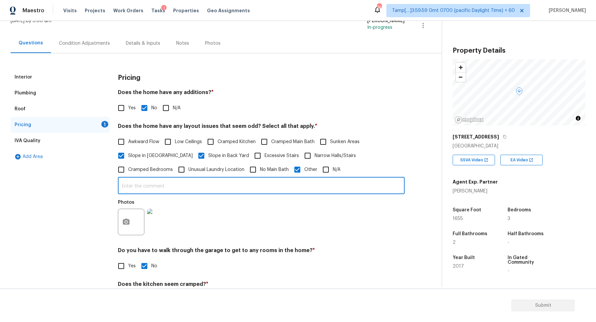
click at [230, 182] on input "text" at bounding box center [261, 186] width 287 height 16
drag, startPoint x: 131, startPoint y: 185, endPoint x: 303, endPoint y: 193, distance: 172.6
click at [303, 193] on input "The house has an year-built discrepancy." at bounding box center [261, 186] width 287 height 16
type input "The house has an year-built discrepancy."
click at [282, 216] on div "Photos" at bounding box center [261, 217] width 287 height 43
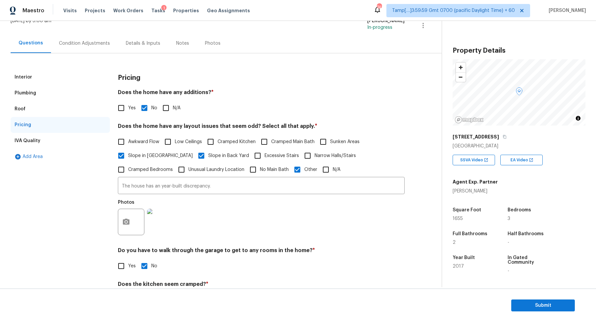
scroll to position [110, 0]
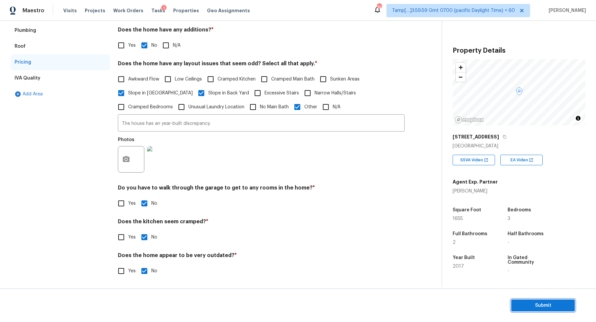
click at [518, 302] on span "Submit" at bounding box center [542, 305] width 53 height 8
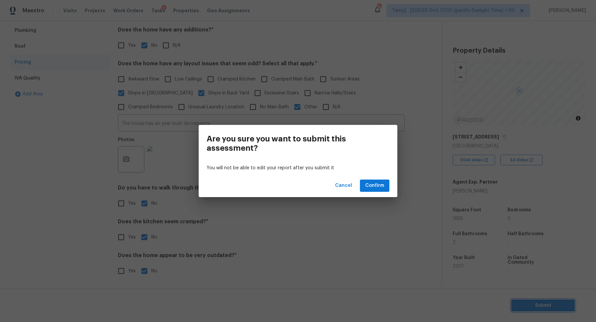
click at [118, 171] on div "Are you sure you want to submit this assessment? You will not be able to edit y…" at bounding box center [298, 161] width 596 height 322
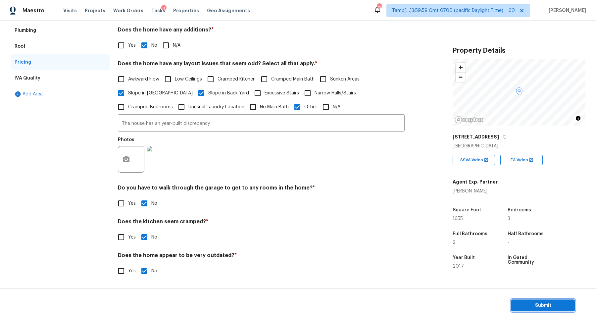
scroll to position [36, 0]
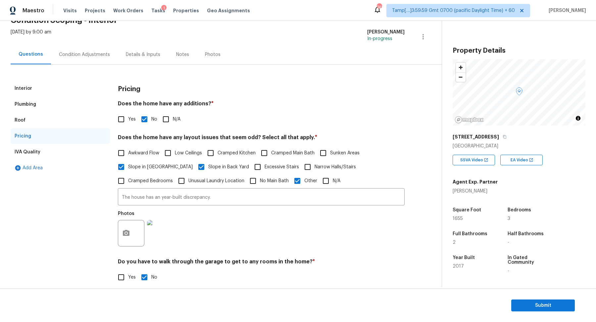
click at [37, 94] on div "Interior" at bounding box center [60, 88] width 99 height 16
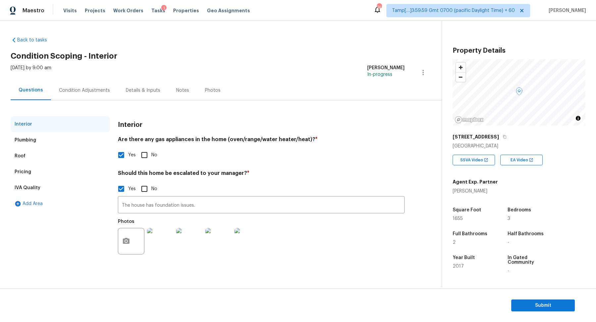
scroll to position [0, 0]
click at [48, 146] on div "Plumbing" at bounding box center [60, 140] width 99 height 16
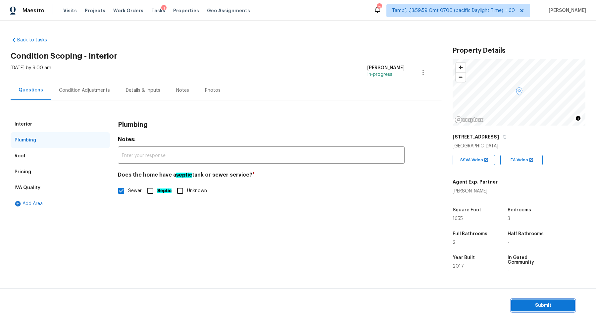
click at [522, 302] on span "Submit" at bounding box center [542, 305] width 53 height 8
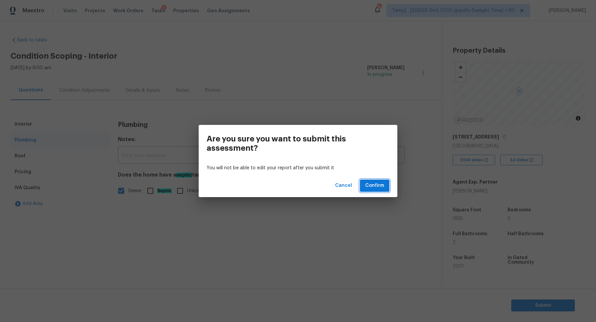
click at [366, 186] on span "Confirm" at bounding box center [374, 185] width 19 height 8
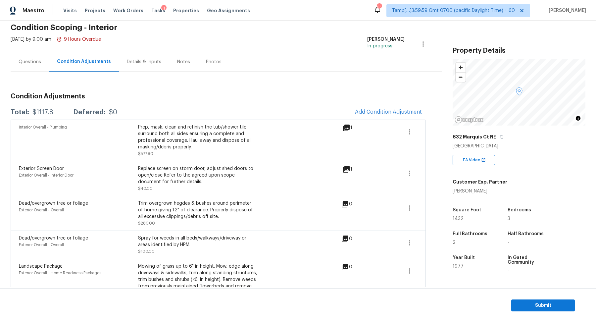
scroll to position [63, 0]
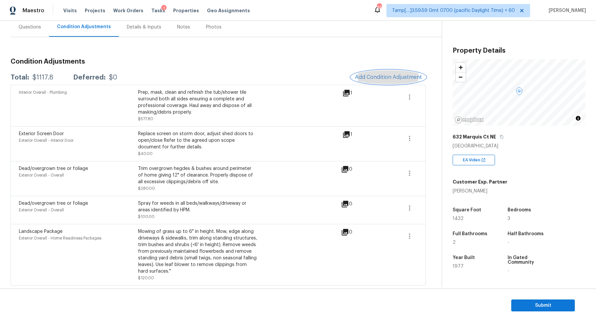
click at [390, 82] on button "Add Condition Adjustment" at bounding box center [388, 77] width 75 height 14
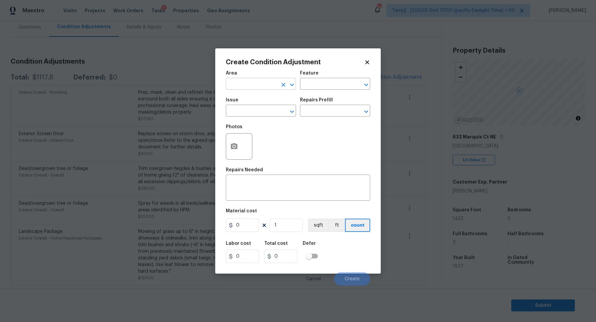
click at [261, 84] on input "text" at bounding box center [252, 84] width 52 height 10
click at [260, 107] on li "Interior Overall" at bounding box center [261, 110] width 70 height 11
type input "Interior Overall"
click at [260, 107] on input "text" at bounding box center [252, 111] width 52 height 10
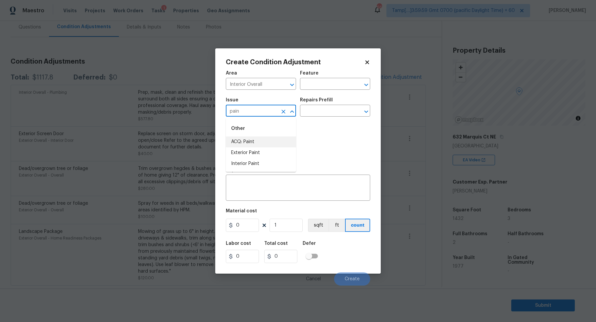
click at [255, 146] on li "ACQ: Paint" at bounding box center [261, 141] width 70 height 11
type input "ACQ: Paint"
click at [325, 115] on input "text" at bounding box center [326, 111] width 52 height 10
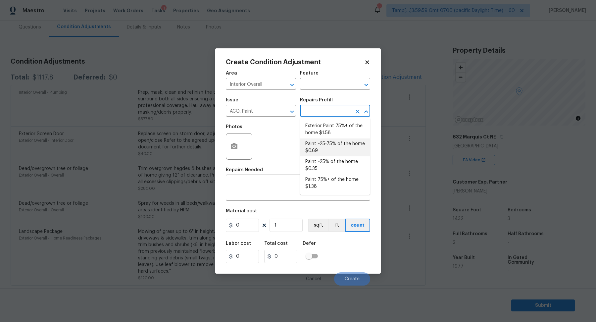
click at [325, 150] on li "Paint ~25-75% of the home $0.69" at bounding box center [335, 147] width 70 height 18
type input "Acquisition"
type textarea "Acquisition Scope: ~25 - 75% of the home needs interior paint"
type input "0.69"
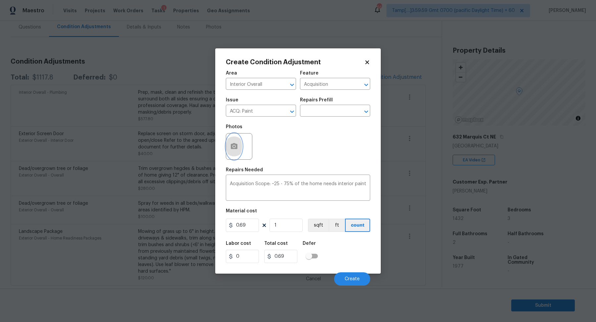
click at [231, 145] on icon "button" at bounding box center [234, 146] width 7 height 6
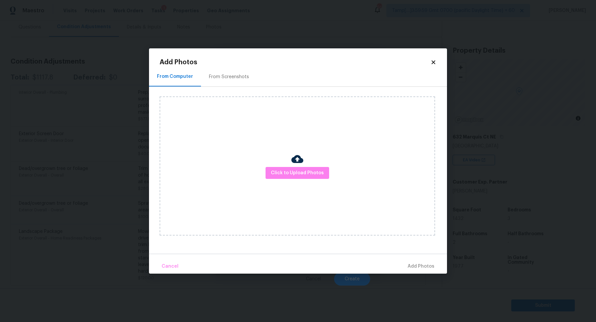
click at [276, 165] on div "Click to Upload Photos" at bounding box center [296, 165] width 275 height 139
click at [277, 168] on button "Click to Upload Photos" at bounding box center [297, 173] width 64 height 12
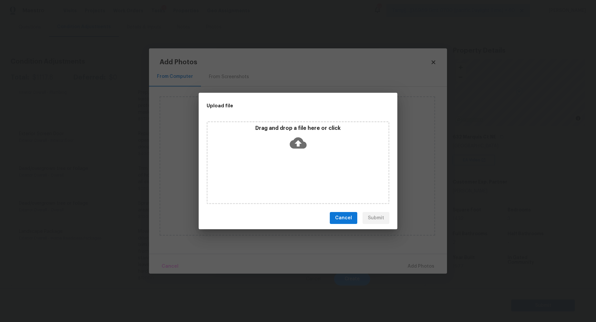
click at [317, 136] on div "Drag and drop a file here or click" at bounding box center [297, 139] width 181 height 28
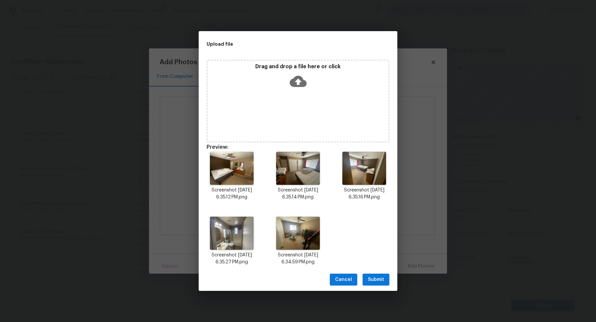
click at [376, 270] on div "Cancel Submit" at bounding box center [298, 279] width 199 height 23
click at [376, 275] on span "Submit" at bounding box center [376, 279] width 16 height 8
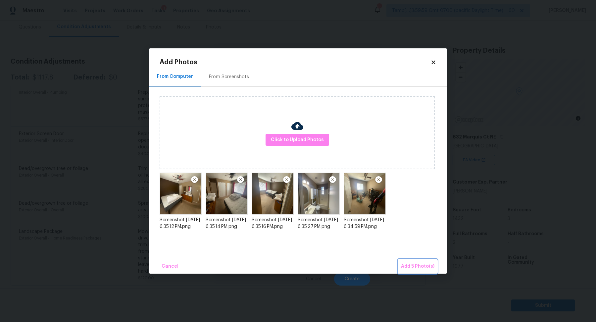
click at [416, 263] on span "Add 5 Photo(s)" at bounding box center [417, 266] width 33 height 8
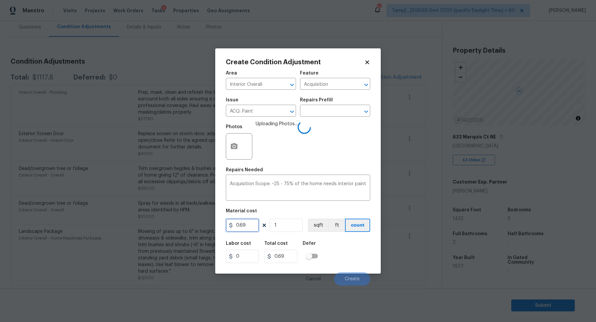
click at [251, 227] on input "0.69" at bounding box center [242, 224] width 33 height 13
type input "2"
click at [289, 224] on input "1" at bounding box center [285, 224] width 33 height 13
type input "2"
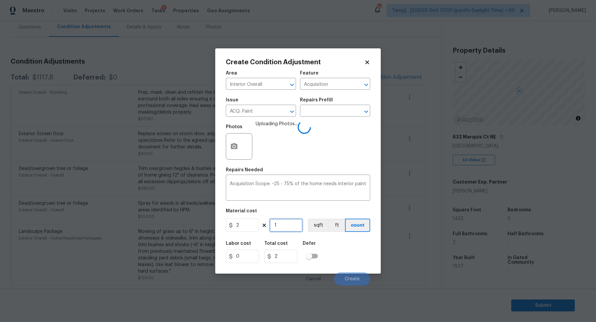
click at [289, 224] on input "1" at bounding box center [285, 224] width 33 height 13
type input "8"
type input "16"
type input "80"
type input "160"
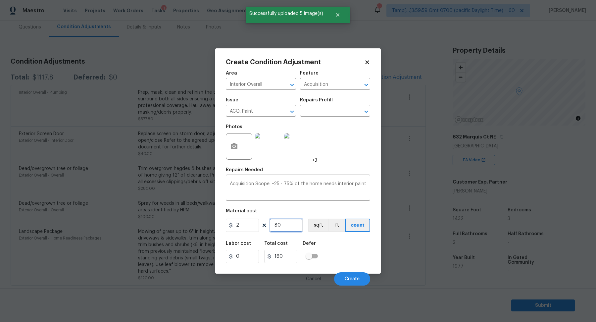
type input "800"
type input "1600"
type input "800"
click at [350, 272] on button "Create" at bounding box center [352, 278] width 36 height 13
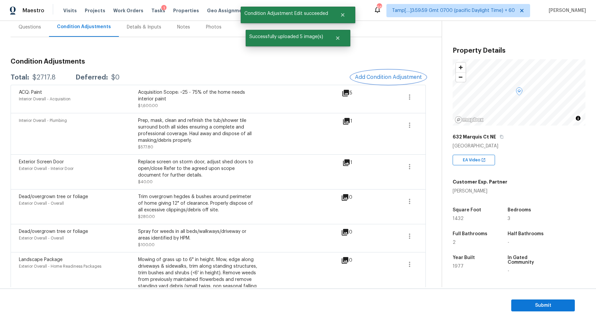
click at [375, 80] on button "Add Condition Adjustment" at bounding box center [388, 77] width 75 height 14
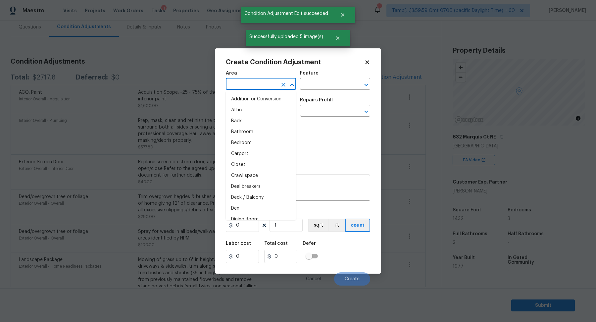
click at [239, 80] on input "text" at bounding box center [252, 84] width 52 height 10
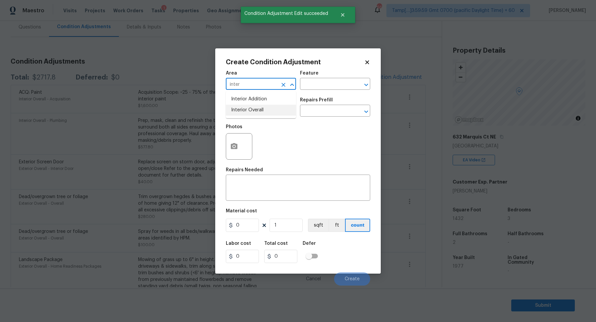
click at [251, 112] on li "Interior Overall" at bounding box center [261, 110] width 70 height 11
type input "Interior Overall"
click at [251, 112] on input "text" at bounding box center [252, 111] width 52 height 10
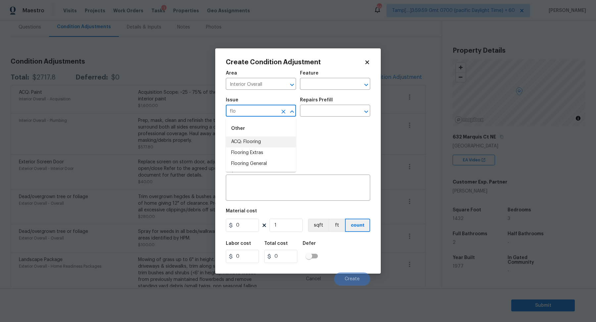
drag, startPoint x: 257, startPoint y: 149, endPoint x: 258, endPoint y: 146, distance: 3.8
click at [258, 145] on ul "ACQ: Flooring Flooring Extras Flooring General" at bounding box center [261, 152] width 70 height 33
click at [258, 146] on li "ACQ: Flooring" at bounding box center [261, 141] width 70 height 11
click at [271, 118] on span "Issue ACQ: Flooring ​" at bounding box center [261, 107] width 70 height 27
click at [272, 115] on input "ACQ: Flooring" at bounding box center [252, 111] width 52 height 10
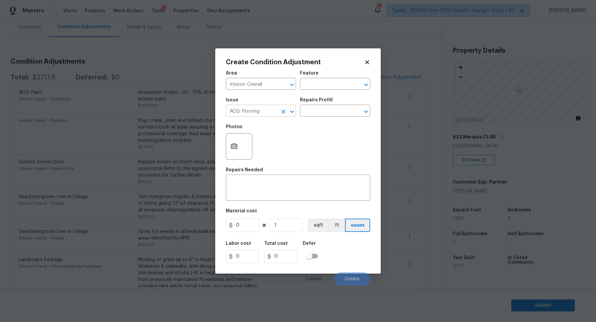
click at [272, 115] on input "ACQ: Flooring" at bounding box center [252, 111] width 52 height 10
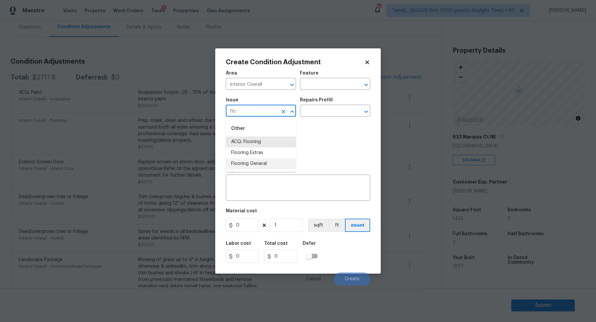
click at [249, 167] on li "Flooring General" at bounding box center [261, 163] width 70 height 11
type input "Flooring General"
click at [340, 107] on input "text" at bounding box center [326, 111] width 52 height 10
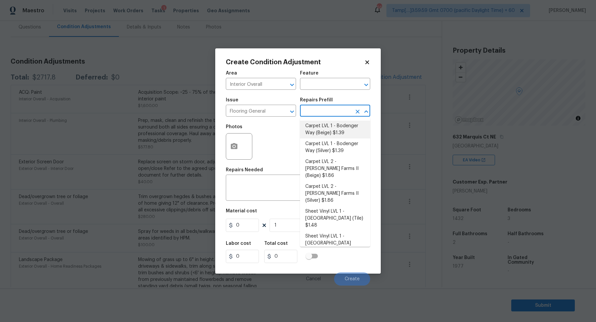
click at [338, 135] on li "Carpet LVL 1 - Bodenger Way (Beige) $1.39" at bounding box center [335, 129] width 70 height 18
type input "Overall Flooring"
type textarea "Install new carpet. (Bodenger Way 749 Bird Bath, Beige) at all previously carpe…"
type input "1.39"
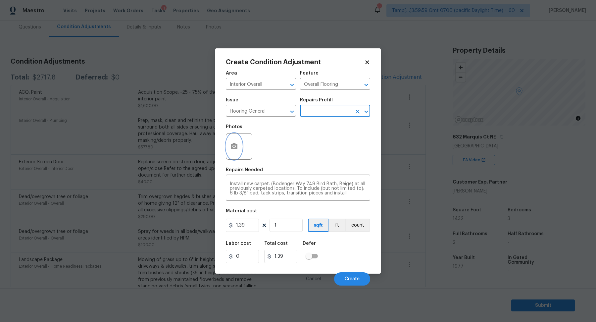
click at [238, 143] on button "button" at bounding box center [234, 146] width 16 height 26
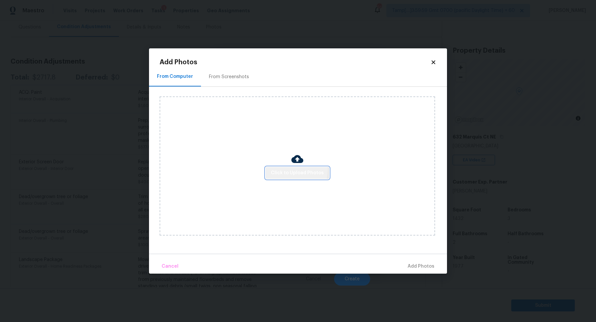
click at [294, 170] on span "Click to Upload Photos" at bounding box center [297, 173] width 53 height 8
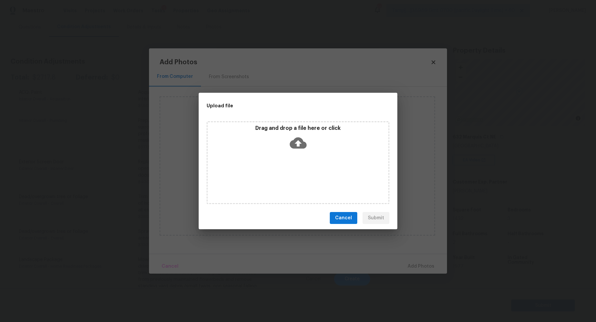
click at [308, 144] on div "Drag and drop a file here or click" at bounding box center [297, 139] width 181 height 28
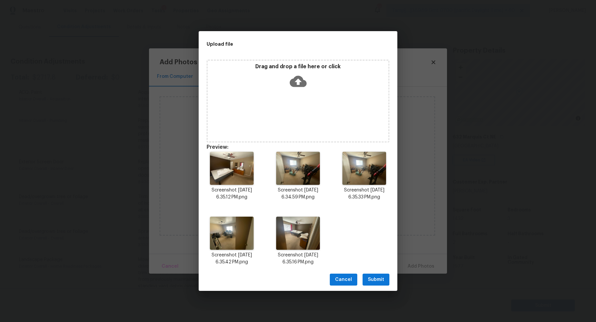
click at [375, 271] on div "Cancel Submit" at bounding box center [298, 279] width 199 height 23
click at [376, 275] on span "Submit" at bounding box center [376, 279] width 16 height 8
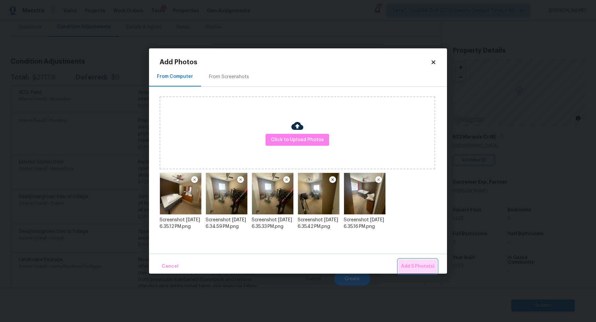
click at [410, 264] on span "Add 5 Photo(s)" at bounding box center [417, 266] width 33 height 8
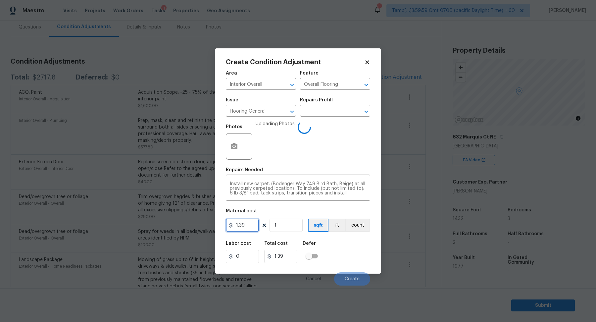
click at [253, 225] on input "1.39" at bounding box center [242, 224] width 33 height 13
type input "2"
click at [276, 220] on input "1" at bounding box center [285, 224] width 33 height 13
type input "2"
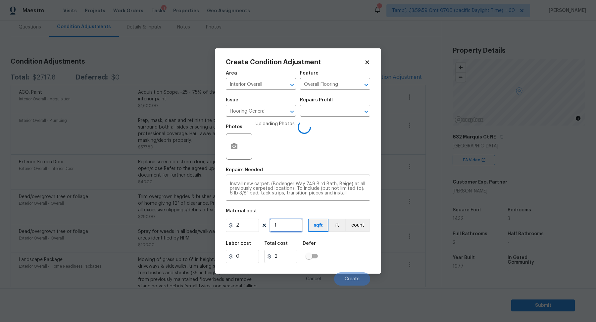
click at [276, 220] on input "1" at bounding box center [285, 224] width 33 height 13
type input "8"
type input "16"
type input "80"
type input "160"
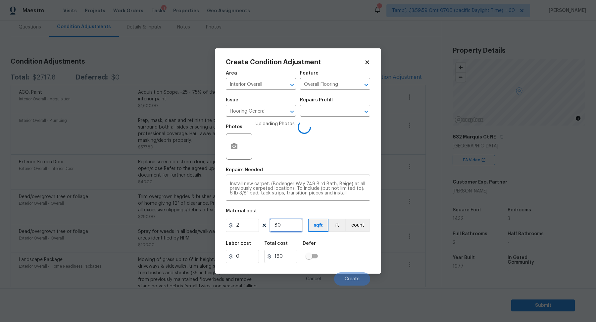
type input "800"
type input "1600"
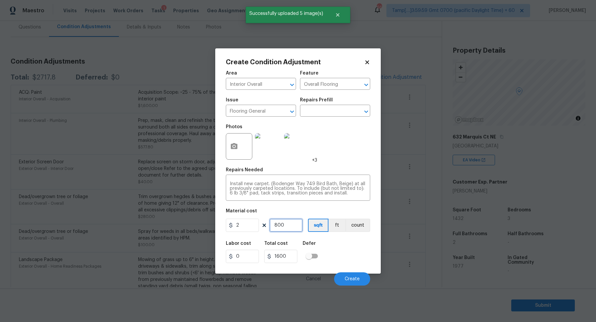
type input "800"
click at [327, 245] on div "Labor cost 0 Total cost 1600 Defer" at bounding box center [298, 252] width 144 height 30
click at [351, 274] on button "Create" at bounding box center [352, 278] width 36 height 13
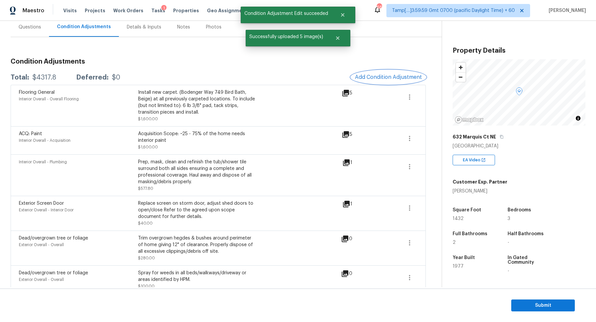
click at [397, 77] on span "Add Condition Adjustment" at bounding box center [388, 77] width 67 height 6
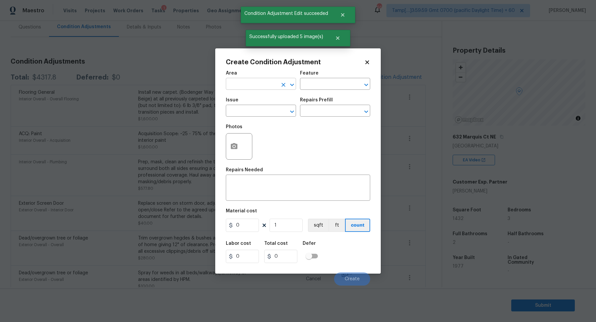
click at [247, 82] on input "text" at bounding box center [252, 84] width 52 height 10
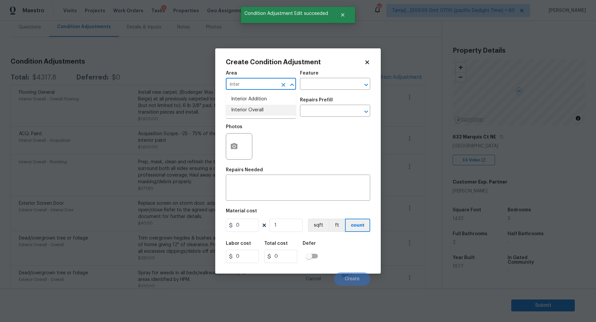
click at [246, 110] on li "Interior Overall" at bounding box center [261, 110] width 70 height 11
type input "Interior Overall"
click at [246, 110] on input "text" at bounding box center [252, 111] width 52 height 10
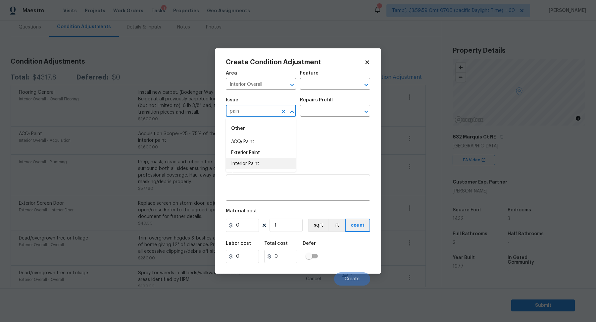
click at [256, 162] on li "Interior Paint" at bounding box center [261, 163] width 70 height 11
type input "Interior Paint"
click at [332, 111] on input "text" at bounding box center [326, 111] width 52 height 10
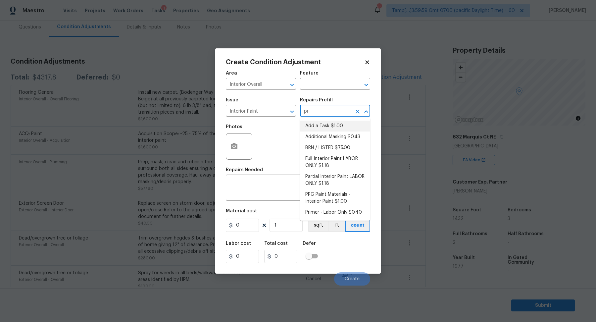
type input "pri"
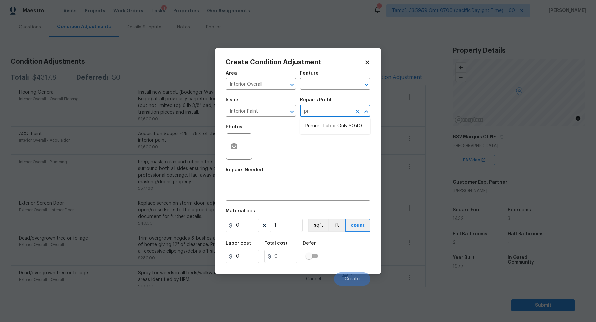
click at [317, 120] on ul "Primer - Labor Only $0.40" at bounding box center [335, 126] width 70 height 16
click at [319, 129] on li "Primer - Labor Only $0.40" at bounding box center [335, 125] width 70 height 11
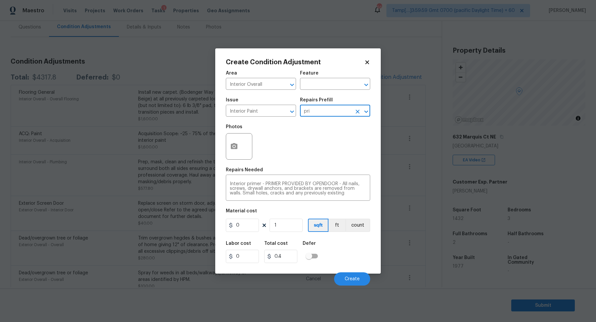
type input "Overall Paint"
type textarea "Interior primer - PRIMER PROVIDED BY OPENDOOR - All nails, screws, drywall anch…"
type input "0.4"
click at [282, 225] on input "1" at bounding box center [285, 224] width 33 height 13
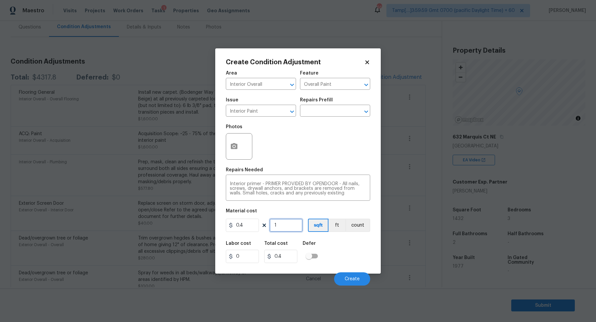
click at [282, 225] on input "1" at bounding box center [285, 224] width 33 height 13
type input "6"
type input "2.4"
type input "60"
type input "24"
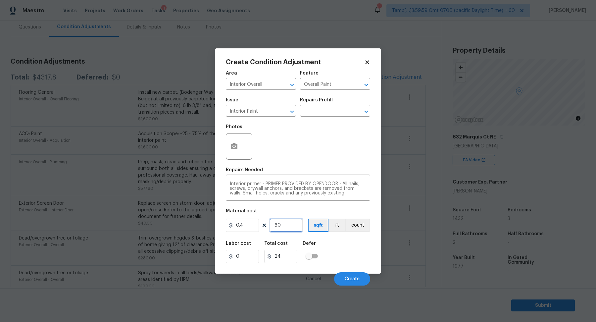
type input "600"
type input "240"
type input "600"
click at [357, 277] on span "Create" at bounding box center [351, 278] width 15 height 5
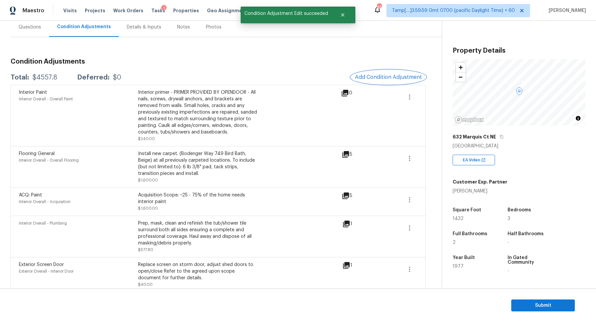
click at [371, 76] on span "Add Condition Adjustment" at bounding box center [388, 77] width 67 height 6
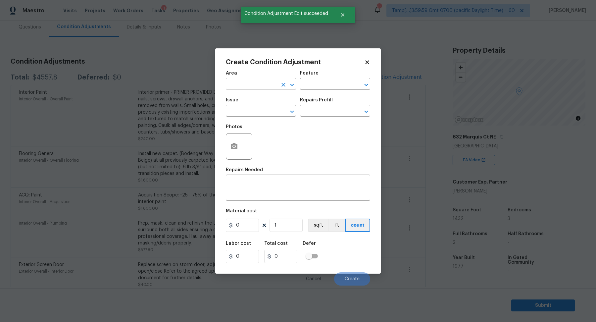
click at [241, 82] on input "text" at bounding box center [252, 84] width 52 height 10
click at [252, 117] on ul "Interior Addition Interior Overall" at bounding box center [261, 104] width 70 height 27
click at [256, 115] on li "Interior Overall" at bounding box center [261, 110] width 70 height 11
type input "Interior Overall"
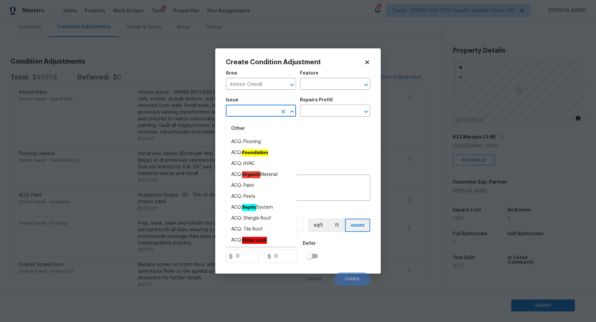
click at [256, 115] on input "text" at bounding box center [252, 111] width 52 height 10
click at [174, 65] on body "Maestro Visits Projects Work Orders Tasks 1 Properties Geo Assignments 667 Tamp…" at bounding box center [298, 161] width 596 height 322
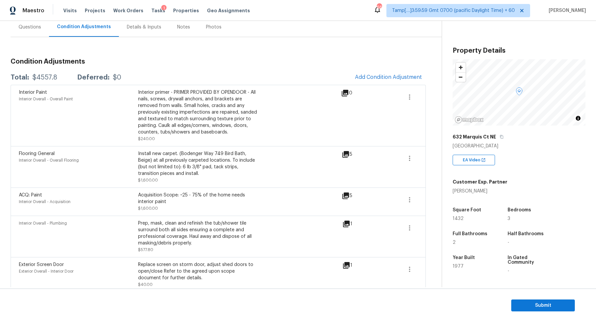
click at [29, 25] on div "Questions" at bounding box center [30, 27] width 23 height 7
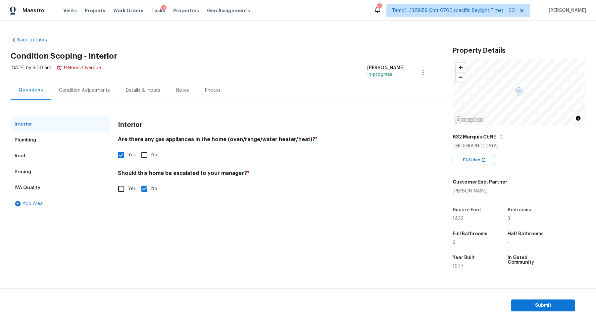
click at [137, 188] on input "No" at bounding box center [144, 189] width 14 height 14
checkbox input "false"
click at [129, 189] on span "Yes" at bounding box center [132, 189] width 8 height 7
click at [128, 189] on input "Yes" at bounding box center [121, 189] width 14 height 14
checkbox input "true"
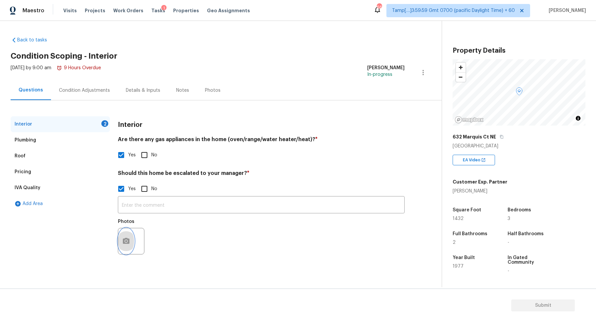
click at [120, 239] on button "button" at bounding box center [126, 241] width 16 height 26
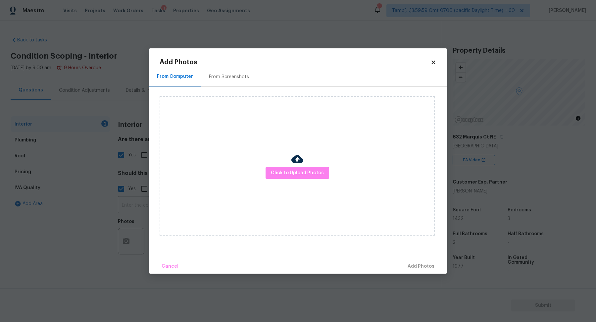
click at [285, 183] on div "Click to Upload Photos" at bounding box center [296, 165] width 275 height 139
click at [295, 169] on span "Click to Upload Photos" at bounding box center [297, 173] width 53 height 8
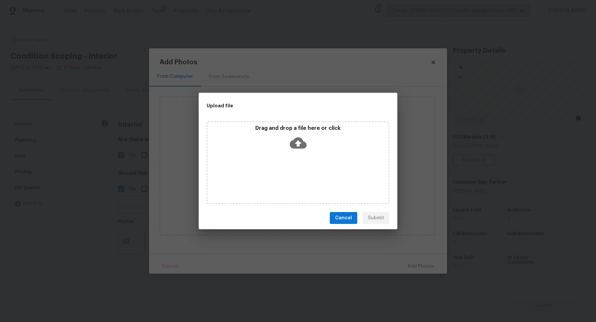
click at [331, 134] on div "Drag and drop a file here or click" at bounding box center [297, 139] width 181 height 28
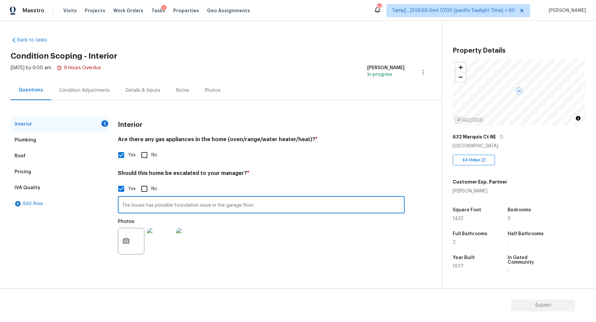
type input "The house has possible foundation issue in the garage floor."
click at [384, 179] on h4 "Should this home be escalated to your manager? *" at bounding box center [261, 174] width 287 height 9
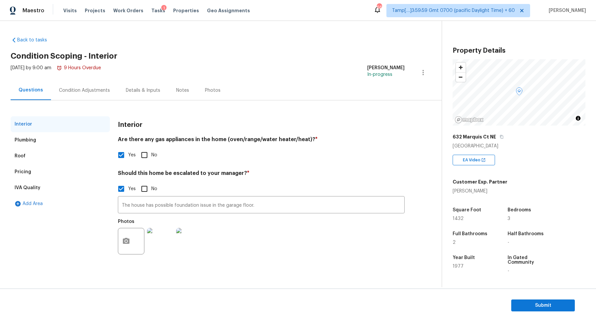
click at [105, 88] on div "Condition Adjustments" at bounding box center [84, 90] width 51 height 7
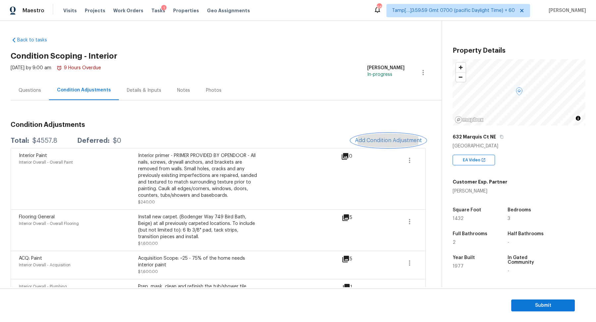
click at [376, 143] on span "Add Condition Adjustment" at bounding box center [388, 140] width 67 height 6
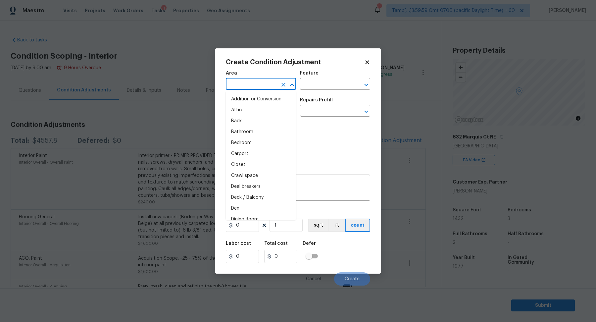
click at [240, 86] on input "text" at bounding box center [252, 84] width 52 height 10
type input "u"
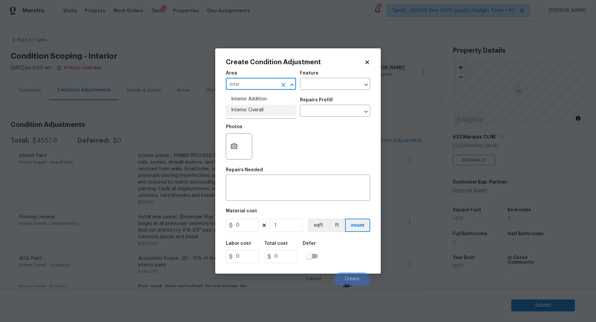
click at [253, 113] on li "Interior Overall" at bounding box center [261, 110] width 70 height 11
type input "Interior Overall"
click at [253, 113] on input "text" at bounding box center [252, 111] width 52 height 10
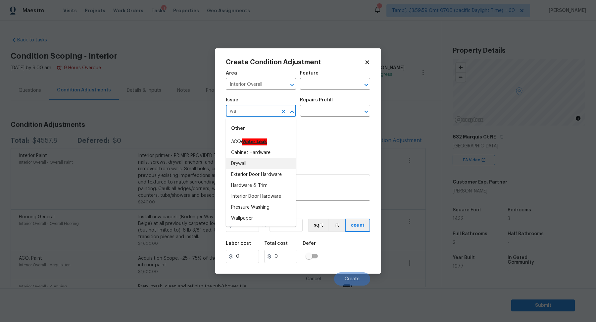
click at [274, 168] on ul "ACQ: Water Leak Cabinet Hardware Drywall Exterior Door Hardware Hardware & Trim…" at bounding box center [261, 179] width 70 height 87
click at [274, 168] on li "Drywall" at bounding box center [261, 163] width 70 height 11
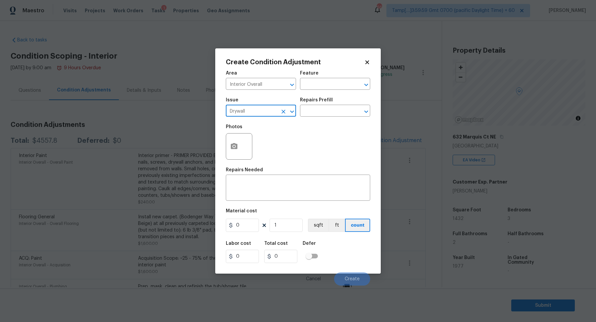
type input "Drywall"
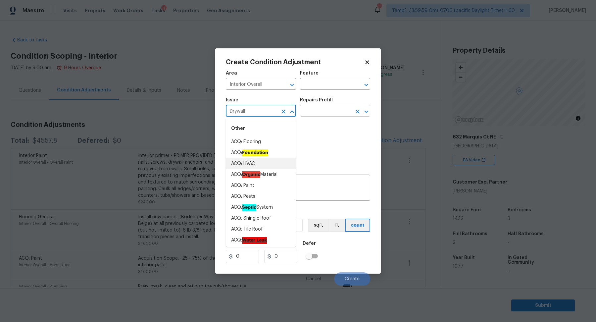
click at [324, 111] on input "text" at bounding box center [326, 111] width 52 height 10
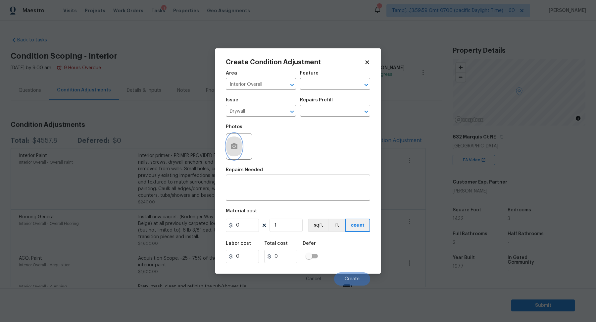
click at [233, 146] on circle "button" at bounding box center [234, 146] width 2 height 2
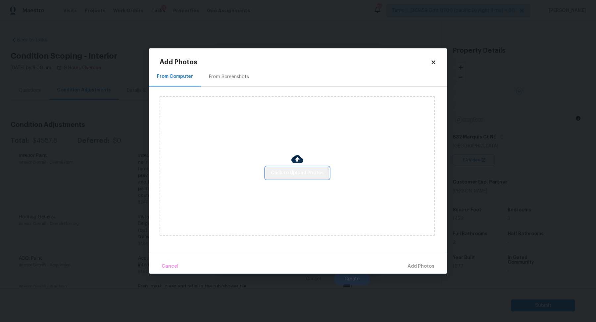
click at [294, 177] on span "Click to Upload Photos" at bounding box center [297, 173] width 53 height 8
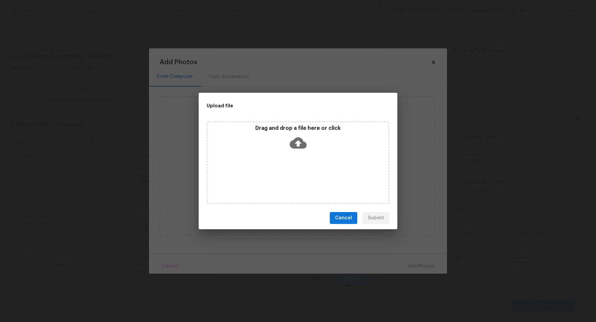
click at [306, 161] on div "Drag and drop a file here or click" at bounding box center [297, 162] width 183 height 83
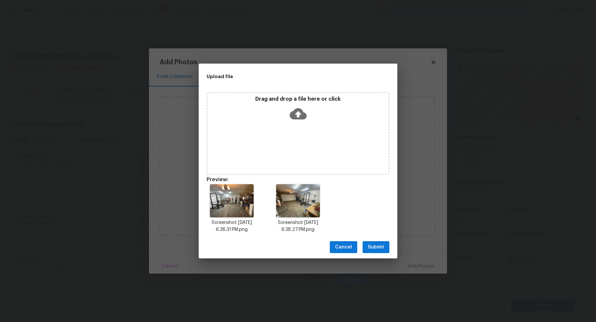
click at [378, 248] on span "Submit" at bounding box center [376, 247] width 16 height 8
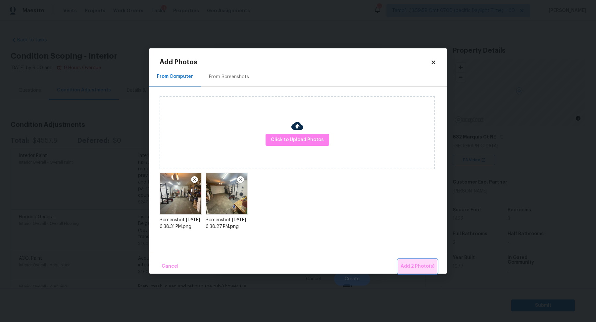
click at [418, 267] on span "Add 2 Photo(s)" at bounding box center [417, 266] width 34 height 8
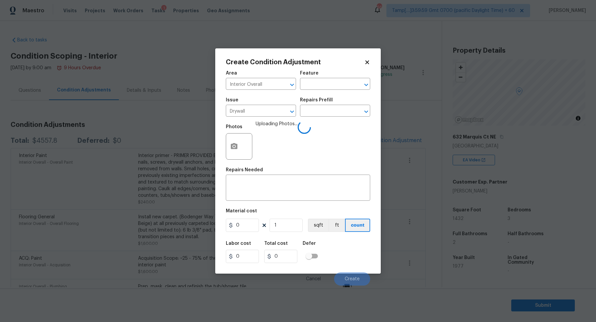
click at [286, 188] on textarea at bounding box center [298, 188] width 136 height 14
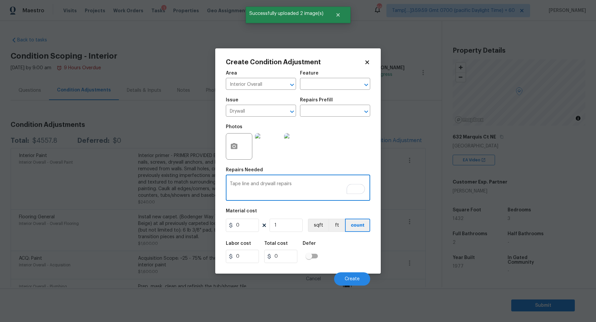
type textarea "Tape line and drywall repairs"
click at [243, 225] on input "0" at bounding box center [242, 224] width 33 height 13
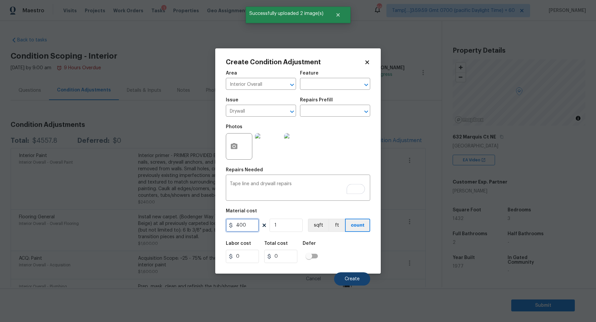
type input "400"
click at [363, 278] on button "Create" at bounding box center [352, 278] width 36 height 13
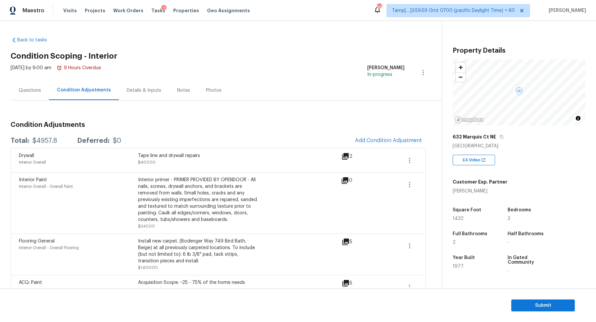
click at [46, 143] on div "$4957.8" at bounding box center [44, 140] width 25 height 7
copy div "$4957.8"
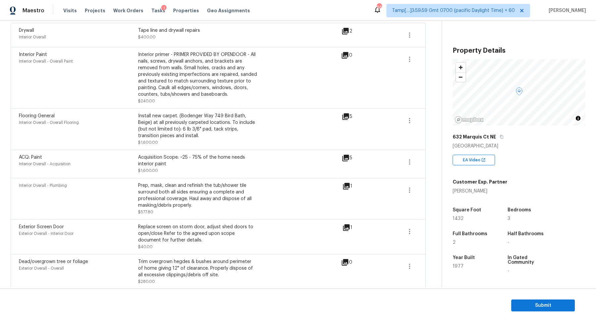
scroll to position [218, 0]
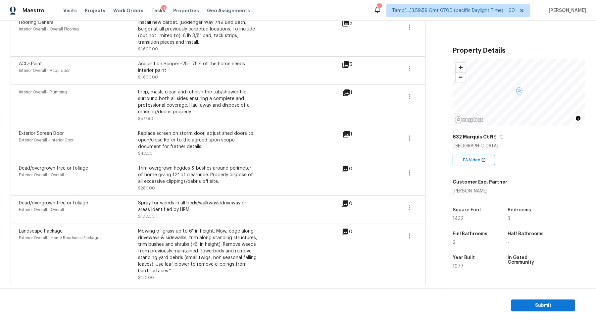
click at [342, 97] on div "Interior Overall - Plumbing Prep, mask, clean and refinish the tub/shower tile …" at bounding box center [180, 105] width 323 height 33
click at [352, 90] on div "1" at bounding box center [357, 93] width 31 height 8
click at [345, 94] on icon at bounding box center [346, 93] width 8 height 8
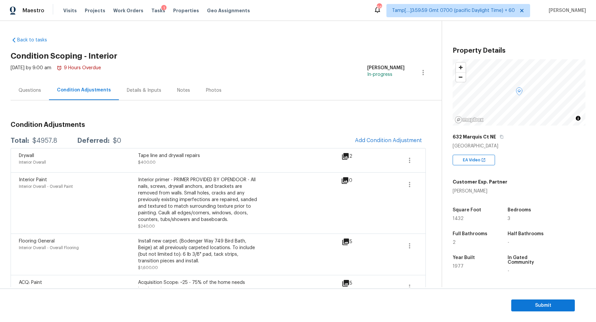
click at [34, 90] on div "Questions" at bounding box center [30, 90] width 23 height 7
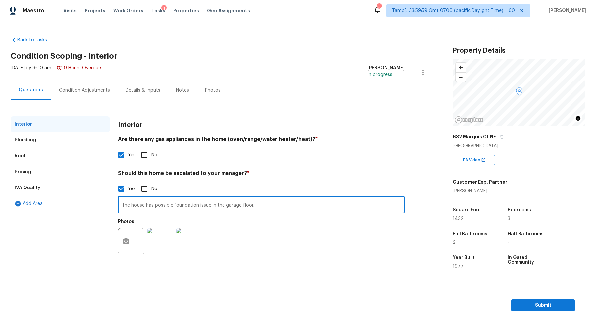
drag, startPoint x: 132, startPoint y: 205, endPoint x: 253, endPoint y: 208, distance: 121.2
click at [253, 208] on input "The house has possible foundation issue in the garage floor." at bounding box center [261, 206] width 287 height 16
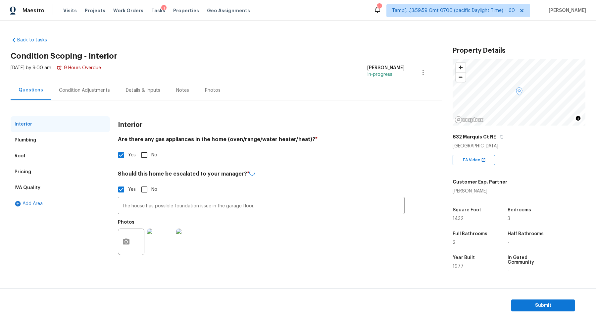
click at [98, 104] on div "Interior Plumbing Roof Pricing IVA Quality Add Area Interior Are there any gas …" at bounding box center [218, 183] width 415 height 166
click at [97, 97] on div "Condition Adjustments" at bounding box center [84, 90] width 67 height 20
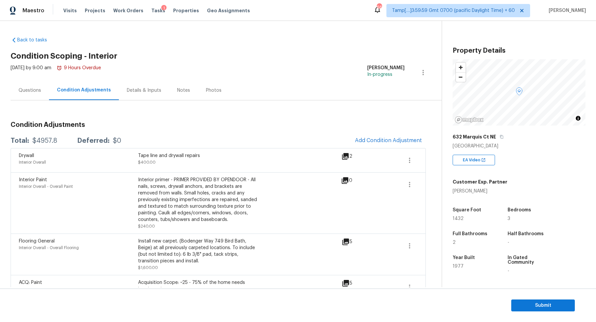
click at [525, 298] on section "Submit" at bounding box center [298, 305] width 596 height 34
click at [513, 300] on button "Submit" at bounding box center [543, 305] width 64 height 12
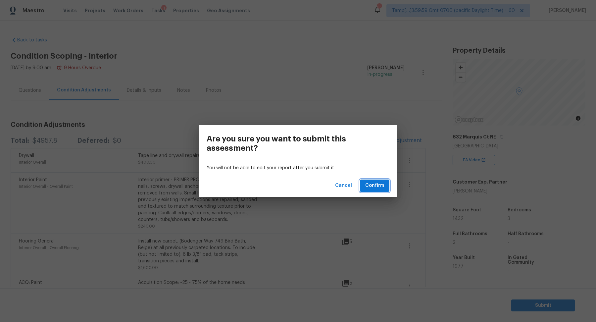
click at [367, 186] on span "Confirm" at bounding box center [374, 185] width 19 height 8
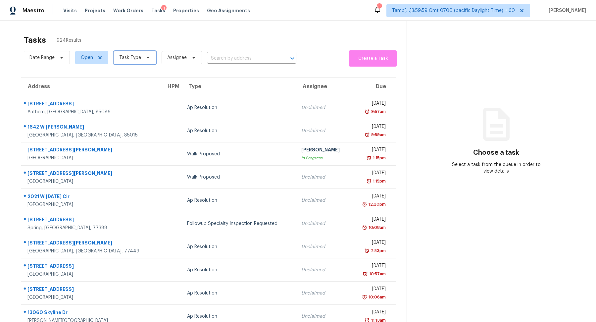
click at [149, 52] on span "Task Type" at bounding box center [134, 57] width 43 height 13
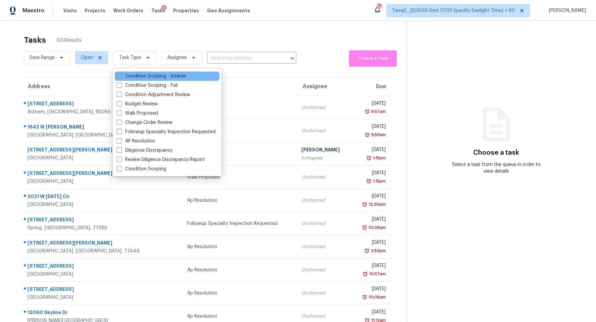
click at [140, 75] on label "Condition Scoping - Interior" at bounding box center [151, 76] width 70 height 7
click at [121, 75] on input "Condition Scoping - Interior" at bounding box center [118, 75] width 4 height 4
checkbox input "true"
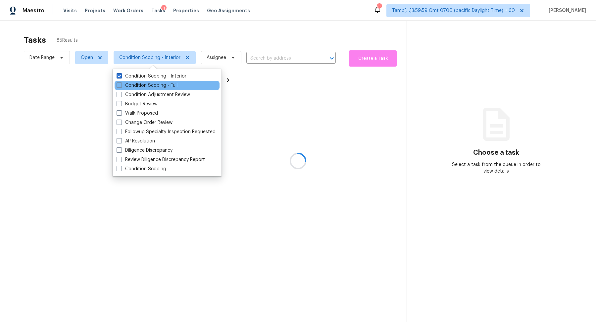
click at [141, 89] on div "Condition Scoping - Full" at bounding box center [166, 85] width 105 height 9
click at [149, 84] on label "Condition Scoping - Full" at bounding box center [146, 85] width 61 height 7
click at [121, 84] on input "Condition Scoping - Full" at bounding box center [118, 84] width 4 height 4
checkbox input "true"
click at [228, 34] on div at bounding box center [298, 161] width 596 height 322
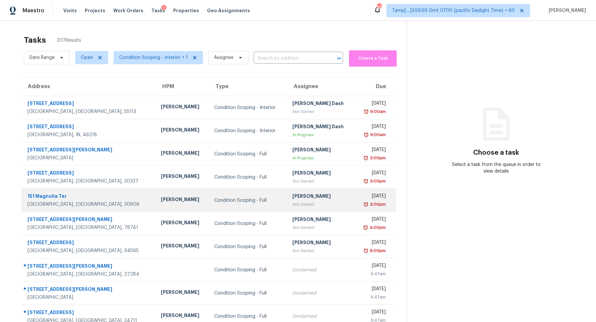
scroll to position [23, 0]
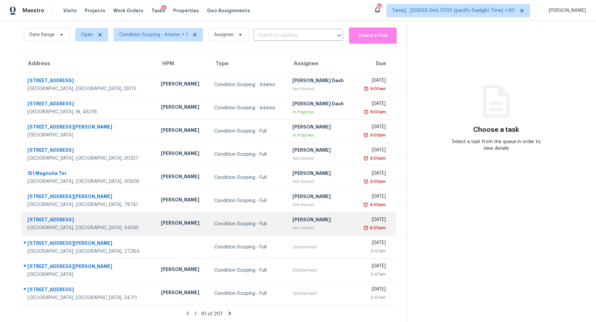
click at [247, 232] on td "Condition Scoping - Full" at bounding box center [248, 223] width 78 height 23
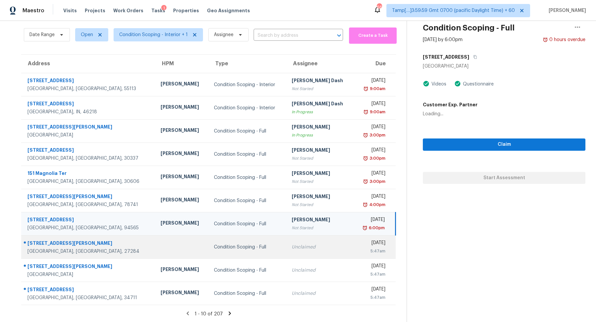
click at [246, 245] on td "Condition Scoping - Full" at bounding box center [247, 246] width 78 height 23
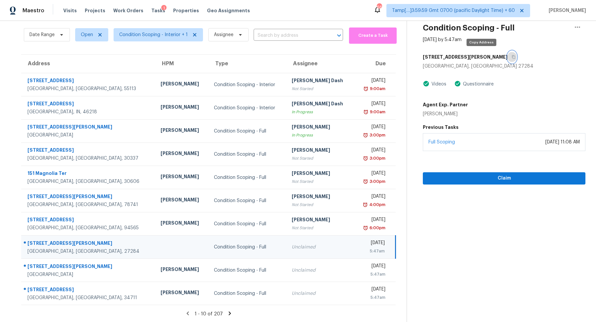
click at [512, 55] on icon "button" at bounding box center [513, 57] width 3 height 4
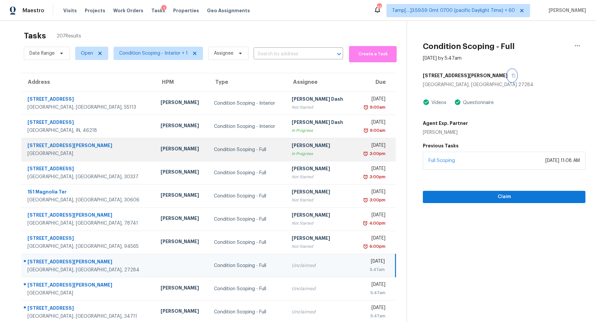
scroll to position [4, 0]
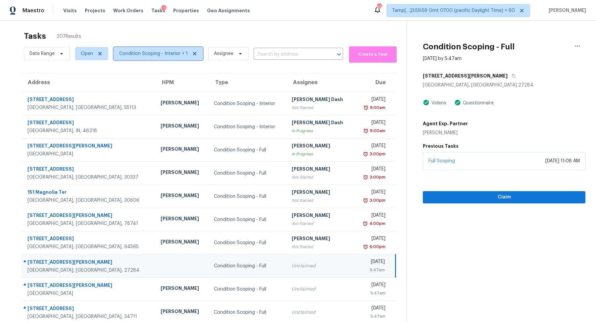
click at [166, 53] on span "Condition Scoping - Interior + 1" at bounding box center [153, 53] width 68 height 7
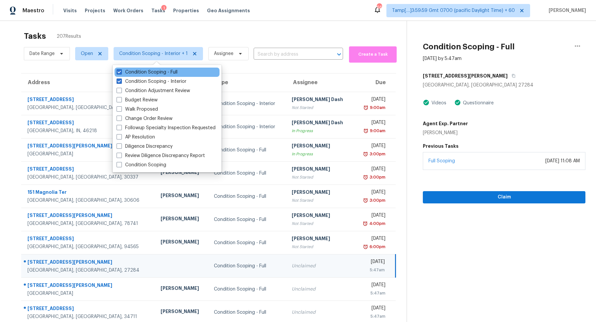
click at [185, 73] on div "Condition Scoping - Full" at bounding box center [166, 72] width 105 height 9
click at [170, 73] on label "Condition Scoping - Full" at bounding box center [146, 72] width 61 height 7
click at [121, 73] on input "Condition Scoping - Full" at bounding box center [118, 71] width 4 height 4
checkbox input "false"
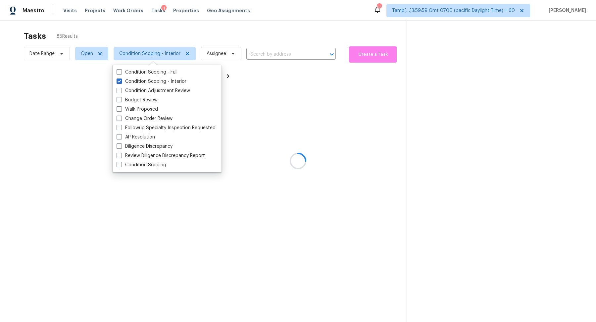
click at [238, 34] on div at bounding box center [298, 161] width 596 height 322
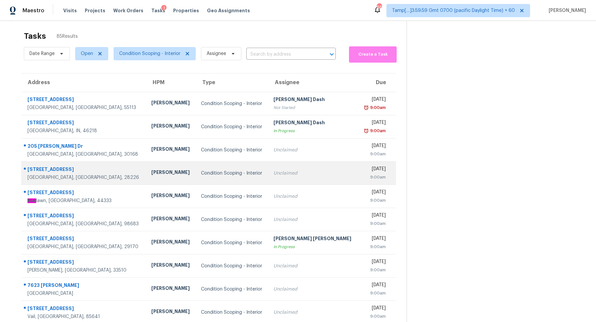
scroll to position [23, 0]
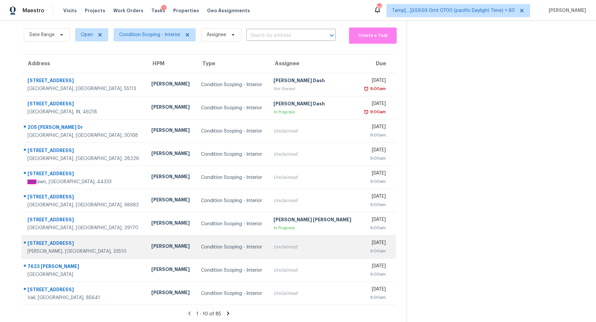
click at [268, 253] on td "Unclaimed" at bounding box center [312, 246] width 89 height 23
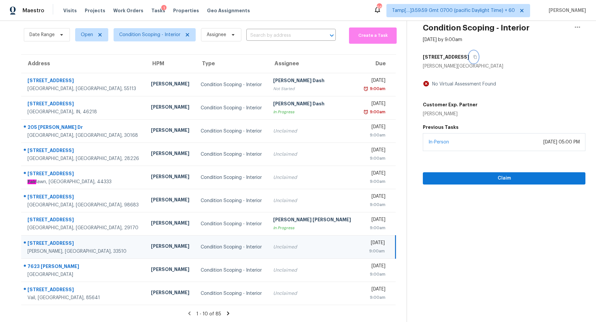
click at [469, 57] on button "button" at bounding box center [473, 57] width 9 height 12
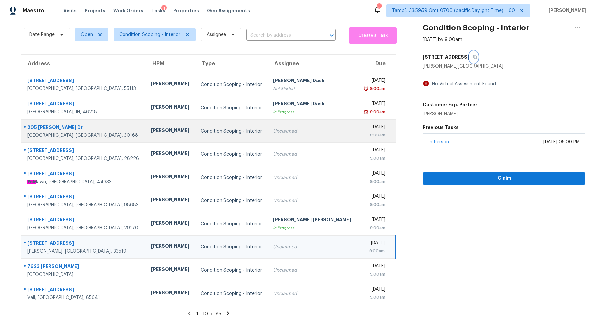
scroll to position [0, 0]
